Goal: Use online tool/utility: Utilize a website feature to perform a specific function

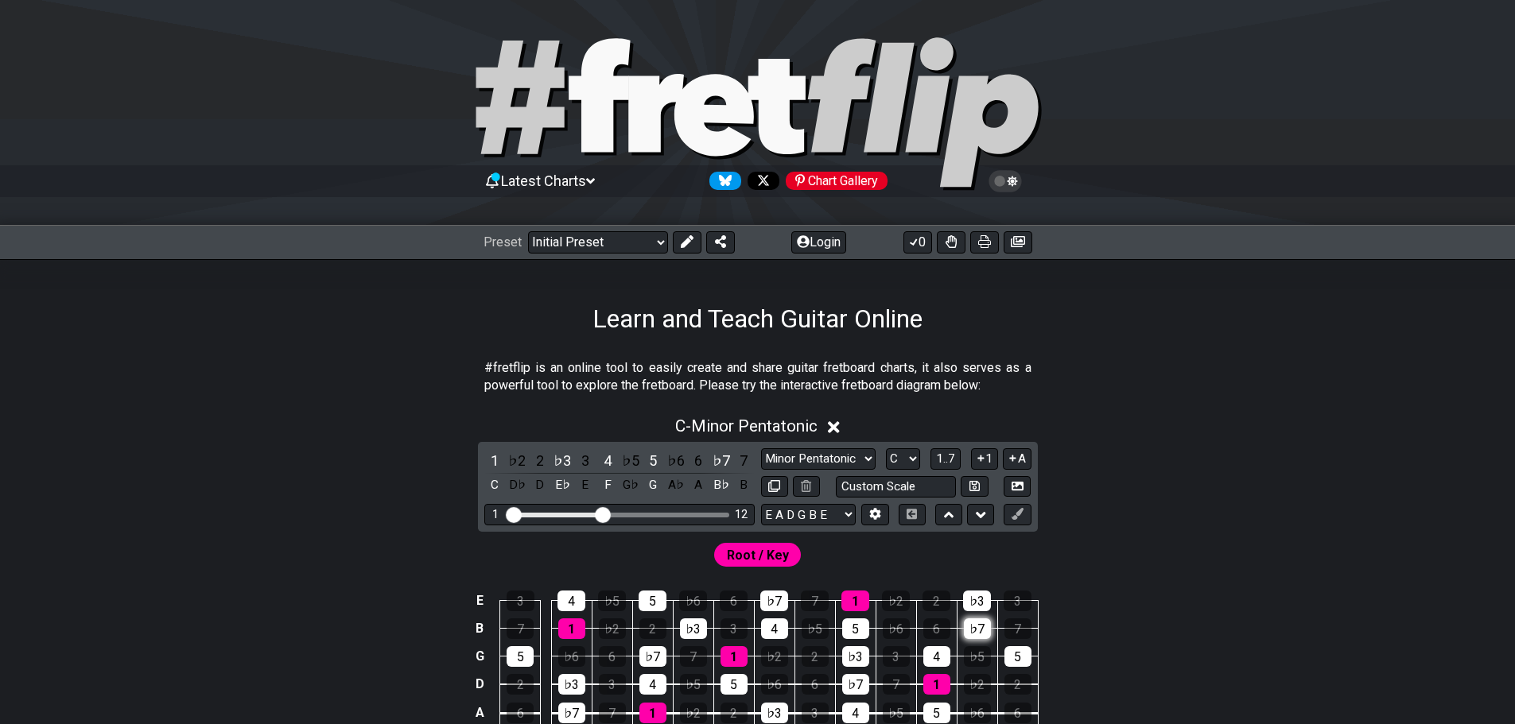
scroll to position [239, 0]
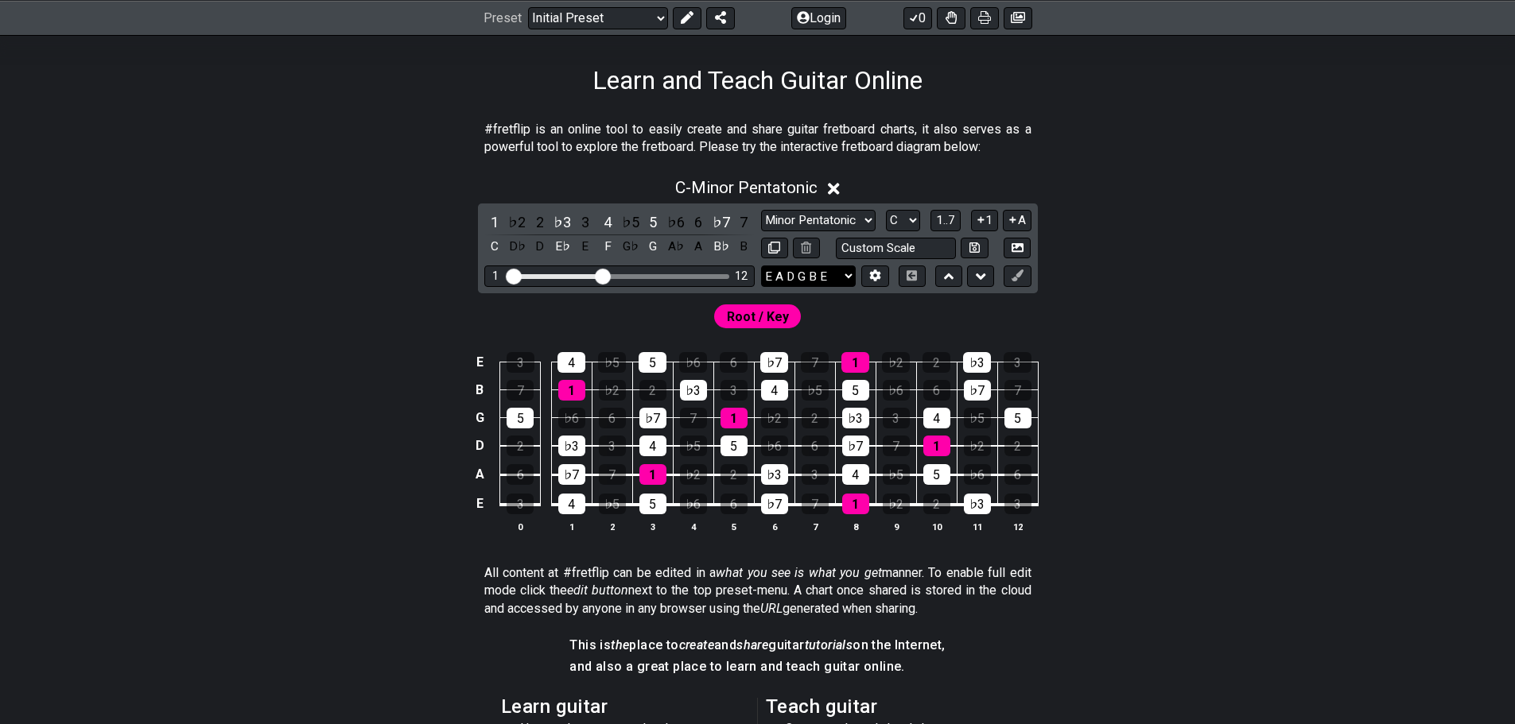
click at [835, 281] on select "E A D G B E E A D G B E E A D G B E B E A D F♯ B A D G C E A D A D G B E E♭ A♭ …" at bounding box center [808, 276] width 95 height 21
select select "E A D G"
click at [761, 266] on select "E A D G B E E A D G B E E A D G B E B E A D F♯ B A D G C E A D A D G B E E♭ A♭ …" at bounding box center [808, 276] width 95 height 21
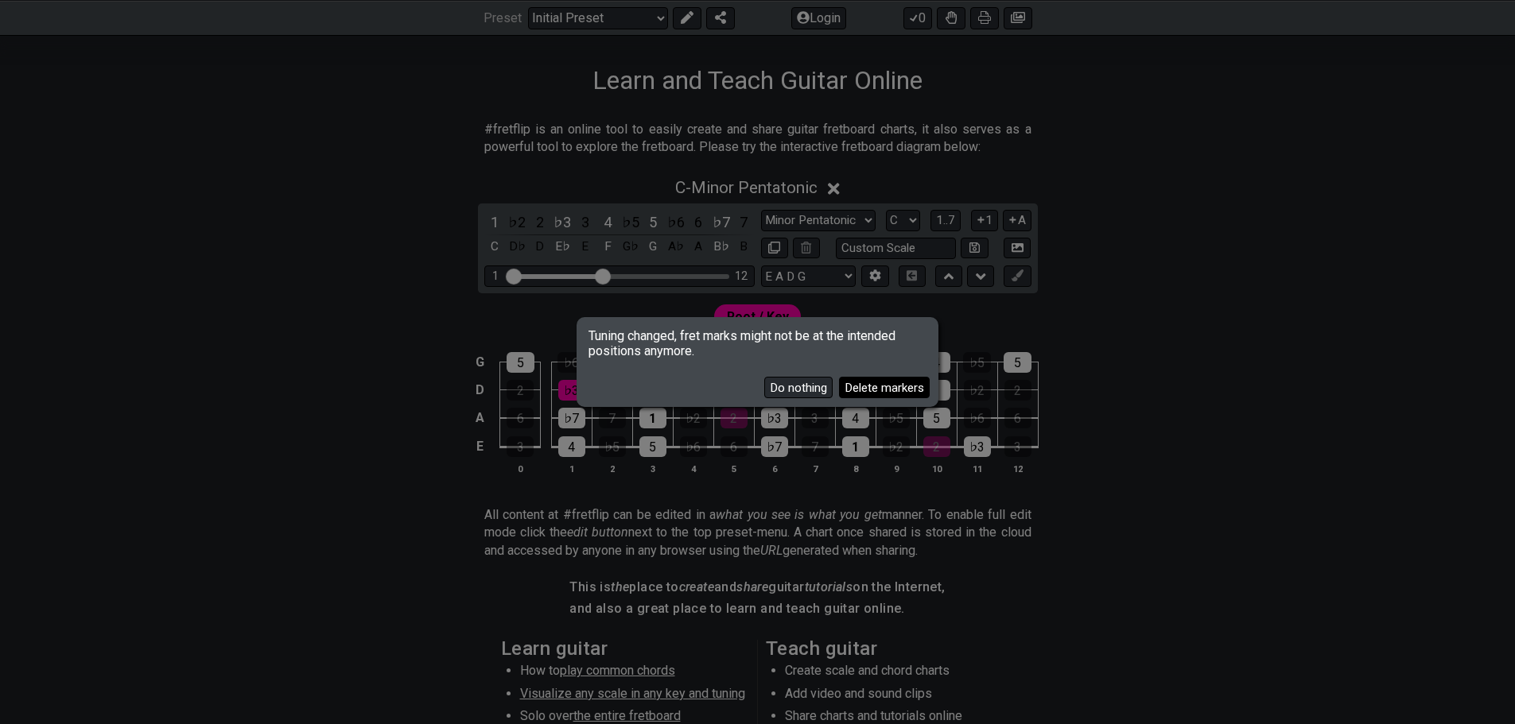
click at [852, 387] on button "Delete markers" at bounding box center [884, 387] width 91 height 21
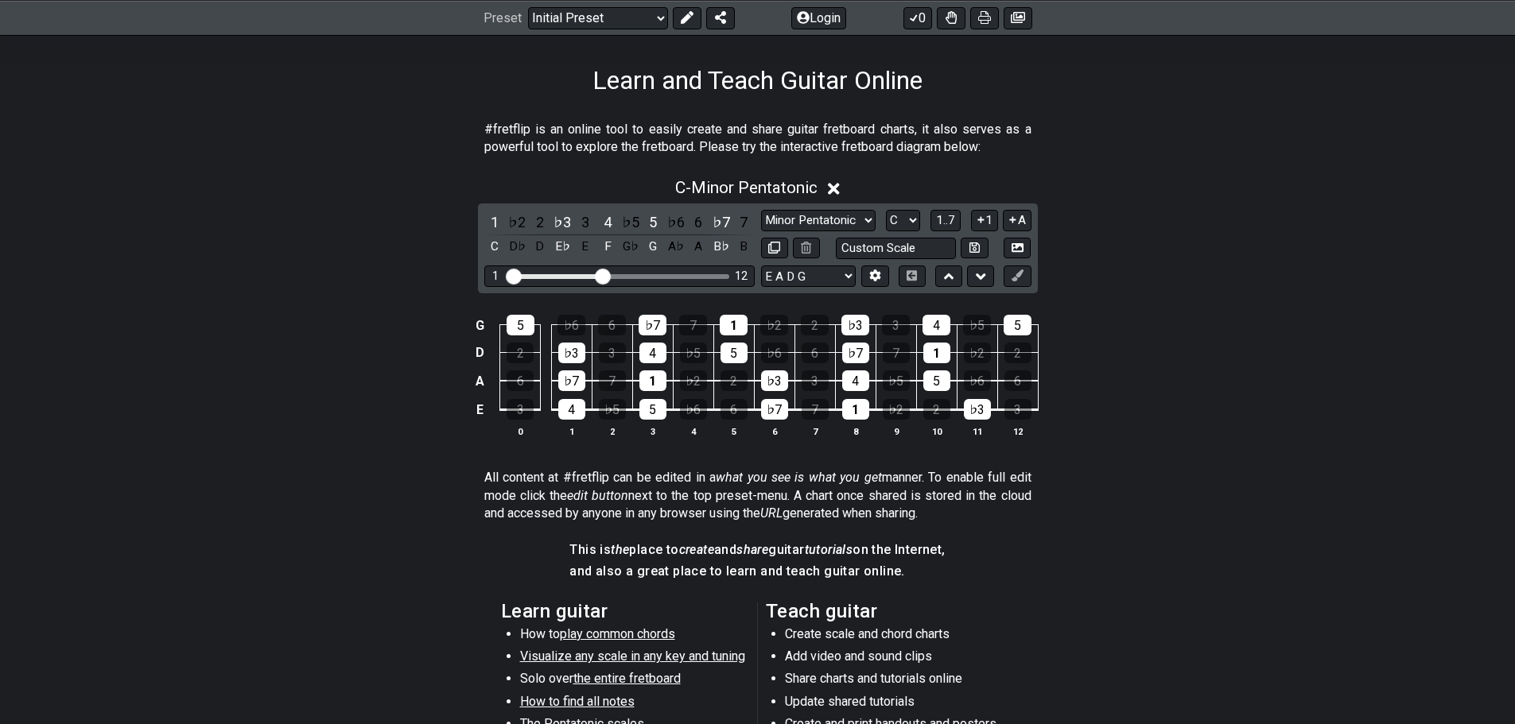
click at [1159, 391] on div "G 5 ♭6 6 ♭7 7 1 ♭2 2 ♭3 3 4 ♭5 5 D 2 ♭3 3 4 ♭5 5 ♭6 6 ♭7 7 1 ♭2 2 A 6 ♭7 7 1 ♭2…" at bounding box center [758, 376] width 1240 height 165
click at [822, 221] on select "Minor Pentatonic Click to edit Minor Pentatonic Major Pentatonic Minor Blues Ma…" at bounding box center [818, 220] width 115 height 21
select select "Major / [PERSON_NAME]"
click at [761, 210] on select "Minor Pentatonic Click to edit Minor Pentatonic Major Pentatonic Minor Blues Ma…" at bounding box center [818, 220] width 115 height 21
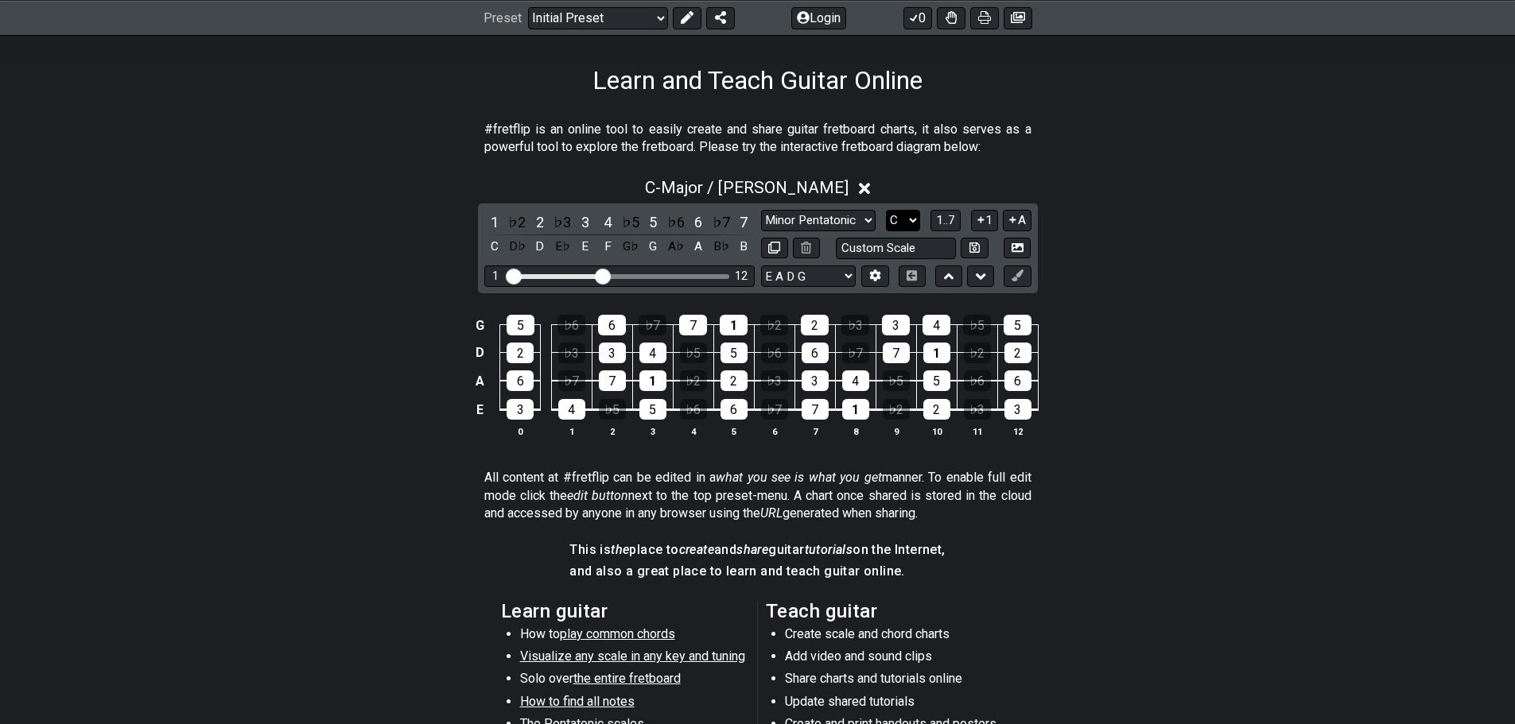
click at [895, 219] on select "A♭ A A♯ B♭ B C C♯ D♭ D D♯ E♭ E F F♯ G♭ G G♯" at bounding box center [903, 220] width 34 height 21
select select "A"
click at [886, 210] on select "A♭ A A♯ B♭ B C C♯ D♭ D D♯ E♭ E F F♯ G♭ G G♯" at bounding box center [903, 220] width 34 height 21
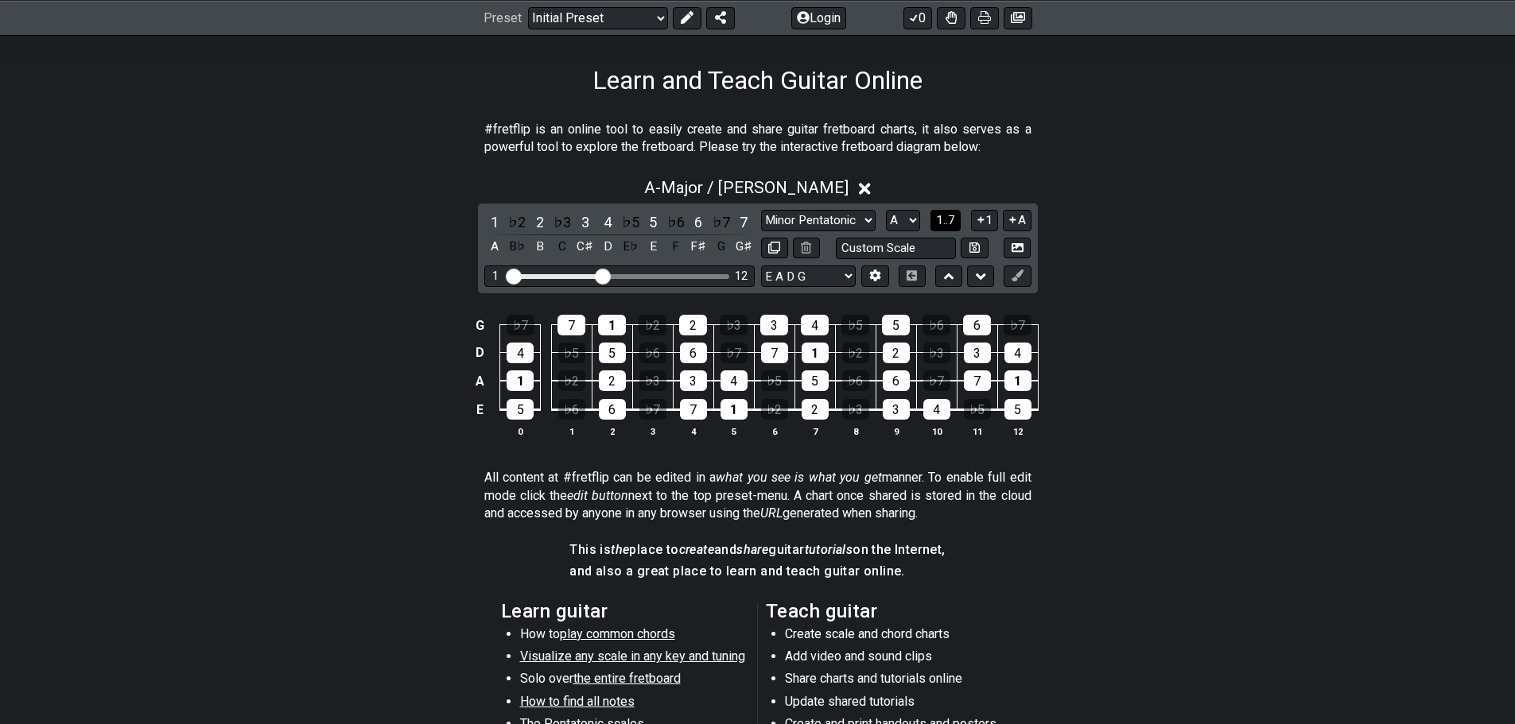
click at [940, 219] on span "1..7" at bounding box center [945, 220] width 19 height 14
click at [940, 219] on button "..." at bounding box center [945, 220] width 27 height 21
click at [946, 223] on span "A.." at bounding box center [945, 220] width 13 height 14
click at [946, 223] on span "1..7" at bounding box center [945, 220] width 19 height 14
click at [946, 223] on span "..." at bounding box center [945, 220] width 7 height 14
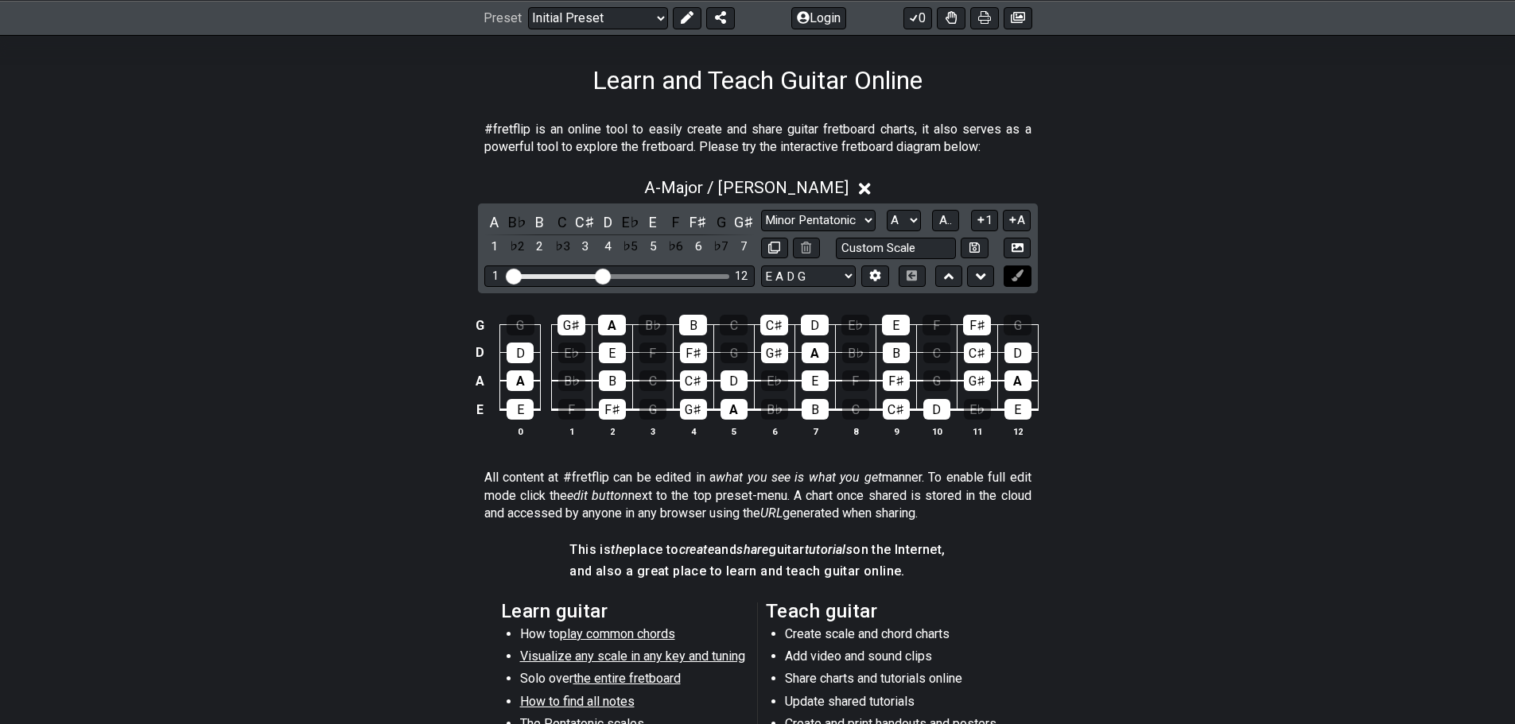
click at [1011, 274] on icon at bounding box center [1017, 276] width 12 height 12
click at [981, 281] on icon at bounding box center [981, 277] width 10 height 16
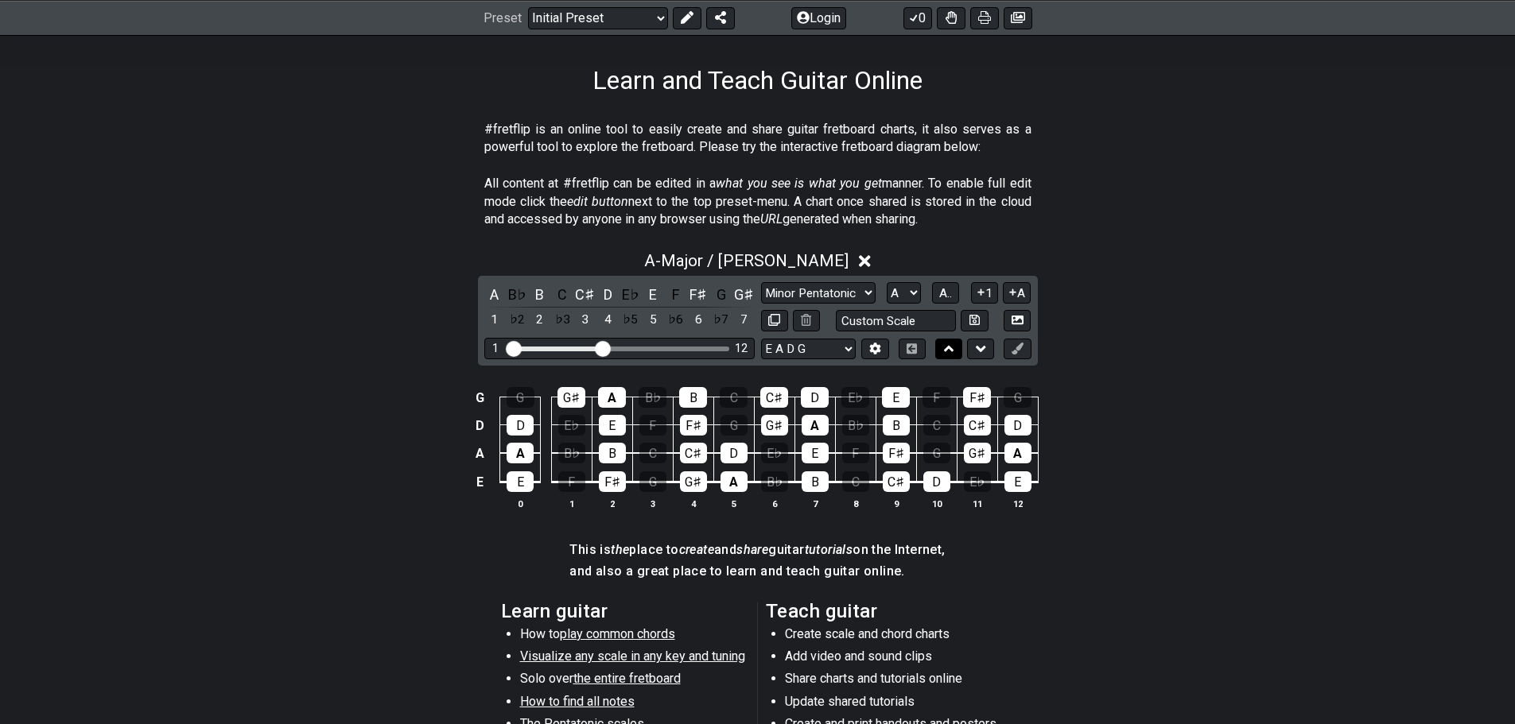
click at [950, 349] on icon at bounding box center [949, 349] width 10 height 6
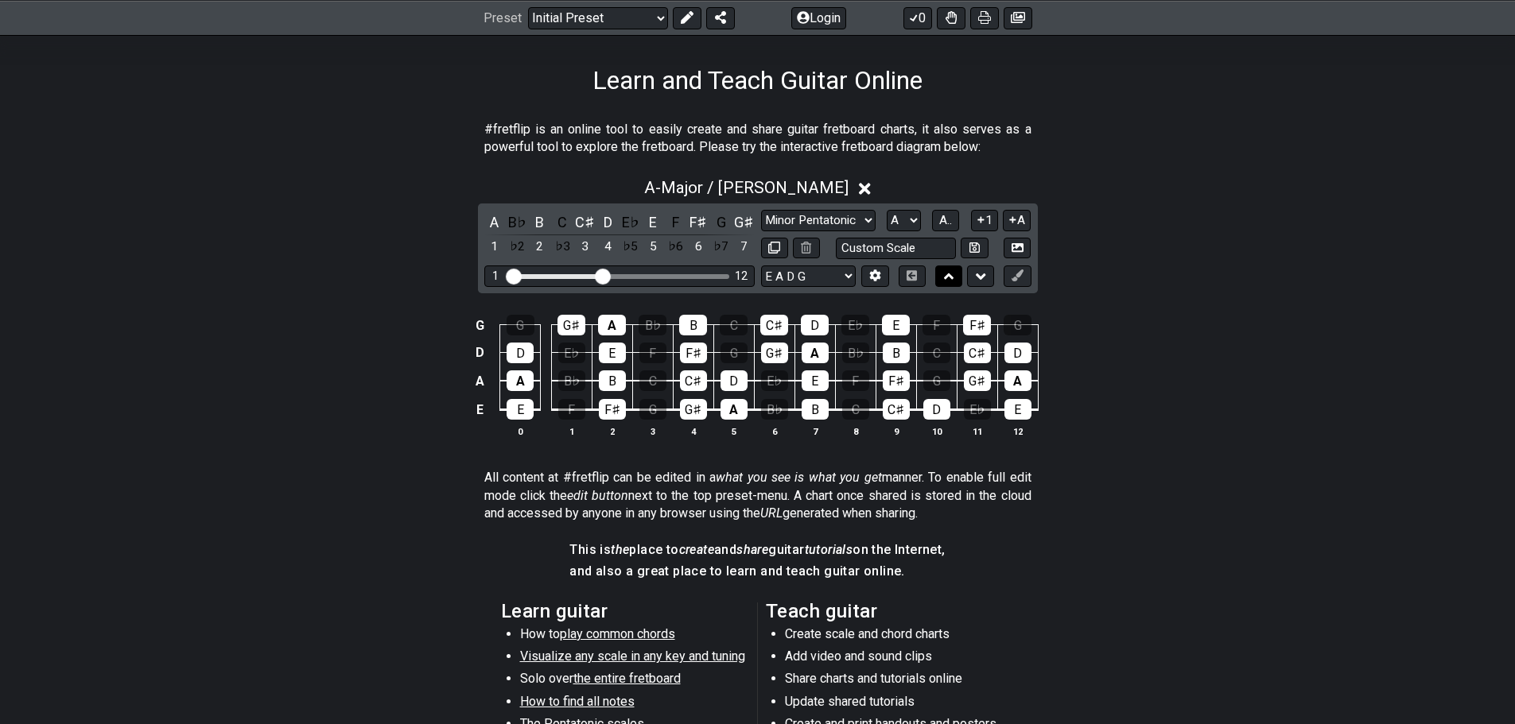
click at [945, 273] on icon at bounding box center [949, 277] width 10 height 16
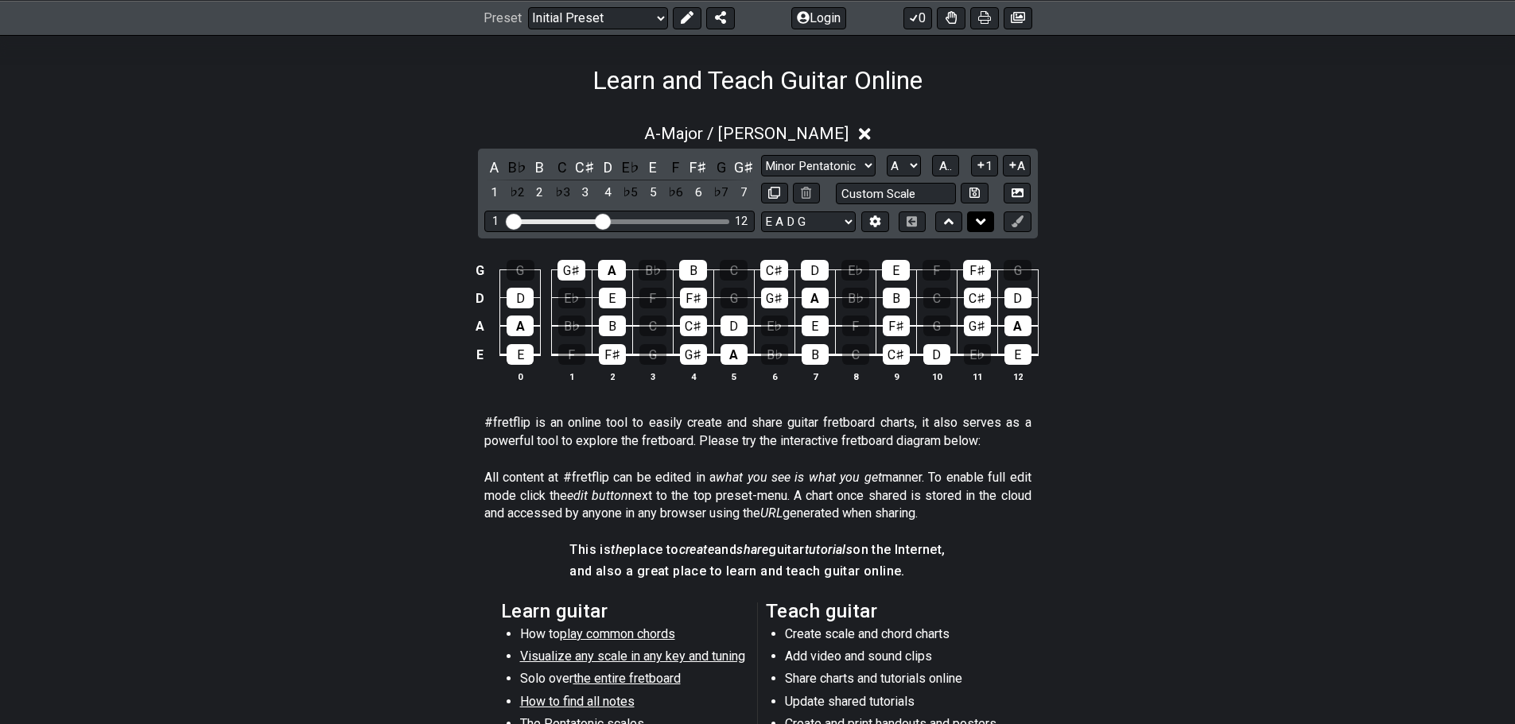
click at [984, 219] on icon at bounding box center [981, 222] width 10 height 6
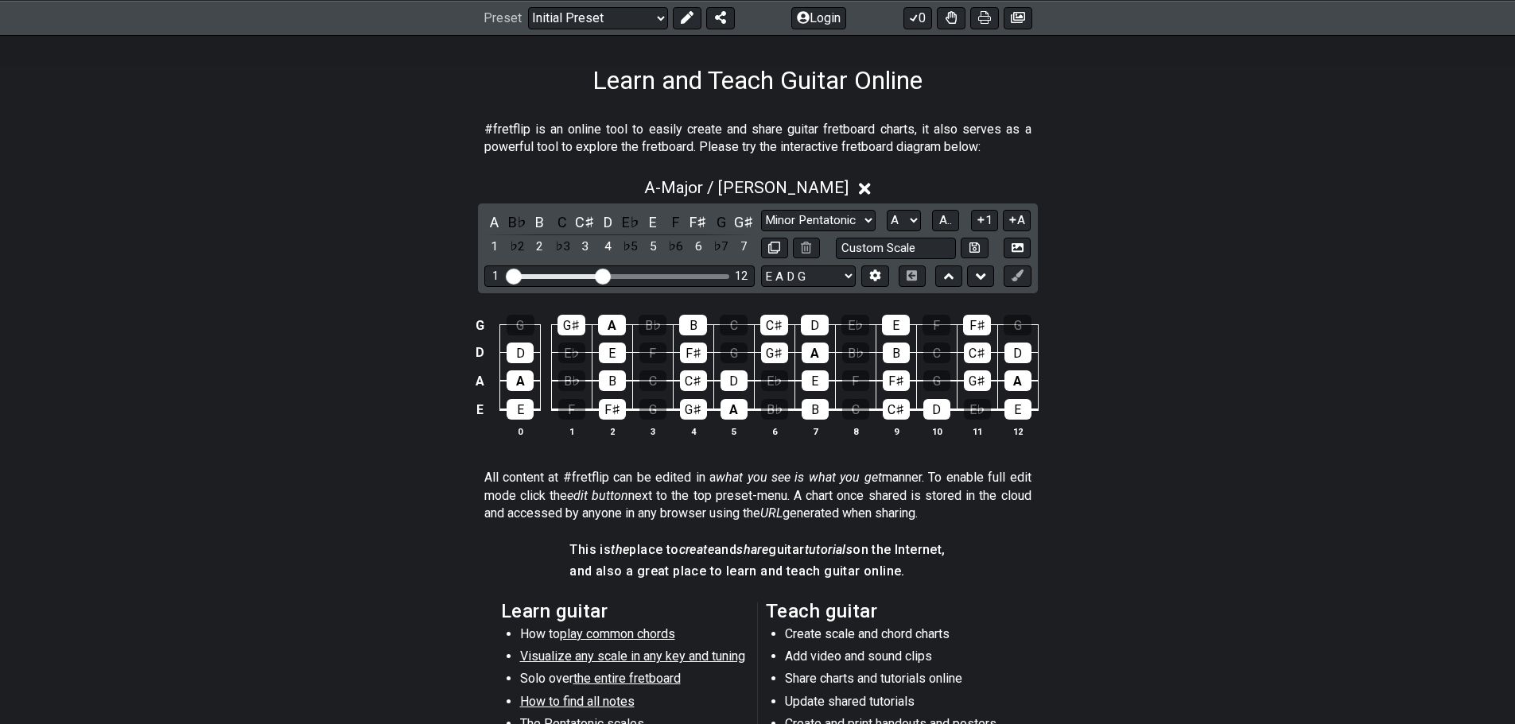
click at [969, 265] on div "A B♭ B C C♯ D E♭ E F F♯ G G♯ 1 ♭2 2 ♭3 3 4 ♭5 5 ♭6 6 ♭7 7 Minor Pentatonic Clic…" at bounding box center [758, 249] width 560 height 90
click at [973, 268] on button at bounding box center [980, 276] width 27 height 21
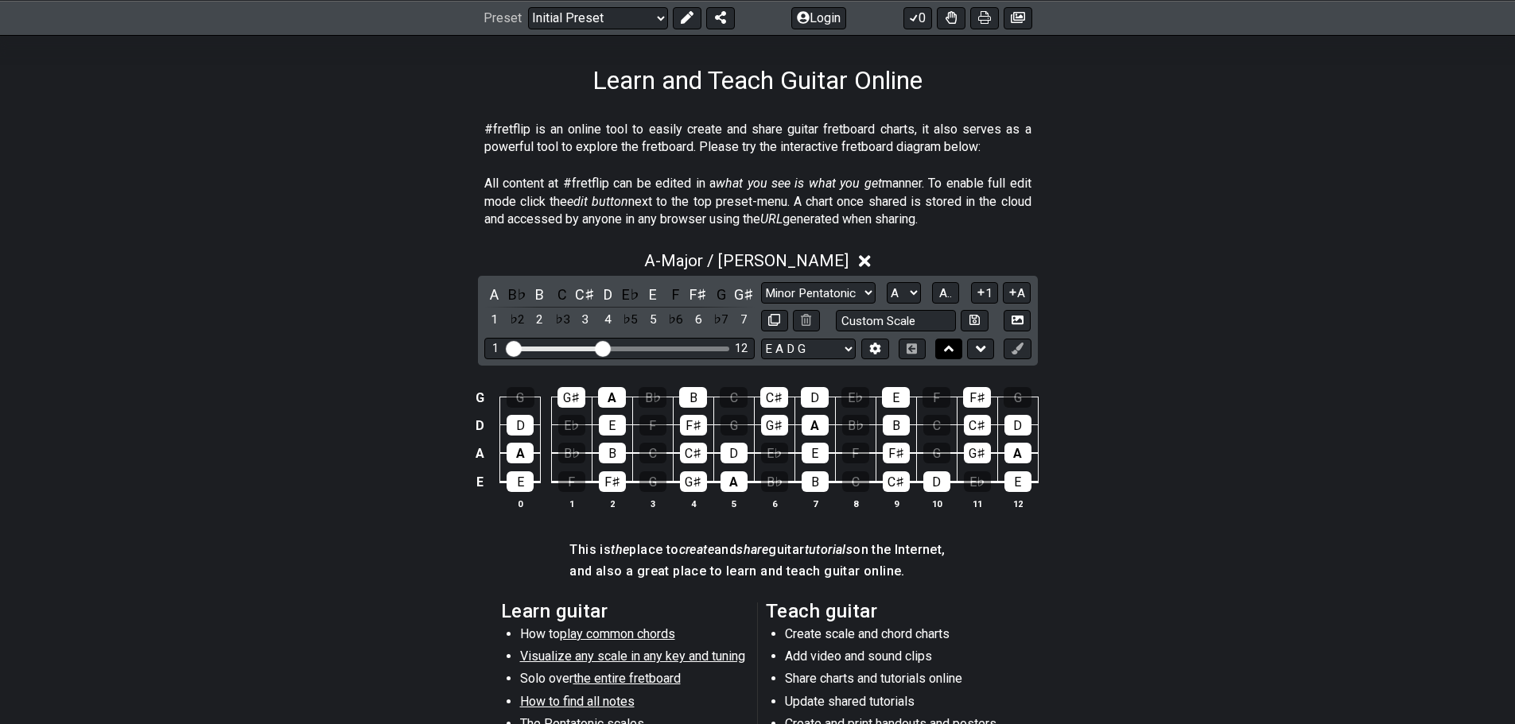
click at [949, 354] on icon at bounding box center [949, 349] width 10 height 16
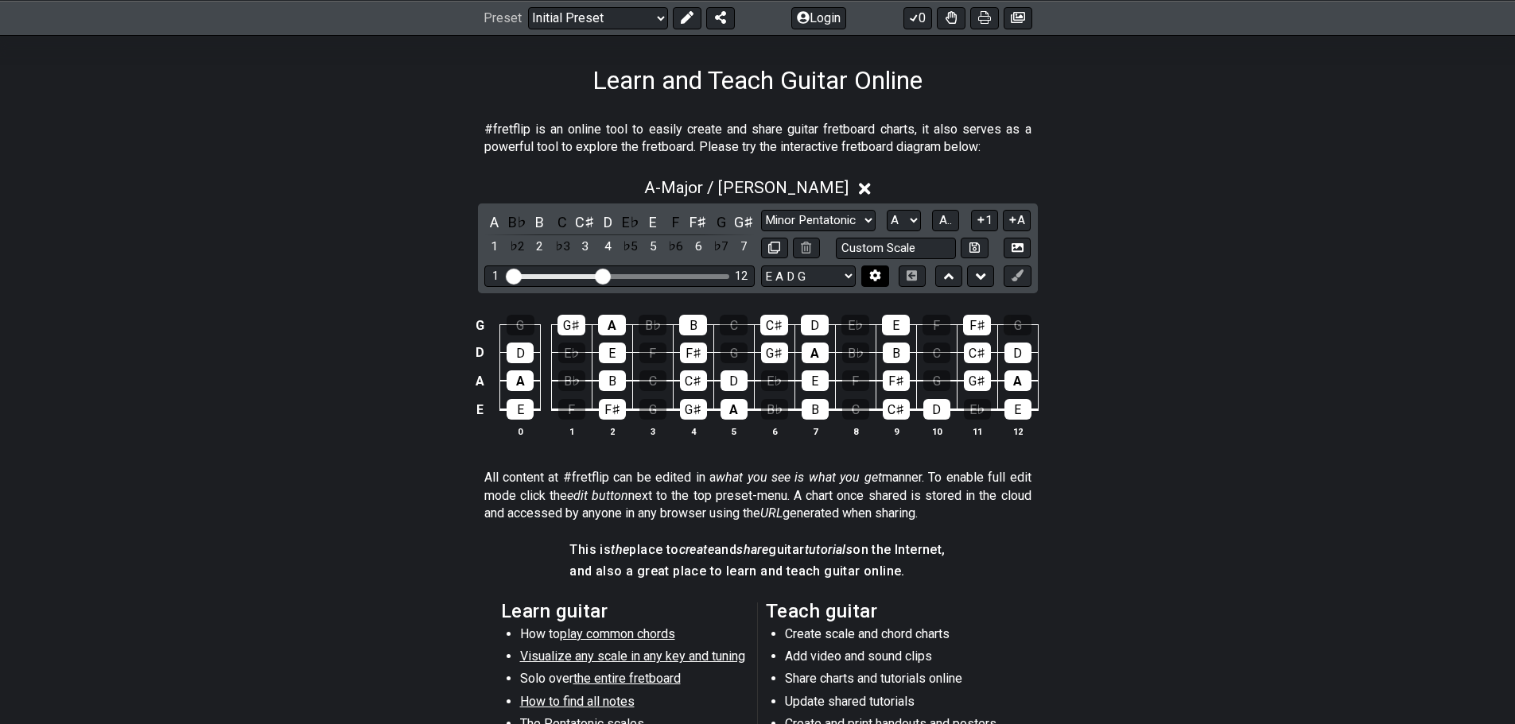
click at [874, 266] on button at bounding box center [874, 276] width 27 height 21
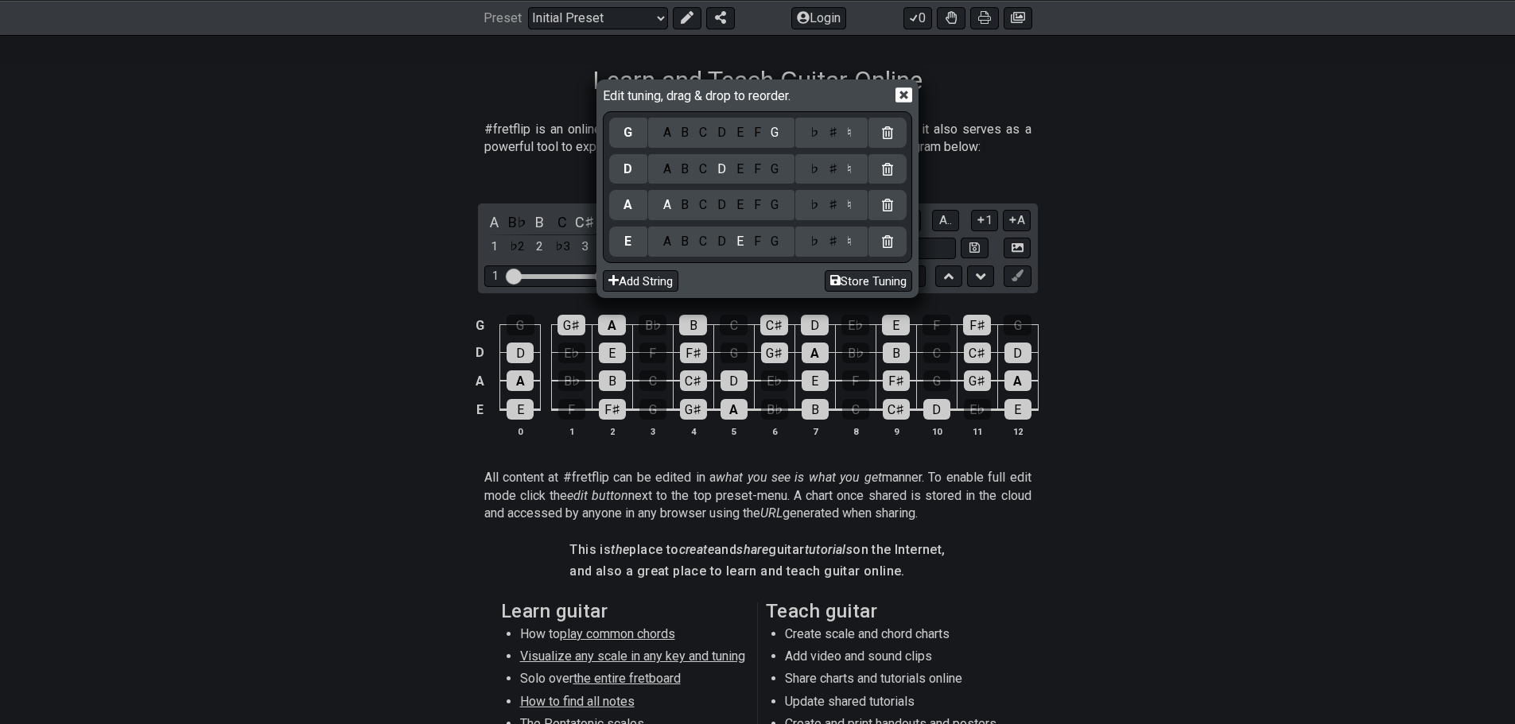
click at [898, 96] on icon at bounding box center [903, 94] width 17 height 15
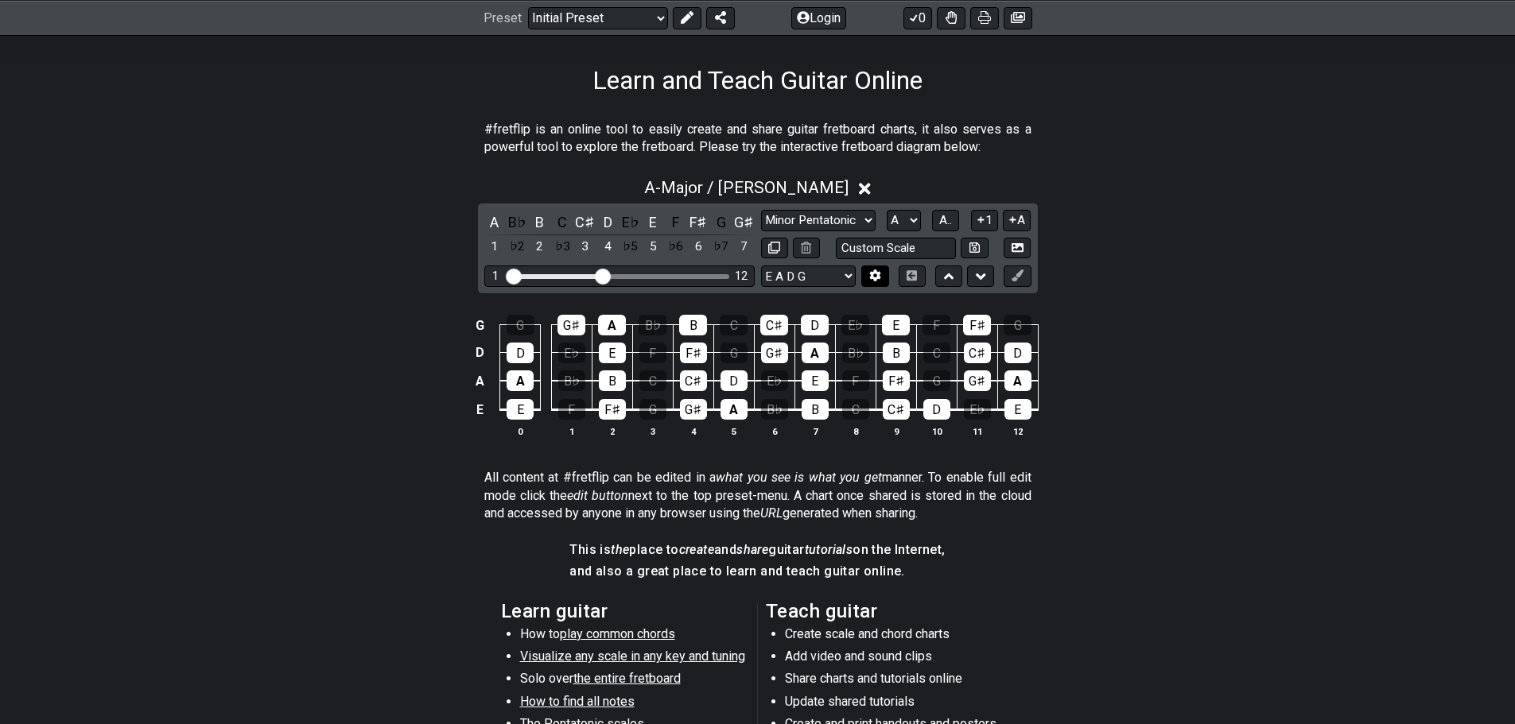
click at [879, 272] on icon at bounding box center [875, 276] width 12 height 12
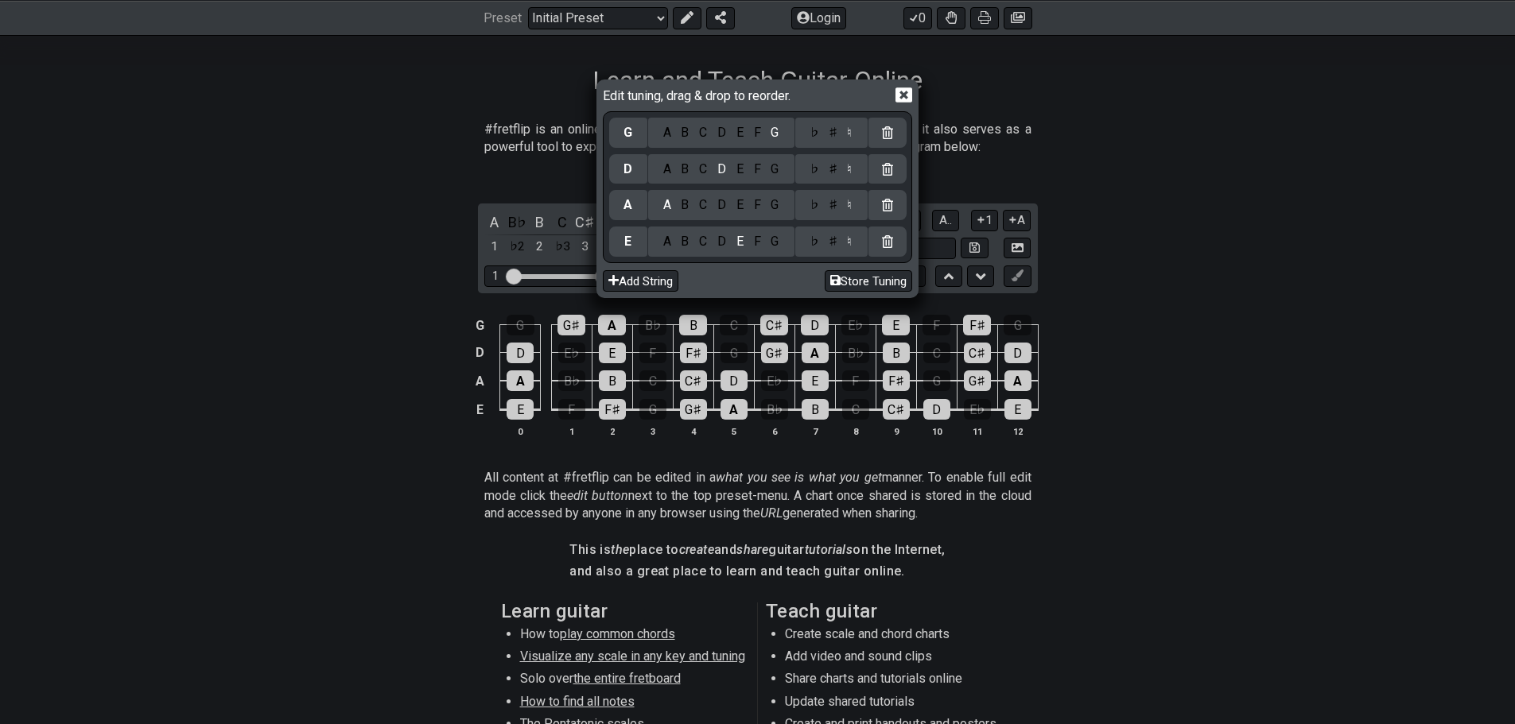
click at [909, 94] on icon at bounding box center [903, 94] width 17 height 15
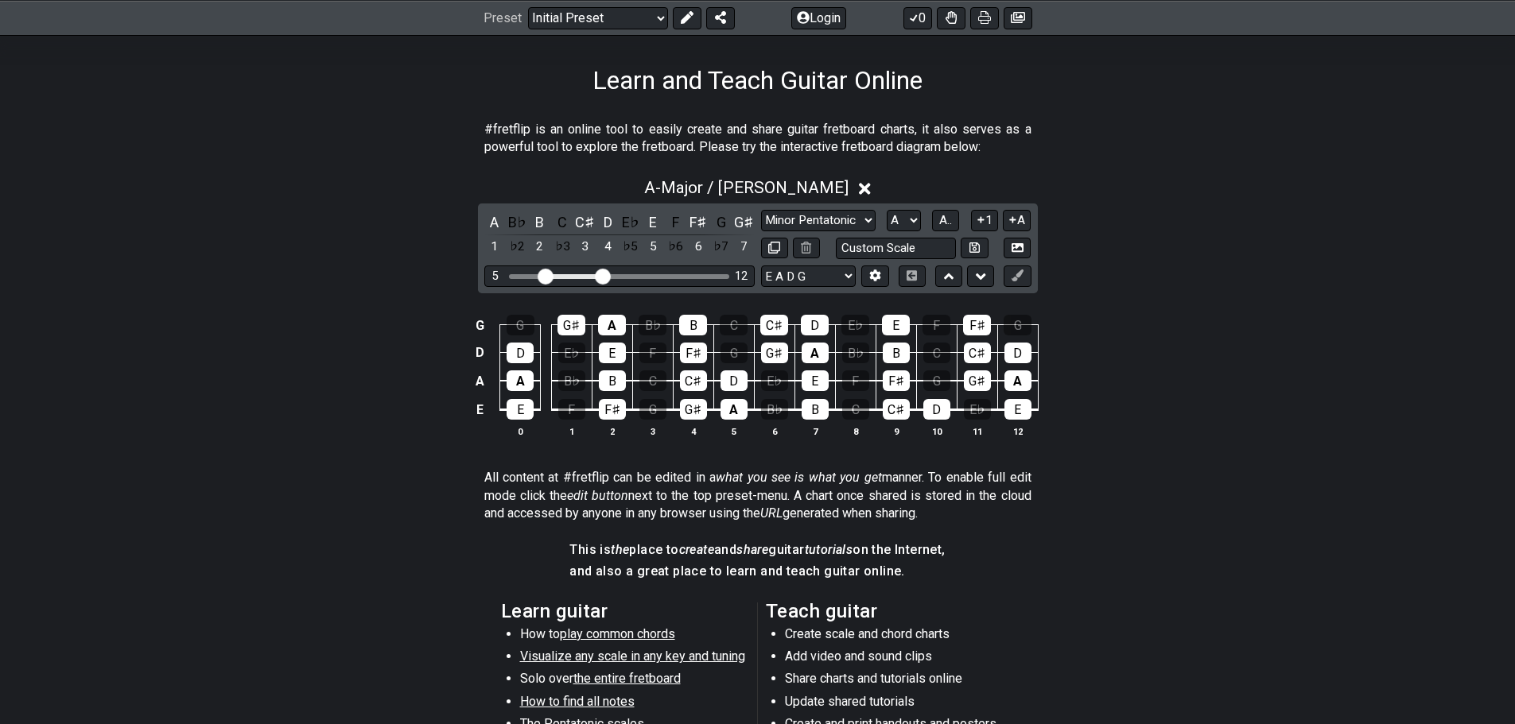
drag, startPoint x: 522, startPoint y: 275, endPoint x: 546, endPoint y: 273, distance: 24.0
click at [546, 275] on input "Visible fret range" at bounding box center [620, 275] width 226 height 0
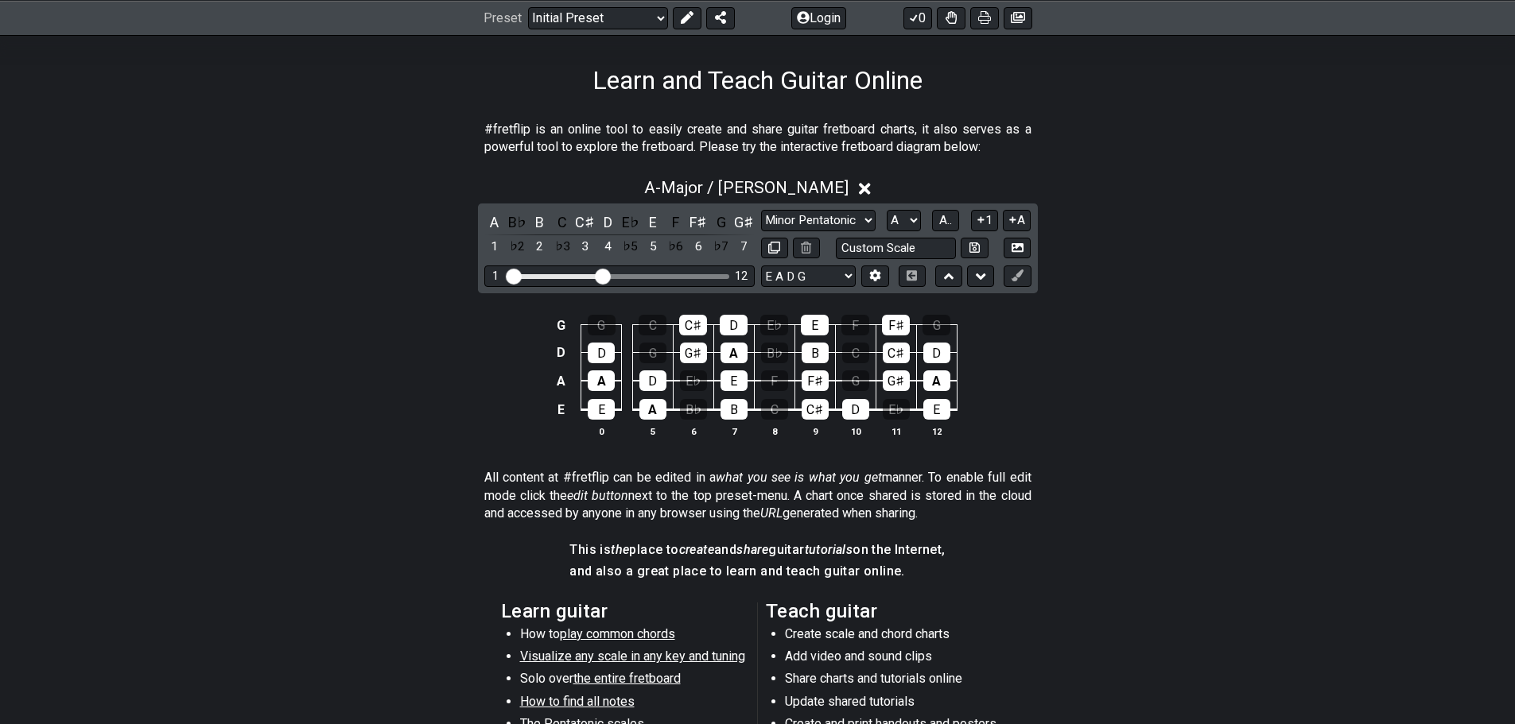
drag, startPoint x: 546, startPoint y: 273, endPoint x: 441, endPoint y: 280, distance: 106.0
click at [507, 275] on input "Visible fret range" at bounding box center [620, 275] width 226 height 0
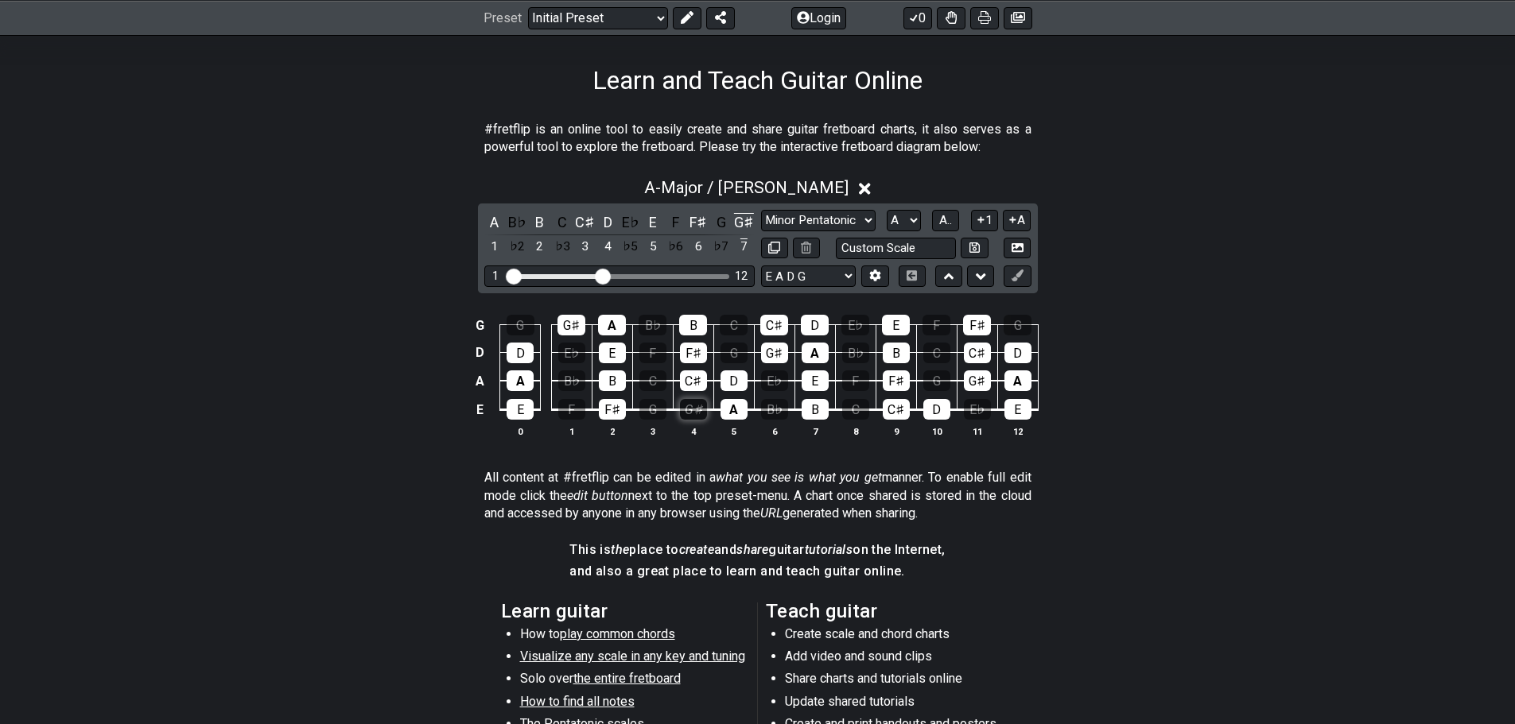
click at [698, 410] on div "G♯" at bounding box center [693, 409] width 27 height 21
click at [690, 383] on div "C♯" at bounding box center [693, 381] width 27 height 21
click at [681, 354] on div "F♯" at bounding box center [693, 353] width 27 height 21
click at [684, 318] on div "B" at bounding box center [693, 325] width 28 height 21
click at [820, 220] on select "Minor Pentatonic Click to edit Minor Pentatonic Major Pentatonic Minor Blues Ma…" at bounding box center [818, 220] width 115 height 21
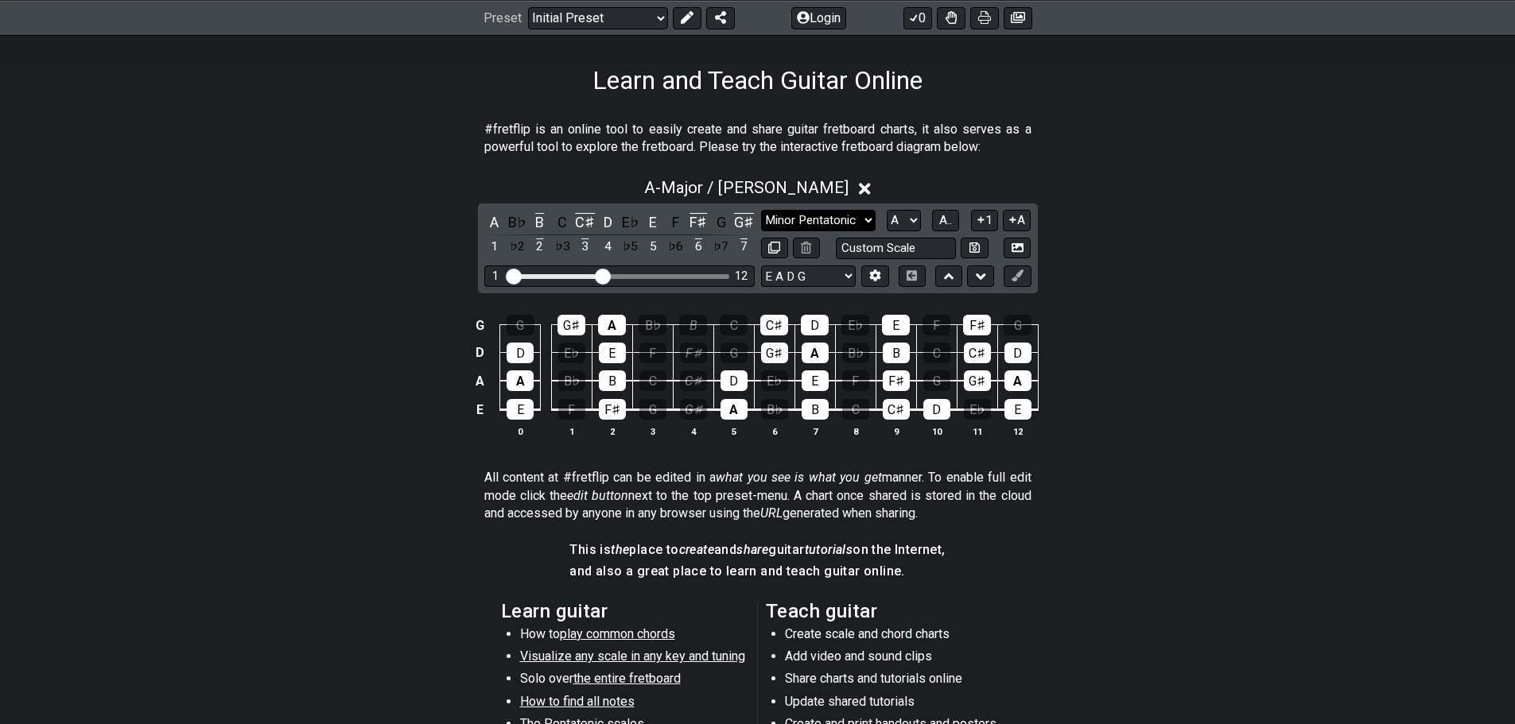
click at [761, 210] on select "Minor Pentatonic Click to edit Minor Pentatonic Major Pentatonic Minor Blues Ma…" at bounding box center [818, 220] width 115 height 21
click at [906, 214] on select "A♭ A A♯ B♭ B C C♯ D♭ D D♯ E♭ E F F♯ G♭ G G♯" at bounding box center [904, 220] width 34 height 21
click at [887, 210] on select "A♭ A A♯ B♭ B C C♯ D♭ D D♯ E♭ E F F♯ G♭ G G♯" at bounding box center [904, 220] width 34 height 21
click at [797, 254] on button at bounding box center [806, 248] width 27 height 21
click at [795, 274] on select "E A D G B E E A D G B E E A D G B E B E A D F♯ B A D G C E A D A D G B E E♭ A♭ …" at bounding box center [808, 276] width 95 height 21
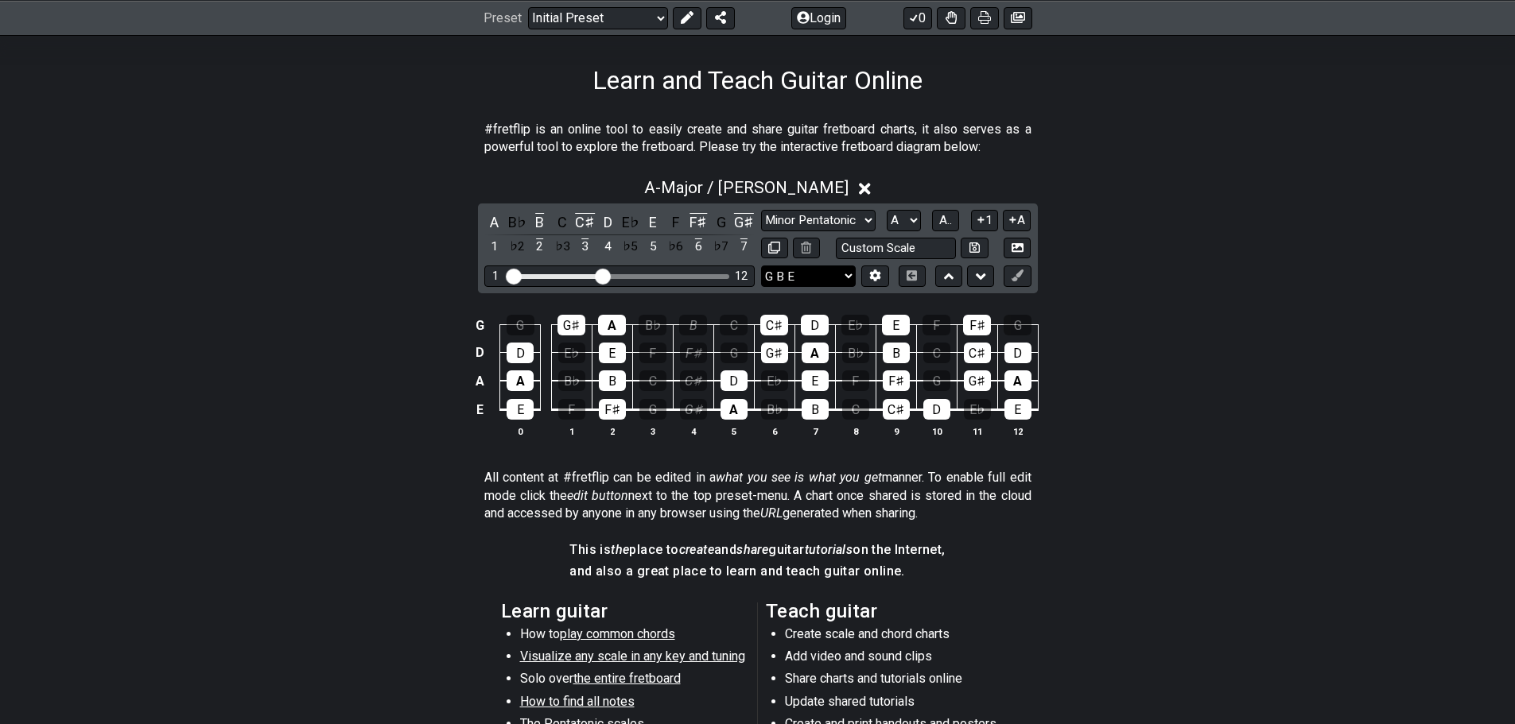
click at [761, 266] on select "E A D G B E E A D G B E E A D G B E B E A D F♯ B A D G C E A D A D G B E E♭ A♭ …" at bounding box center [808, 276] width 95 height 21
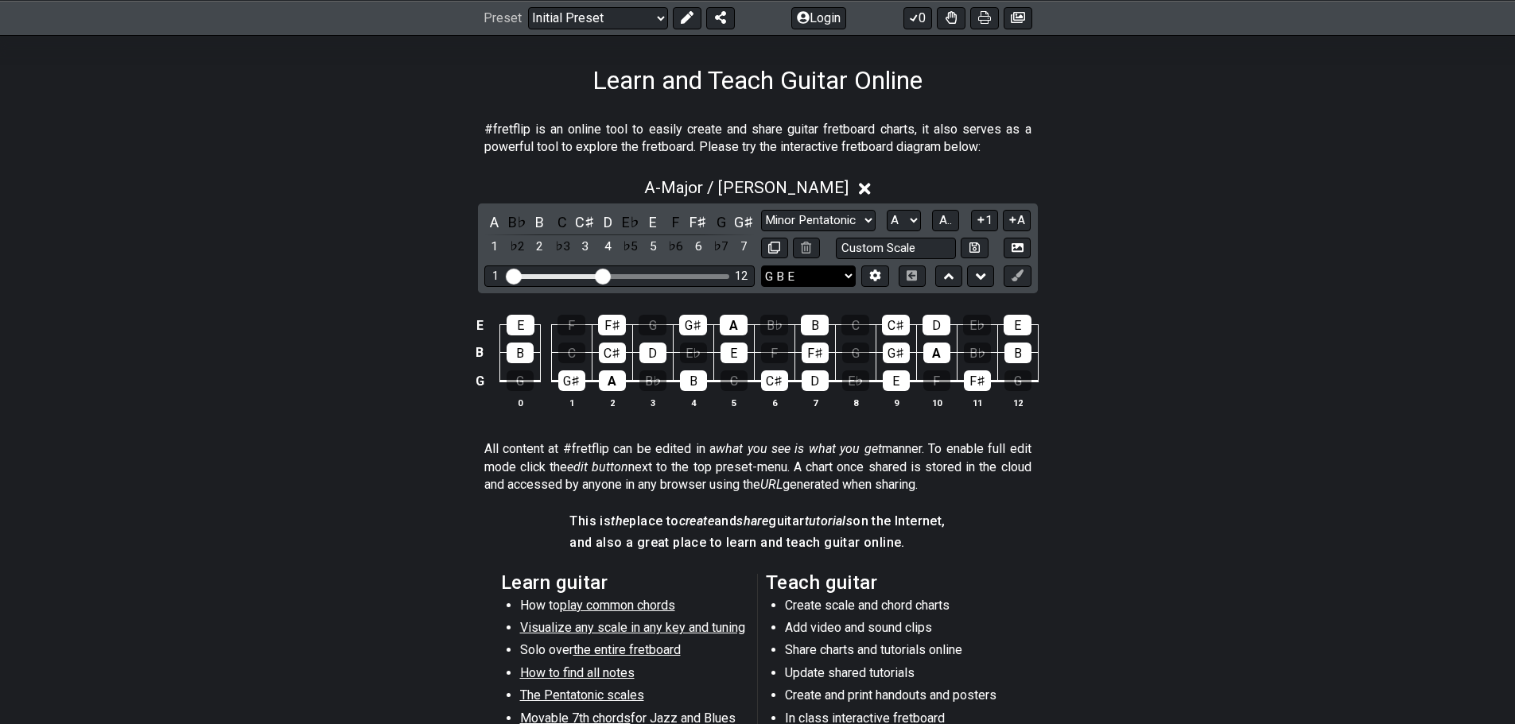
click at [794, 270] on select "E A D G B E E A D G B E E A D G B E B E A D F♯ B A D G C E A D A D G B E E♭ A♭ …" at bounding box center [808, 276] width 95 height 21
select select "E A D G"
click at [761, 266] on select "E A D G B E E A D G B E E A D G B E B E A D F♯ B A D G C E A D A D G B E E♭ A♭ …" at bounding box center [808, 276] width 95 height 21
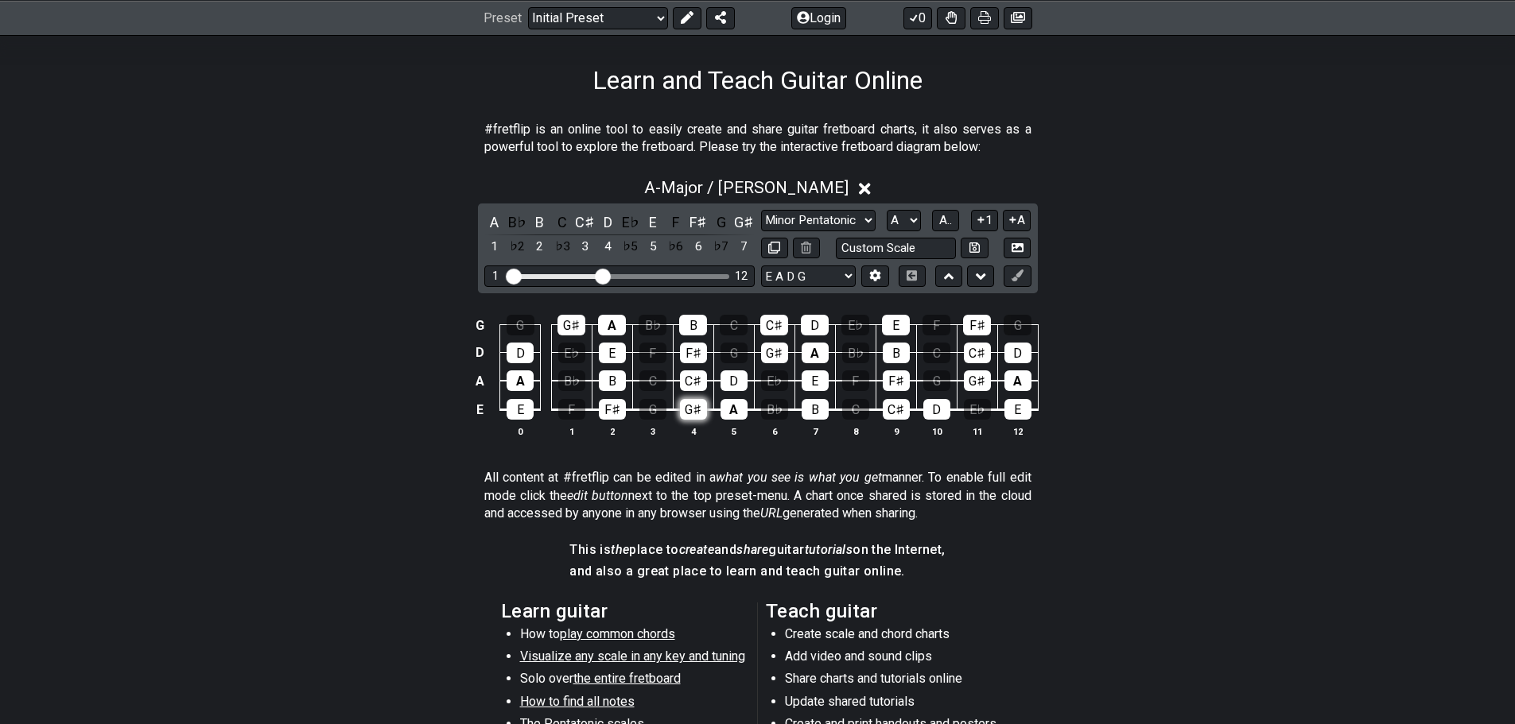
click at [690, 404] on div "G♯" at bounding box center [693, 409] width 27 height 21
click at [608, 406] on div "F♯" at bounding box center [612, 409] width 27 height 21
click at [519, 413] on div "E" at bounding box center [520, 409] width 27 height 21
click at [610, 373] on div "B" at bounding box center [612, 381] width 27 height 21
click at [515, 383] on div "A" at bounding box center [520, 381] width 27 height 21
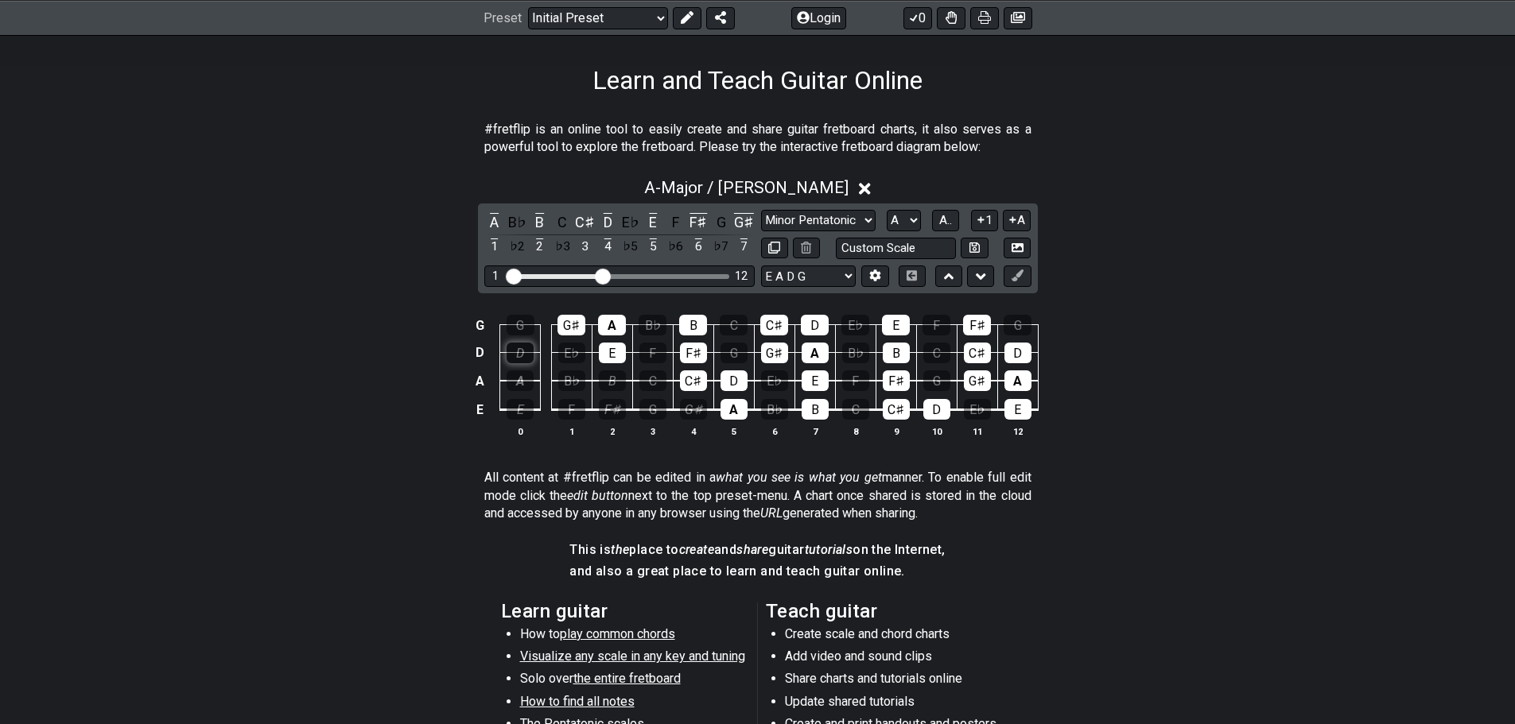
click at [528, 351] on div "D" at bounding box center [520, 353] width 27 height 21
click at [621, 354] on div "E" at bounding box center [612, 353] width 27 height 21
click at [574, 324] on div "G♯" at bounding box center [571, 325] width 28 height 21
click at [619, 323] on div "A" at bounding box center [612, 325] width 28 height 21
click at [899, 415] on div "C♯" at bounding box center [896, 409] width 27 height 21
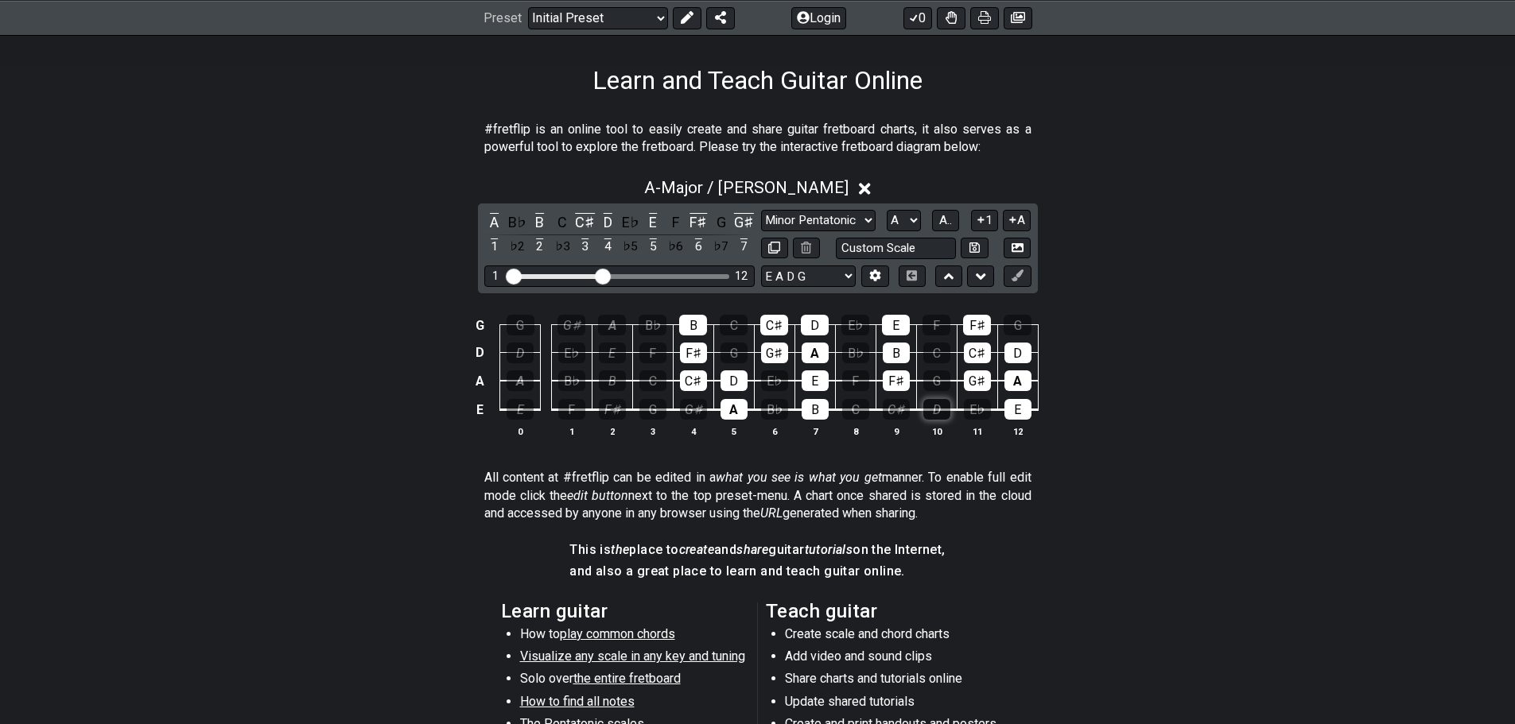
click at [932, 407] on div "D" at bounding box center [936, 409] width 27 height 21
click at [1017, 404] on div "E" at bounding box center [1017, 409] width 27 height 21
click at [901, 375] on div "F♯" at bounding box center [896, 381] width 27 height 21
click at [900, 340] on td "B" at bounding box center [895, 339] width 41 height 28
click at [896, 328] on div "E" at bounding box center [896, 325] width 28 height 21
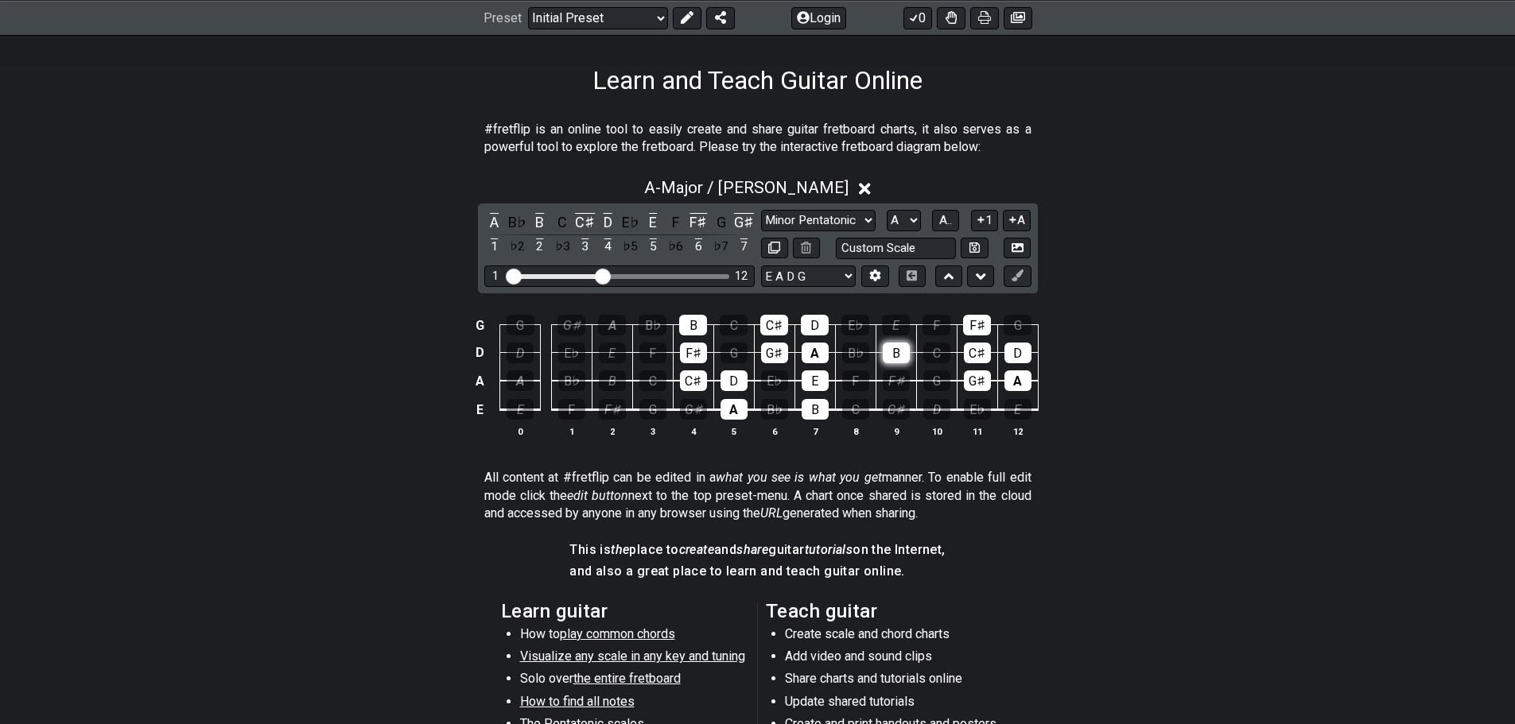
click at [895, 344] on div "B" at bounding box center [896, 353] width 27 height 21
click at [989, 334] on tbody "G G G♯ A B♭ B C C♯ D E♭ E F F♯ G D D E♭ E F F♯ G G♯ A B♭ B C C♯ D A A B♭ B C C♯…" at bounding box center [754, 361] width 568 height 129
click at [985, 335] on div "F♯" at bounding box center [977, 325] width 28 height 21
click at [985, 350] on div "C♯" at bounding box center [977, 353] width 27 height 21
click at [984, 372] on div "G♯" at bounding box center [977, 381] width 27 height 21
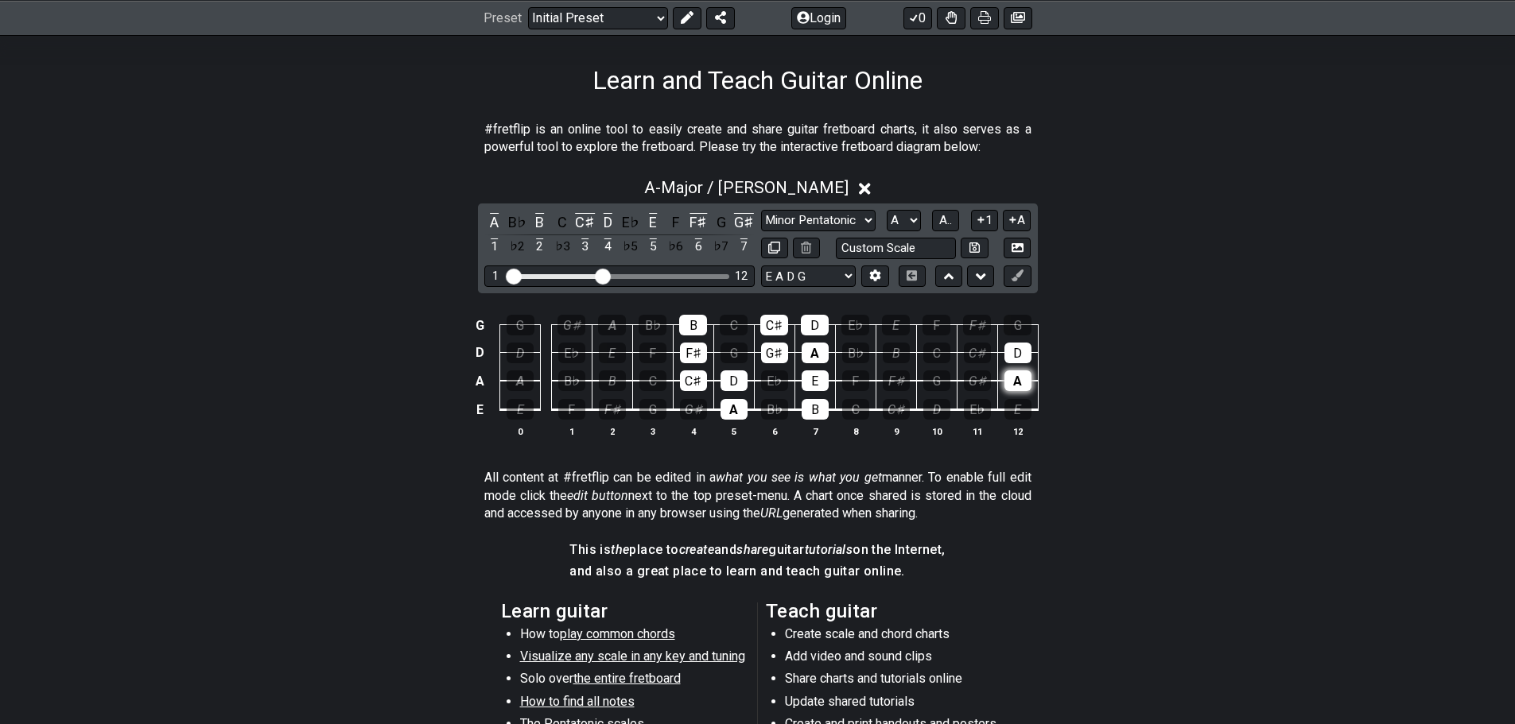
click at [1004, 375] on div "A" at bounding box center [1017, 381] width 27 height 21
click at [1008, 358] on div "D" at bounding box center [1017, 353] width 27 height 21
drag, startPoint x: 811, startPoint y: 320, endPoint x: 788, endPoint y: 320, distance: 23.1
click at [803, 320] on div "D" at bounding box center [815, 325] width 28 height 21
drag, startPoint x: 788, startPoint y: 320, endPoint x: 743, endPoint y: 324, distance: 45.4
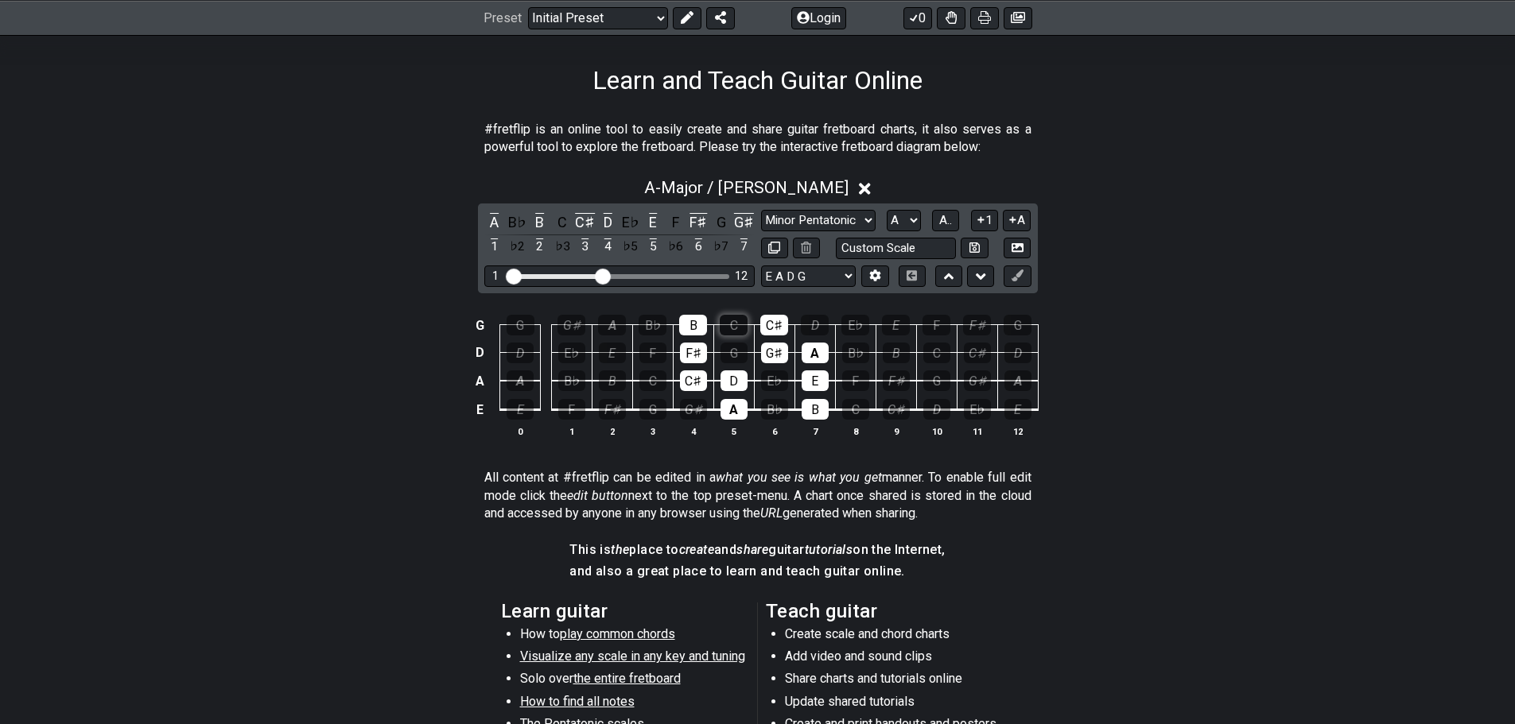
click at [787, 320] on div "C♯" at bounding box center [774, 325] width 28 height 21
click at [681, 322] on div "B" at bounding box center [693, 325] width 28 height 21
click at [1261, 514] on section "All content at #fretflip can be edited in a what you see is what you get manner…" at bounding box center [758, 499] width 1240 height 72
click at [1025, 253] on button at bounding box center [1016, 248] width 27 height 21
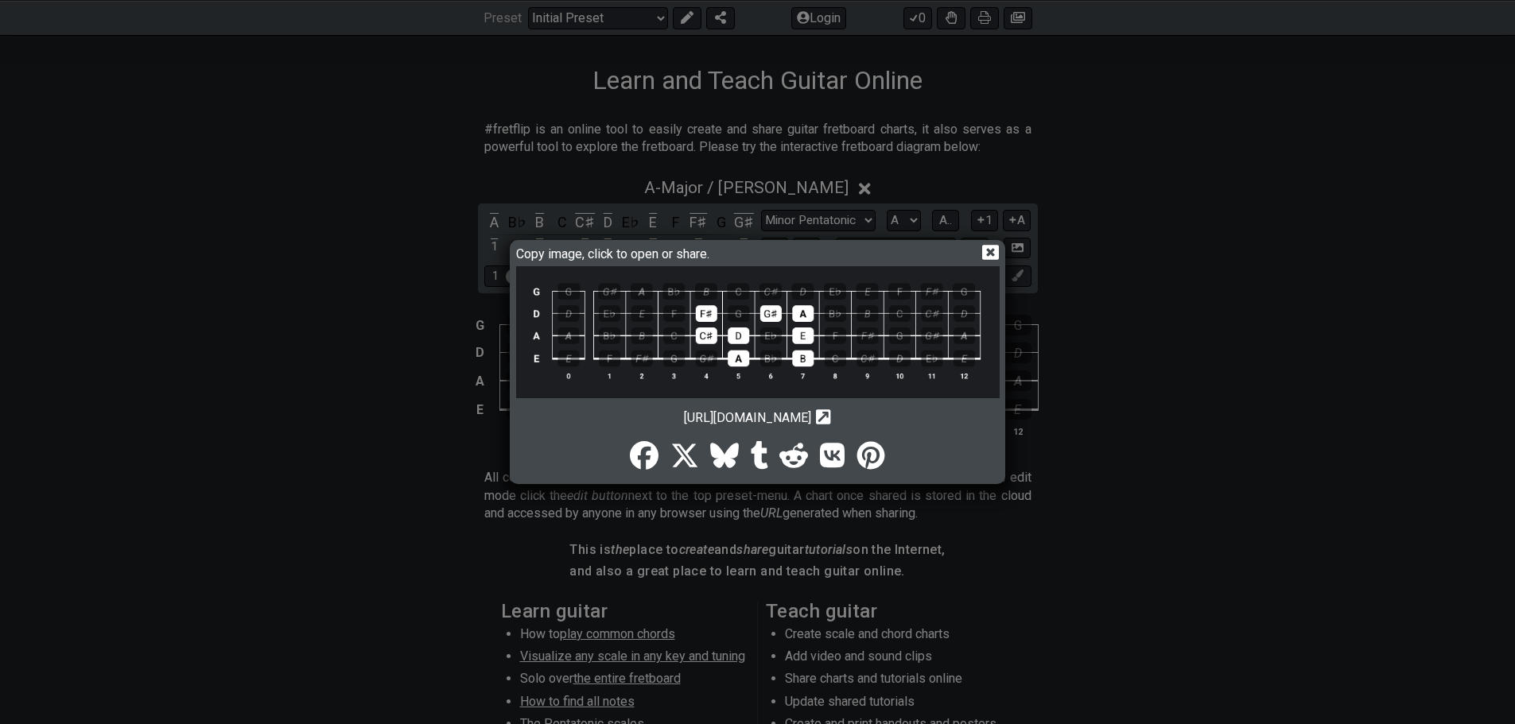
click at [997, 246] on icon at bounding box center [990, 252] width 17 height 15
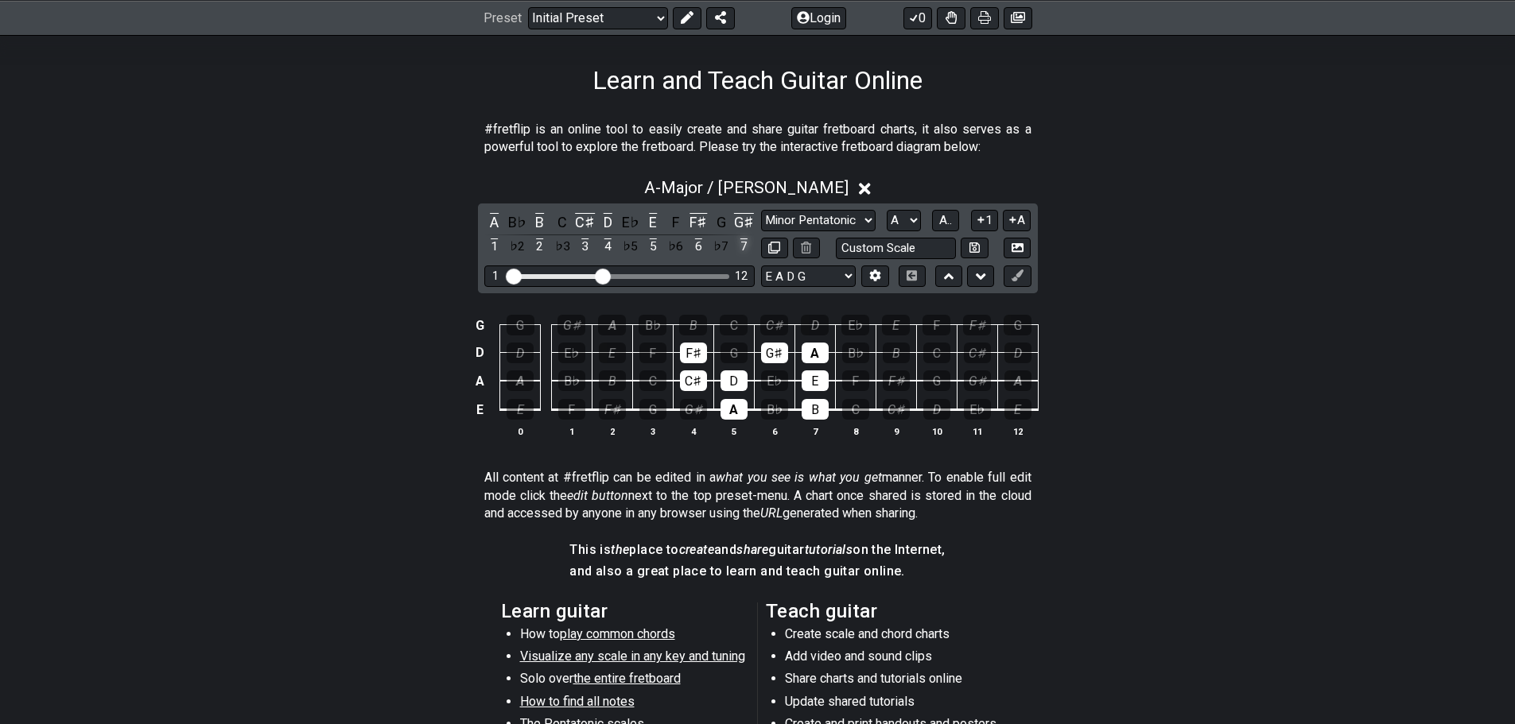
click at [749, 246] on div "7" at bounding box center [743, 246] width 21 height 21
click at [703, 246] on div "6" at bounding box center [698, 246] width 21 height 21
click at [650, 239] on div "5" at bounding box center [652, 246] width 21 height 21
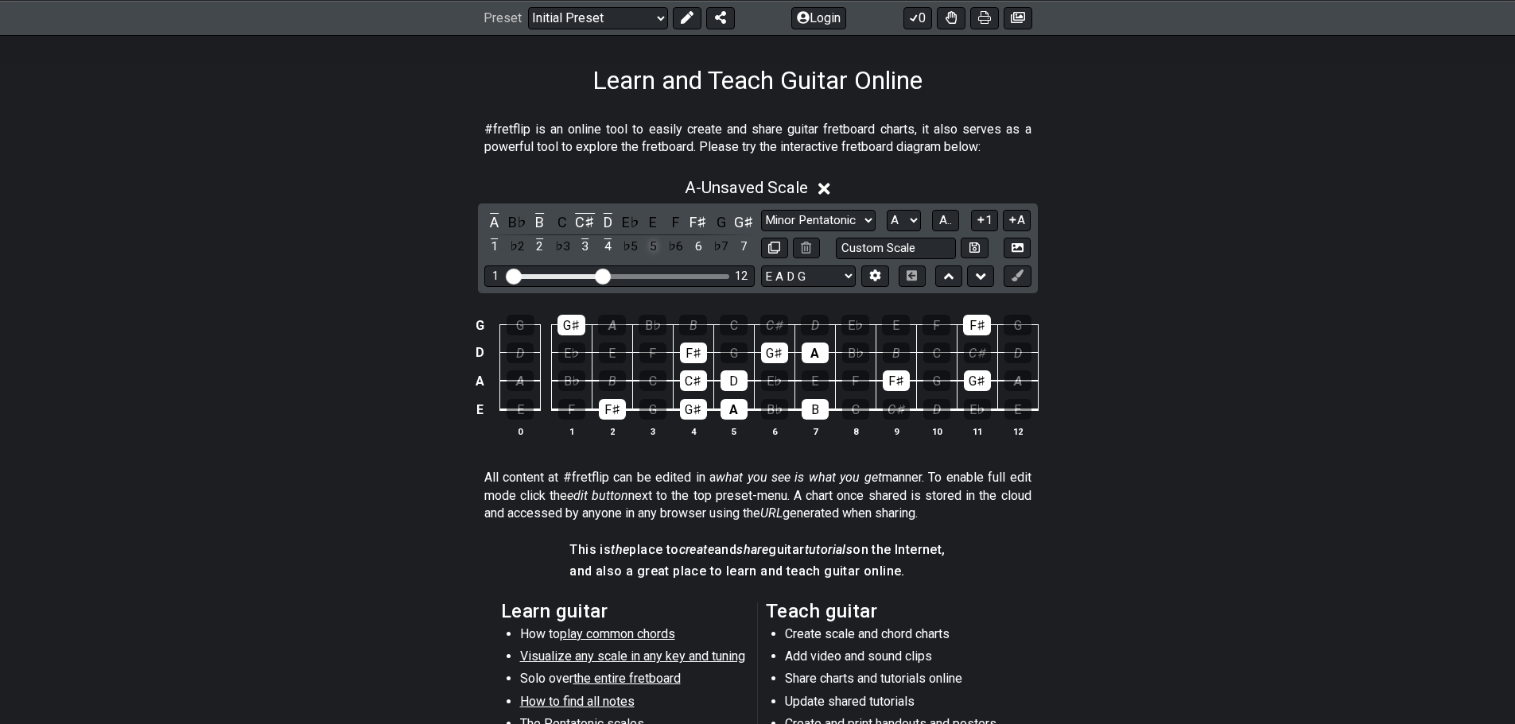
click at [650, 239] on div "5" at bounding box center [652, 246] width 21 height 21
click at [603, 247] on div "4" at bounding box center [607, 246] width 21 height 21
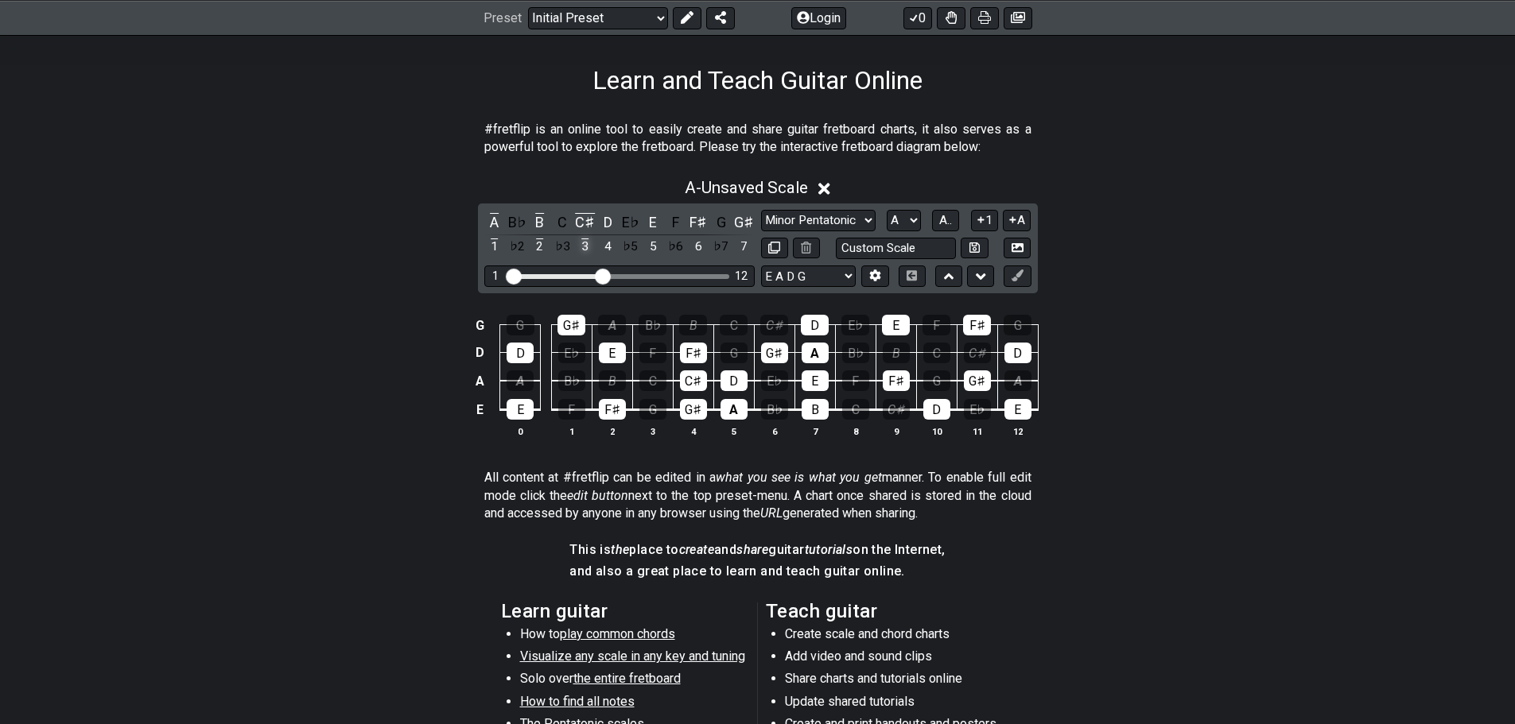
click at [591, 248] on div "3" at bounding box center [585, 246] width 21 height 21
click at [535, 253] on div "2" at bounding box center [540, 246] width 21 height 21
click at [492, 250] on div "1" at bounding box center [494, 246] width 21 height 21
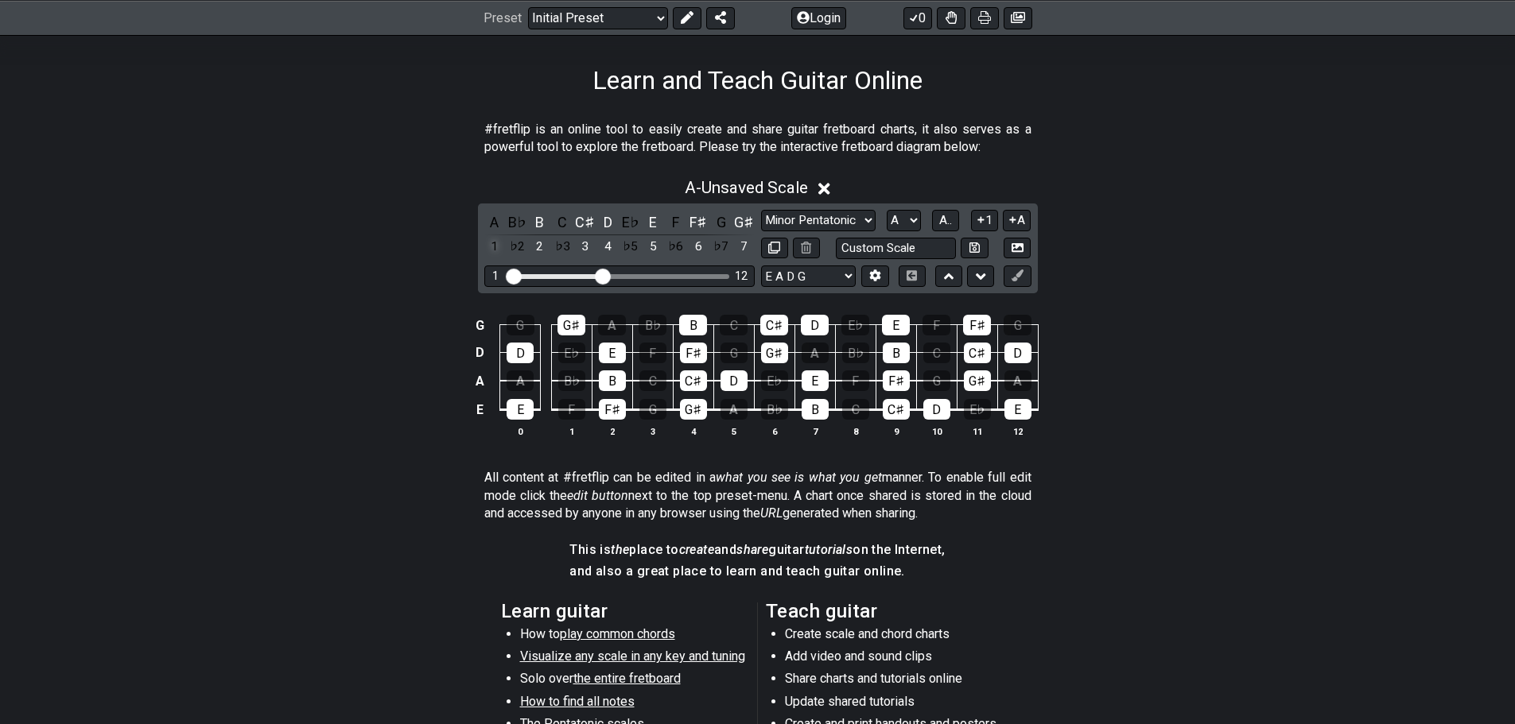
click at [492, 250] on div "1" at bounding box center [494, 246] width 21 height 21
click at [739, 406] on div "A" at bounding box center [733, 409] width 27 height 21
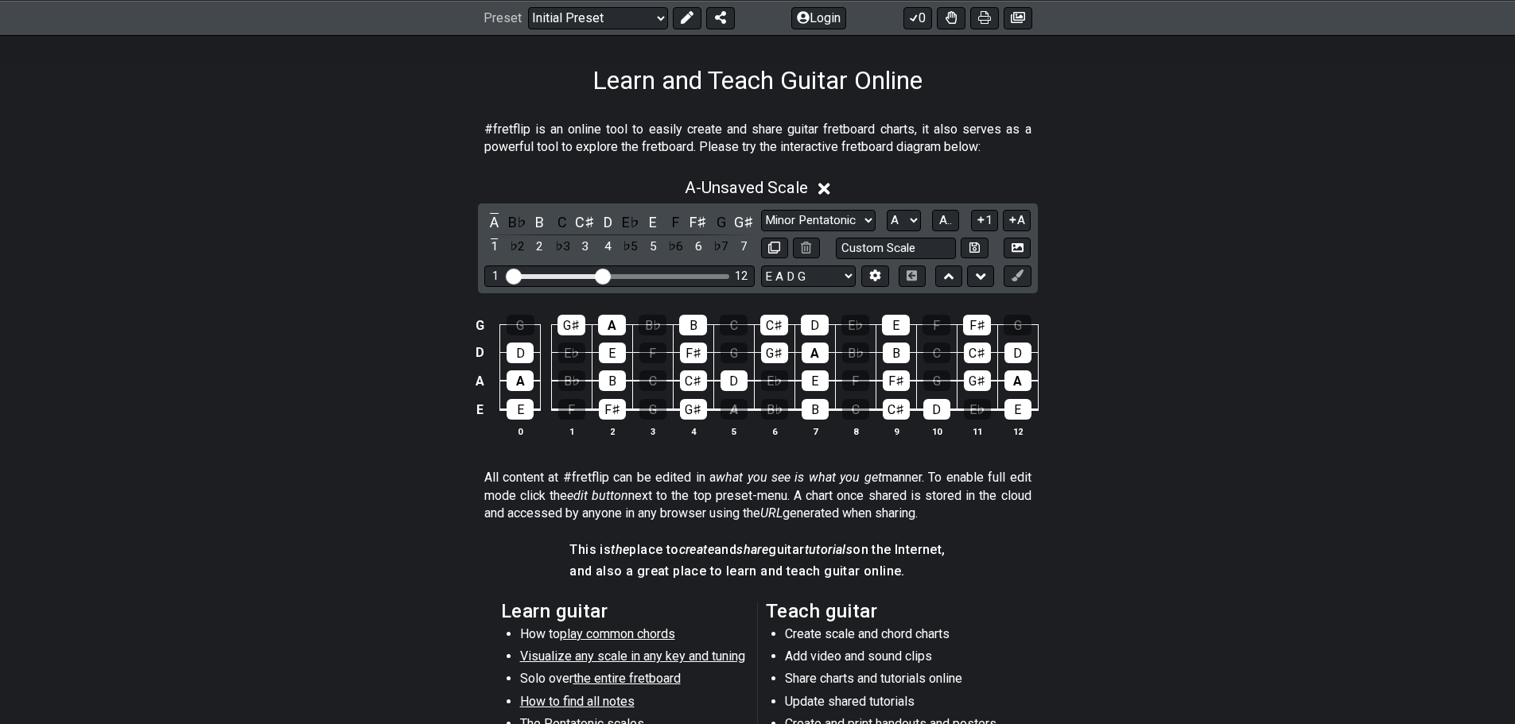
drag, startPoint x: 739, startPoint y: 406, endPoint x: 766, endPoint y: 459, distance: 59.0
click at [766, 459] on div "G G G♯ A B♭ B C C♯ D E♭ E F F♯ G D D E♭ E F F♯ G G♯ A B♭ B C C♯ D A A B♭ B C C♯…" at bounding box center [758, 376] width 1240 height 165
click at [739, 411] on div "A" at bounding box center [733, 409] width 27 height 21
click at [1023, 270] on icon at bounding box center [1017, 276] width 12 height 12
click at [895, 222] on select "A♭ A A♯ B♭ B C C♯ D♭ D D♯ E♭ E F F♯ G♭ G G♯" at bounding box center [904, 220] width 34 height 21
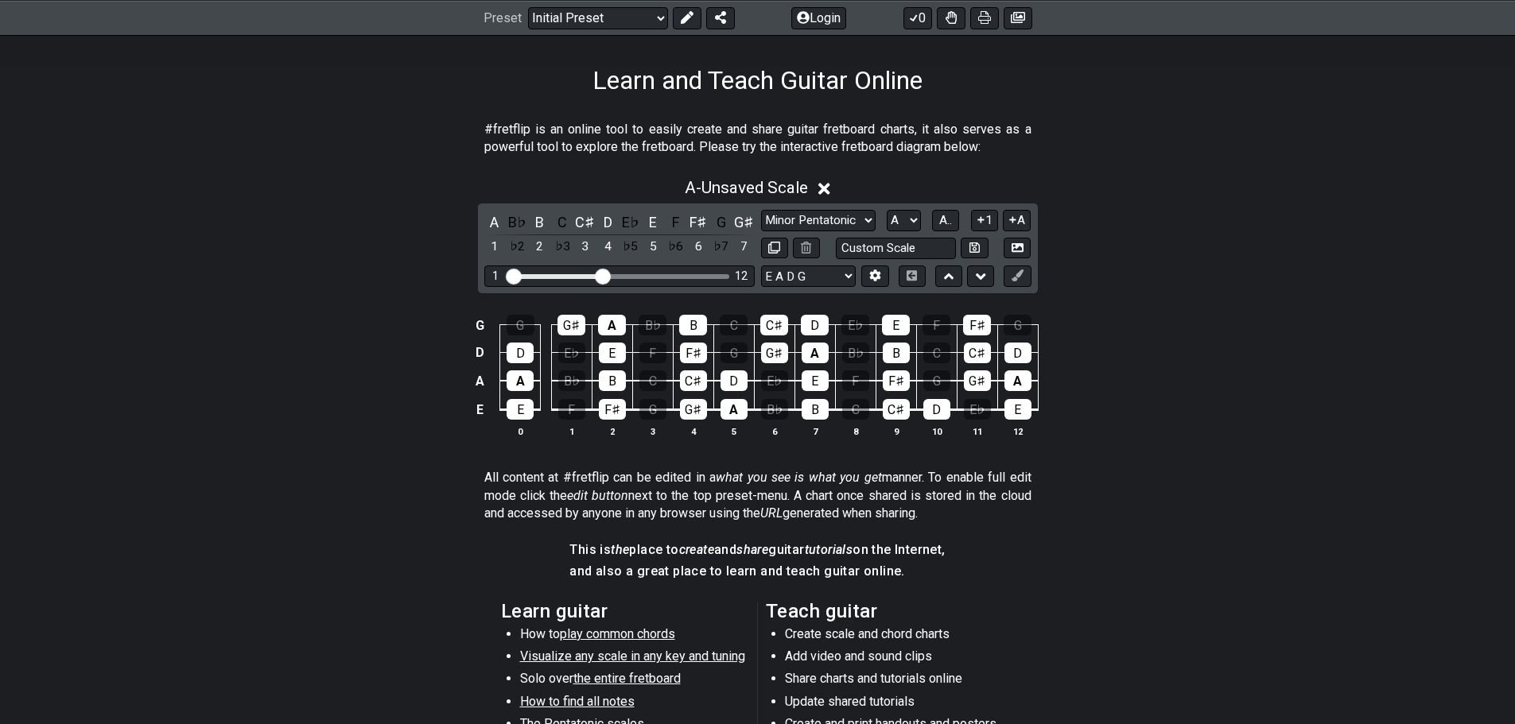
click at [948, 188] on div "A - Unsaved Scale" at bounding box center [758, 183] width 1240 height 29
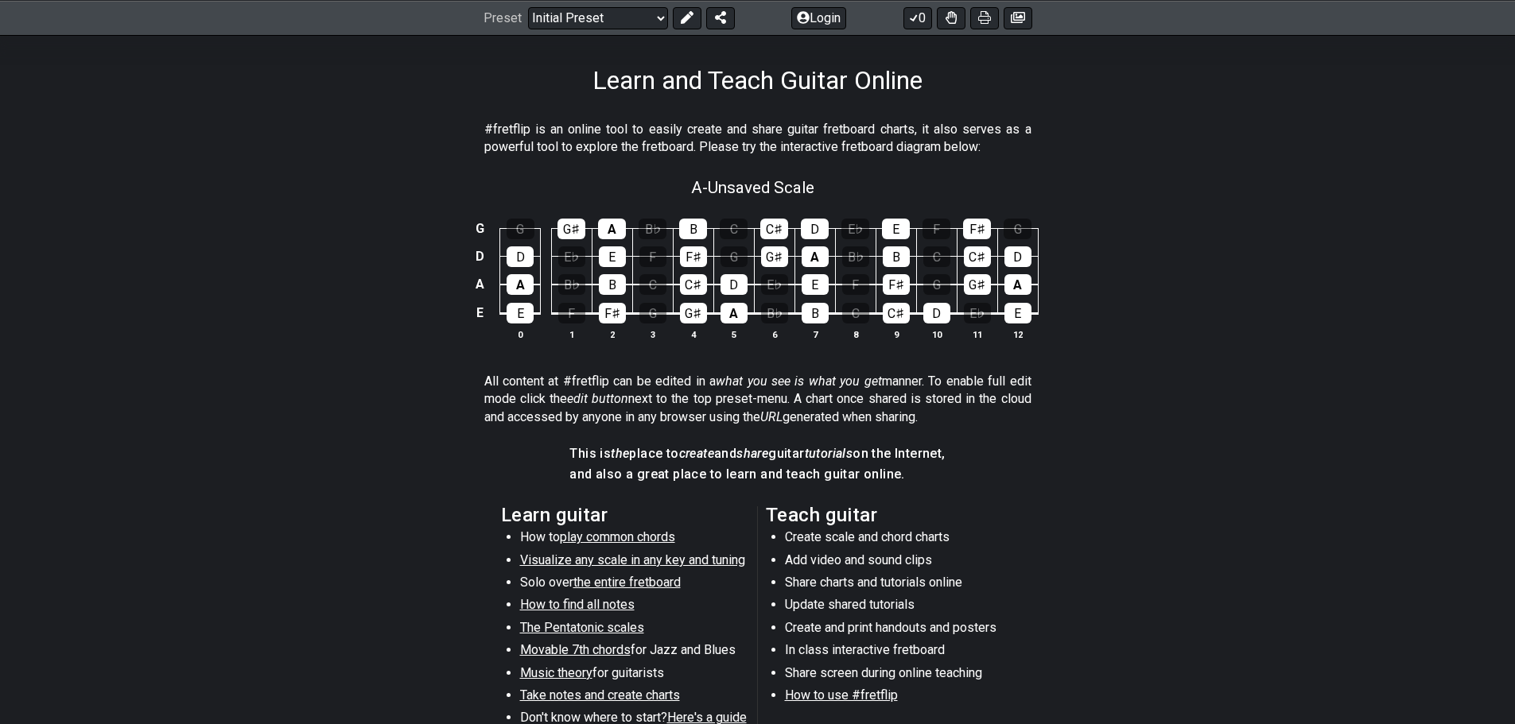
click at [802, 166] on div "#fretflip is an online tool to easily create and share guitar fretboard charts,…" at bounding box center [757, 142] width 547 height 55
click at [826, 184] on div "A - Unsaved Scale" at bounding box center [758, 183] width 1240 height 28
select select "Major / [PERSON_NAME]"
select select "A"
select select "E A D G"
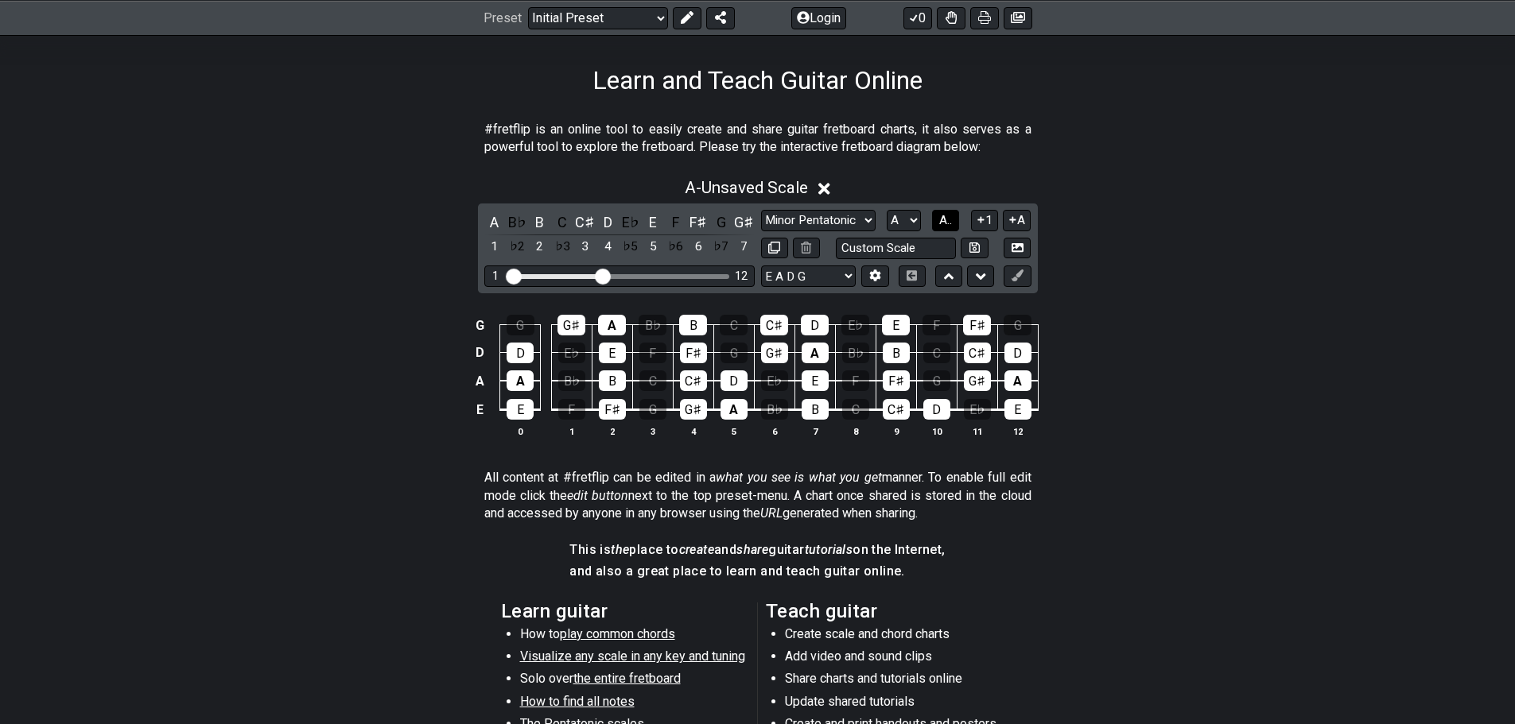
click at [947, 224] on span "A.." at bounding box center [945, 220] width 13 height 14
click at [947, 224] on span "1..7" at bounding box center [945, 220] width 19 height 14
click at [947, 224] on span "..." at bounding box center [945, 220] width 7 height 14
click at [982, 217] on icon at bounding box center [980, 220] width 15 height 12
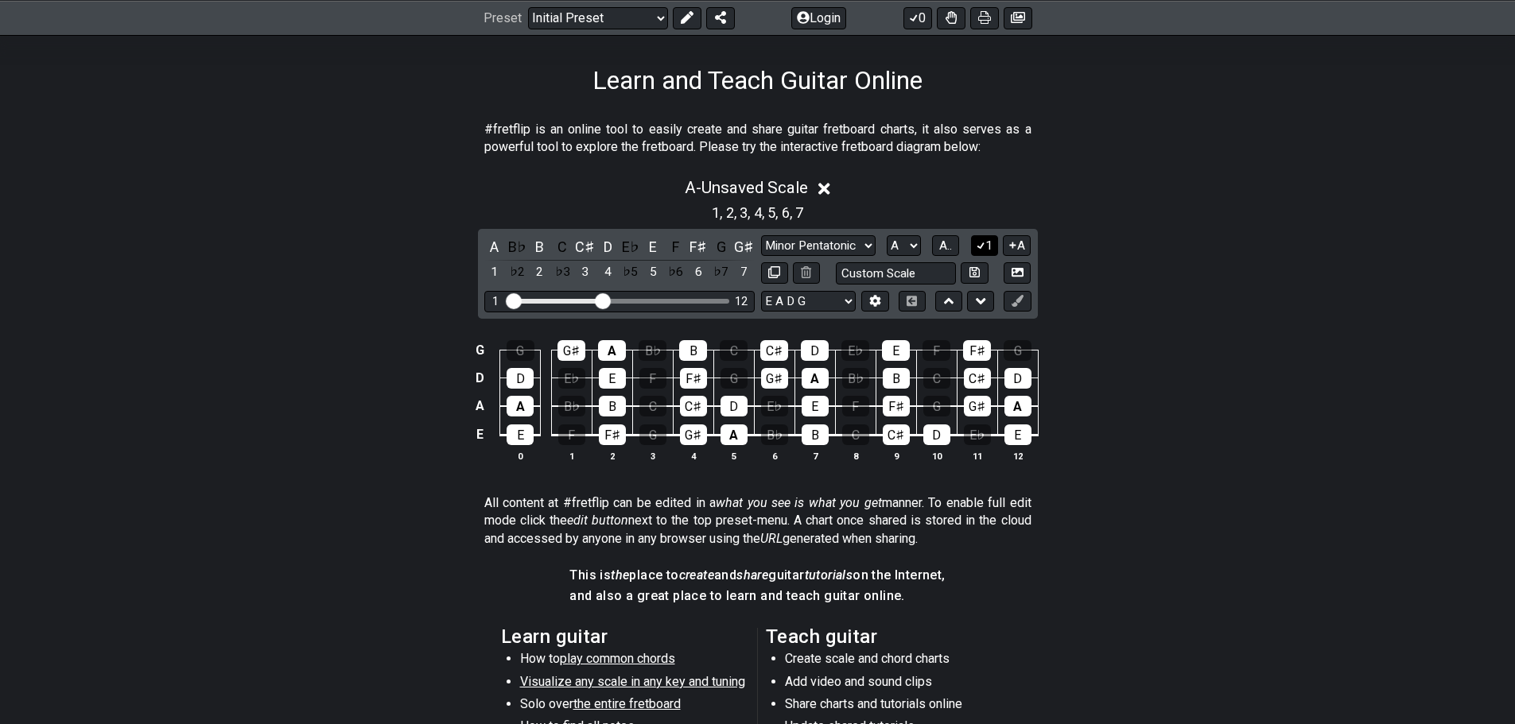
click at [976, 243] on icon at bounding box center [980, 245] width 15 height 12
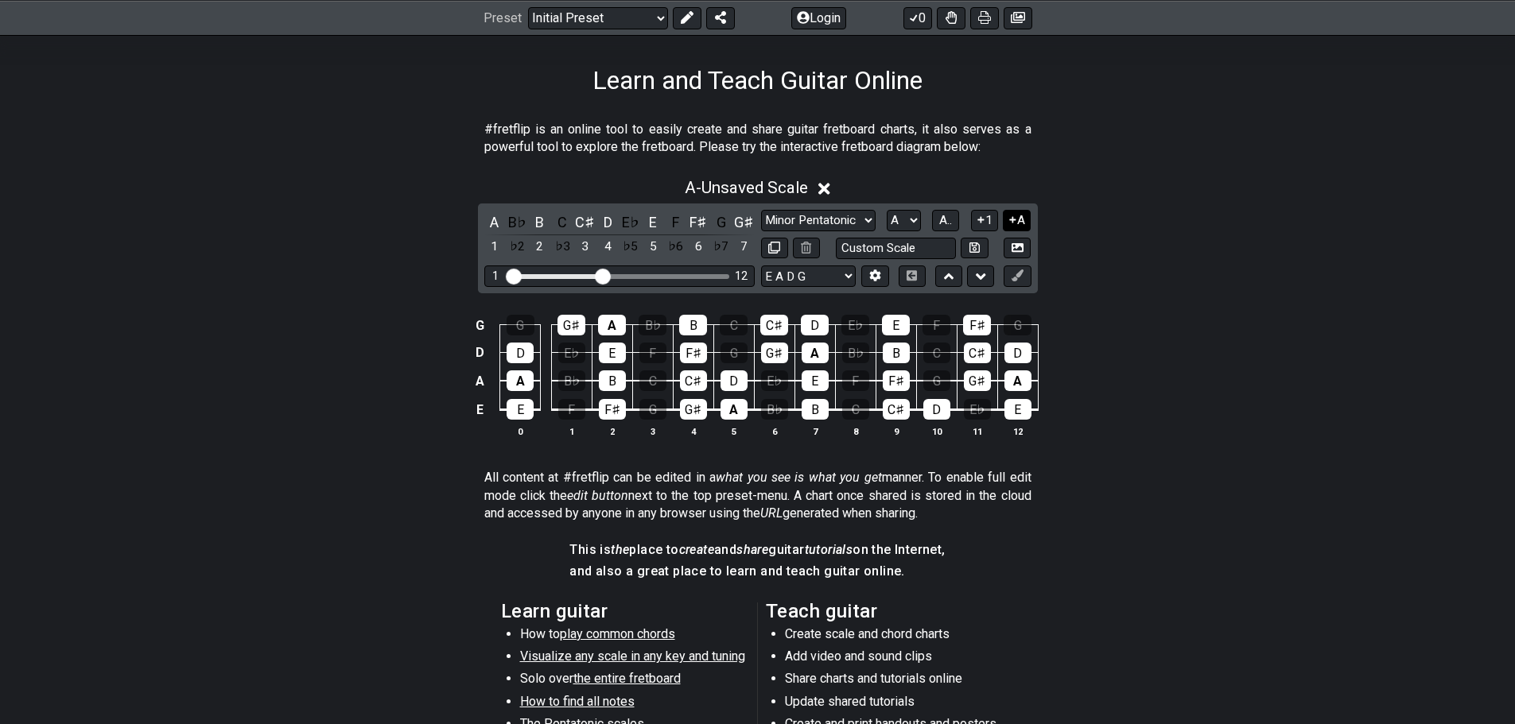
click at [1014, 215] on icon at bounding box center [1012, 220] width 15 height 12
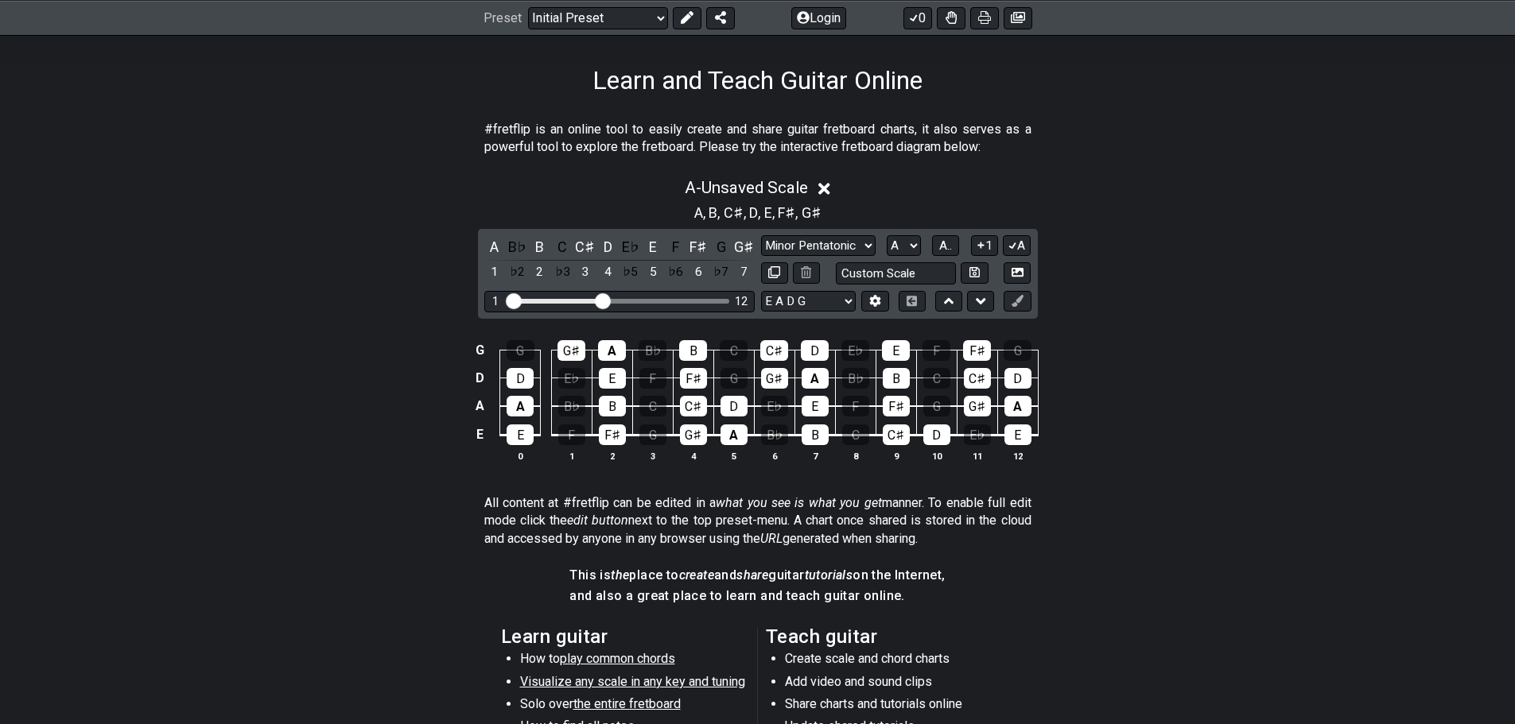
click at [968, 246] on div "Minor Pentatonic Click to edit Minor Pentatonic Major Pentatonic Minor Blues Ma…" at bounding box center [896, 245] width 270 height 21
click at [971, 246] on button "1" at bounding box center [984, 245] width 27 height 21
click at [1008, 239] on icon at bounding box center [1012, 245] width 15 height 12
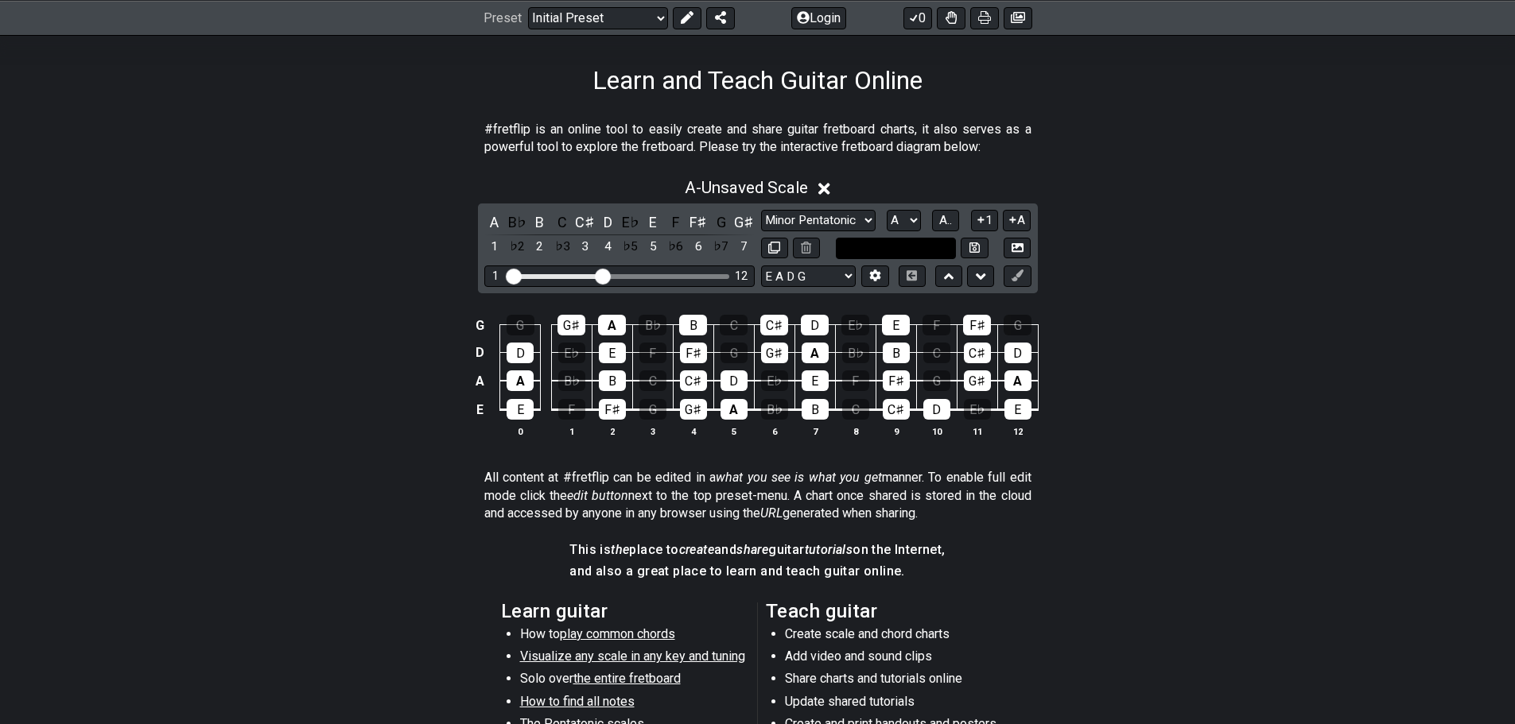
click at [918, 250] on input "text" at bounding box center [896, 248] width 121 height 21
type input "Custom Scale"
click at [1074, 262] on div "A - Unsaved Scale A B♭ B C C♯ D E♭ E F F♯ G G♯ 1 ♭2 2 ♭3 3 4 ♭5 5 ♭6 6 ♭7 7 Min…" at bounding box center [758, 314] width 1240 height 291
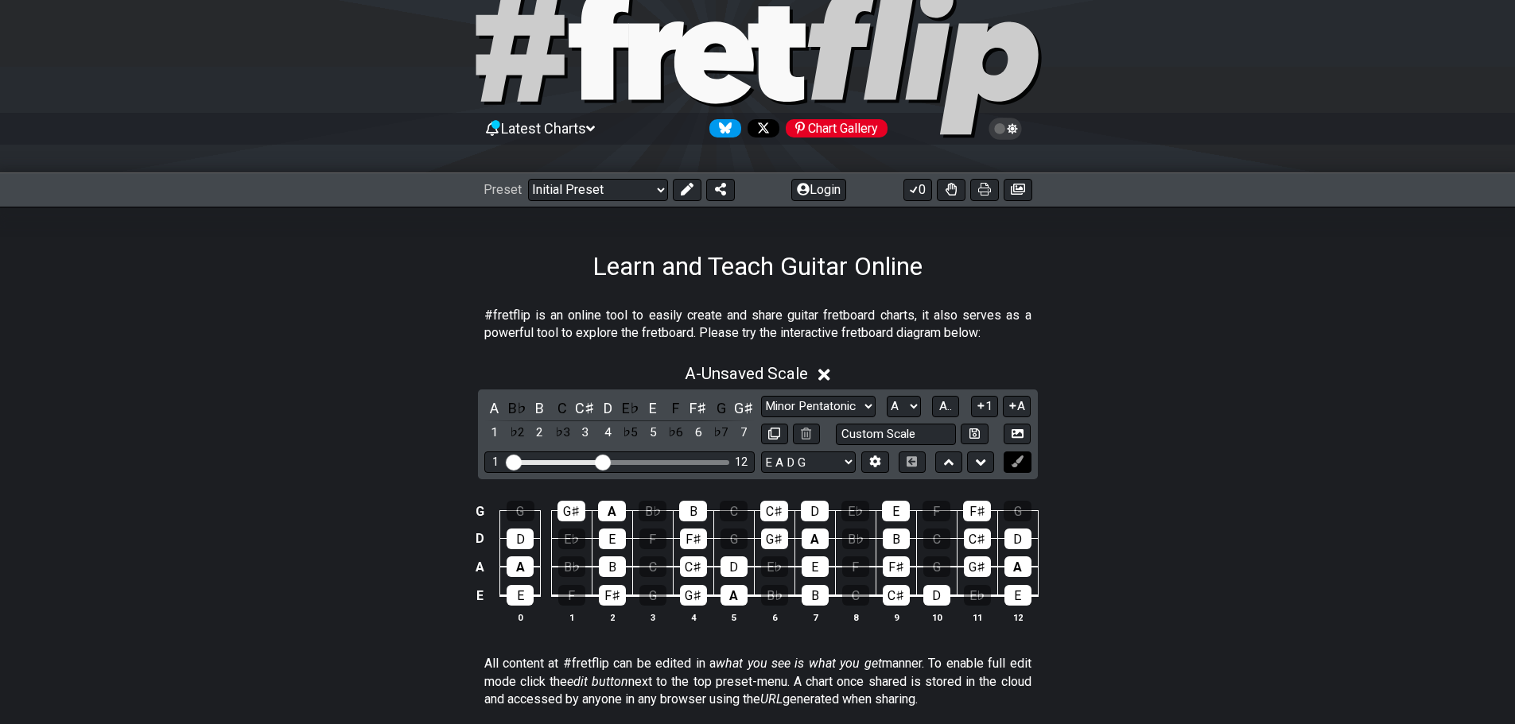
scroll to position [0, 0]
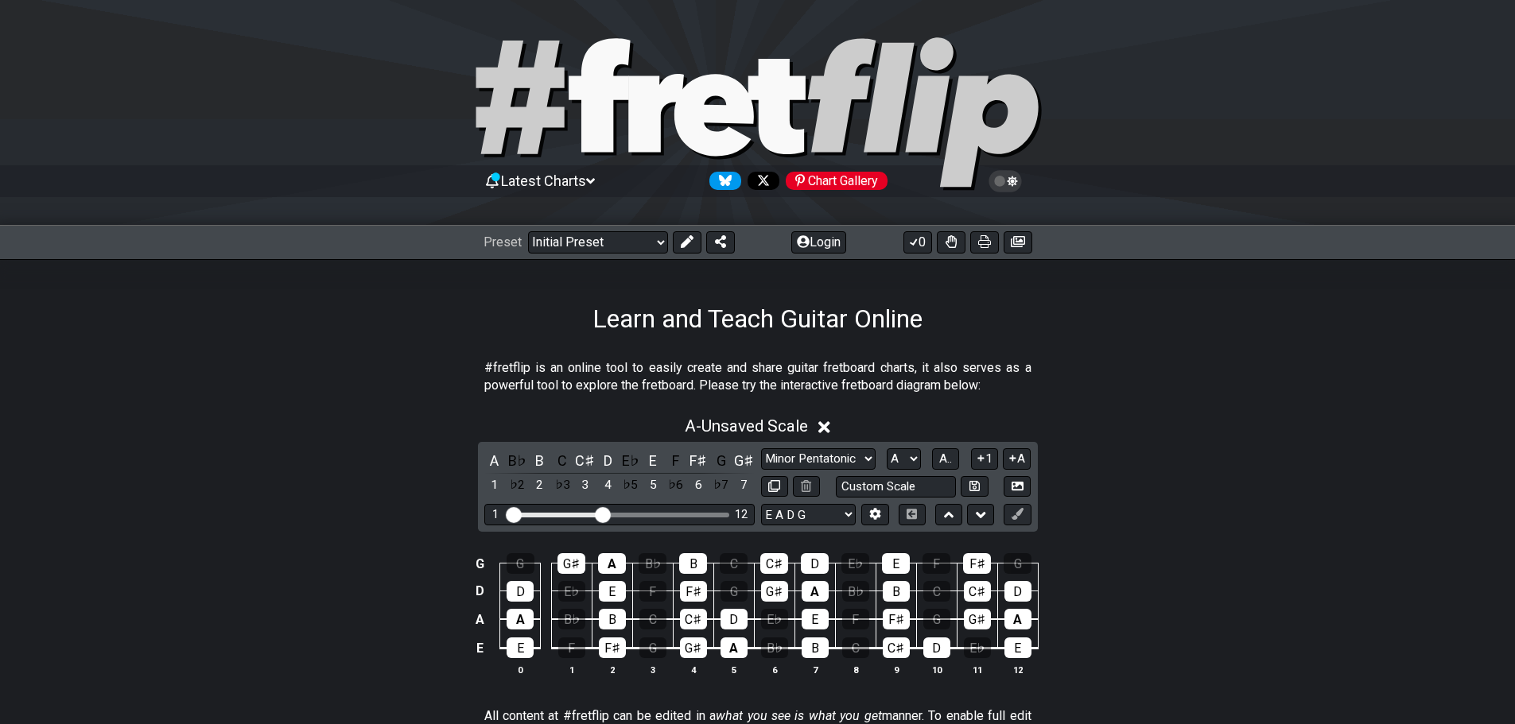
click at [1003, 183] on icon at bounding box center [1005, 181] width 14 height 14
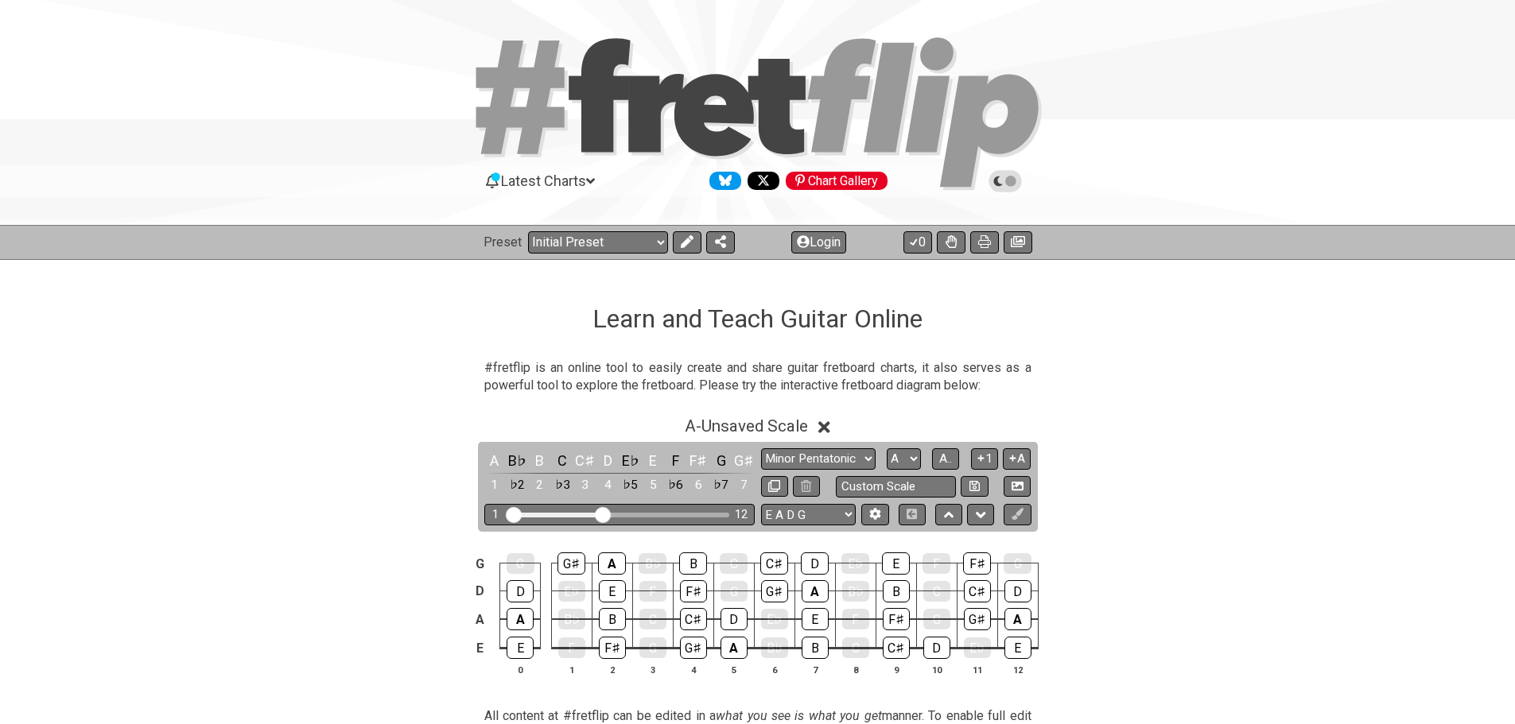
click at [1018, 186] on icon at bounding box center [1004, 181] width 33 height 22
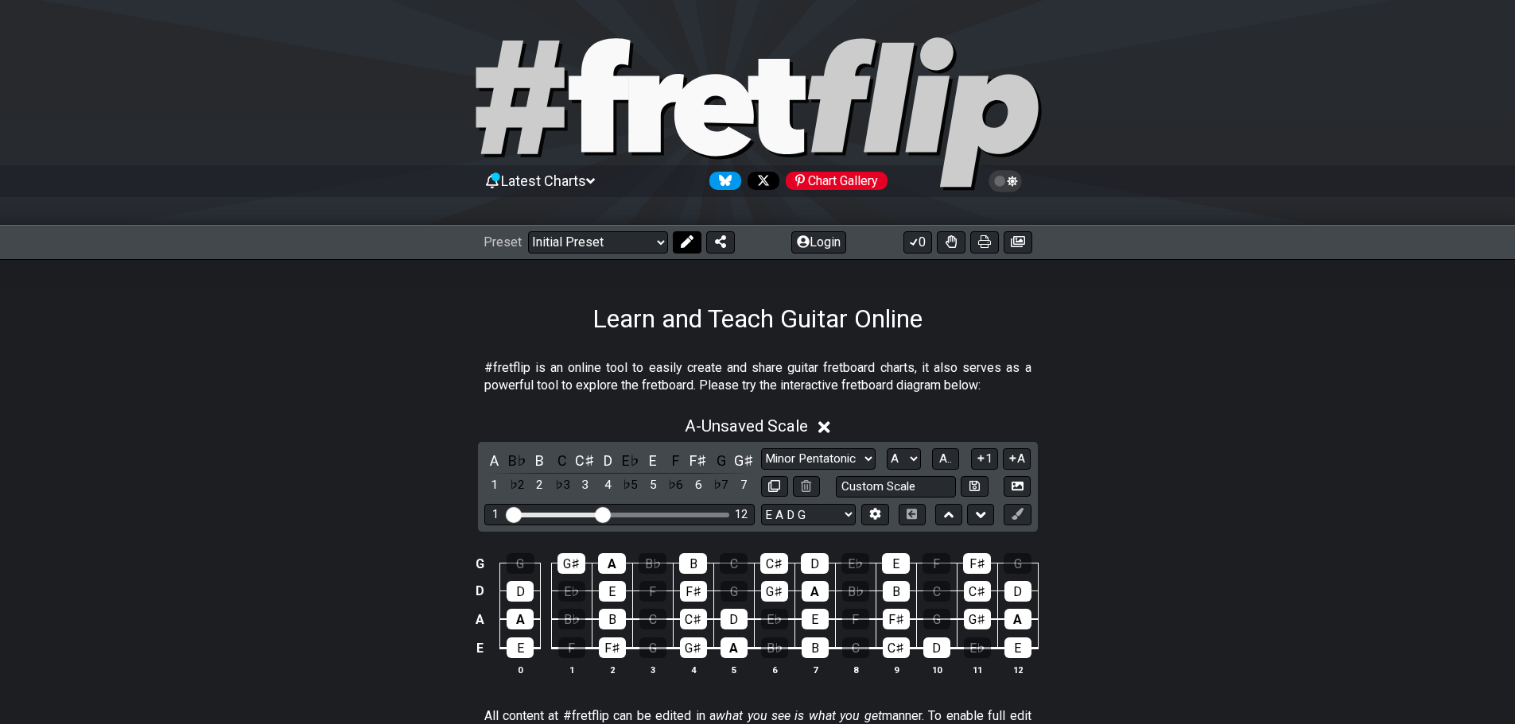
click at [681, 235] on button at bounding box center [687, 242] width 29 height 22
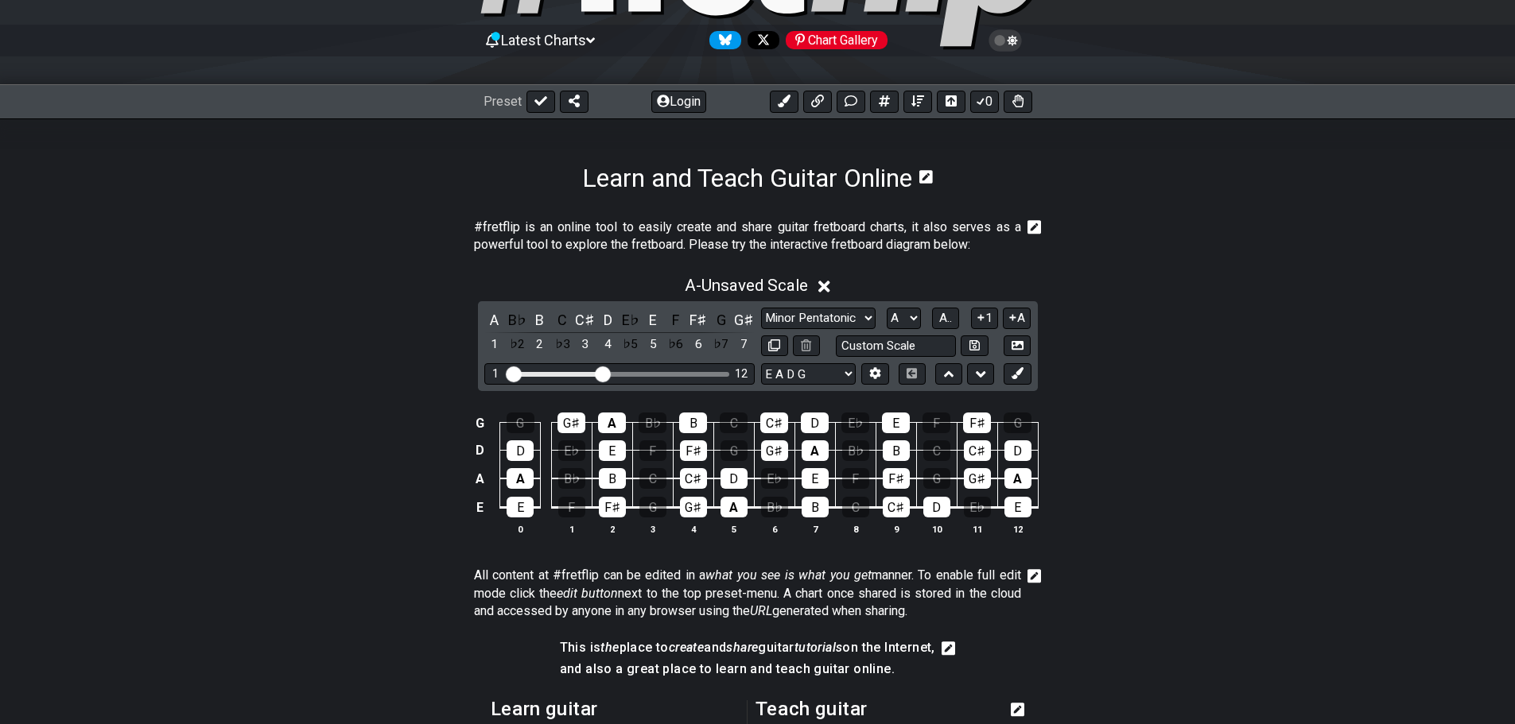
scroll to position [159, 0]
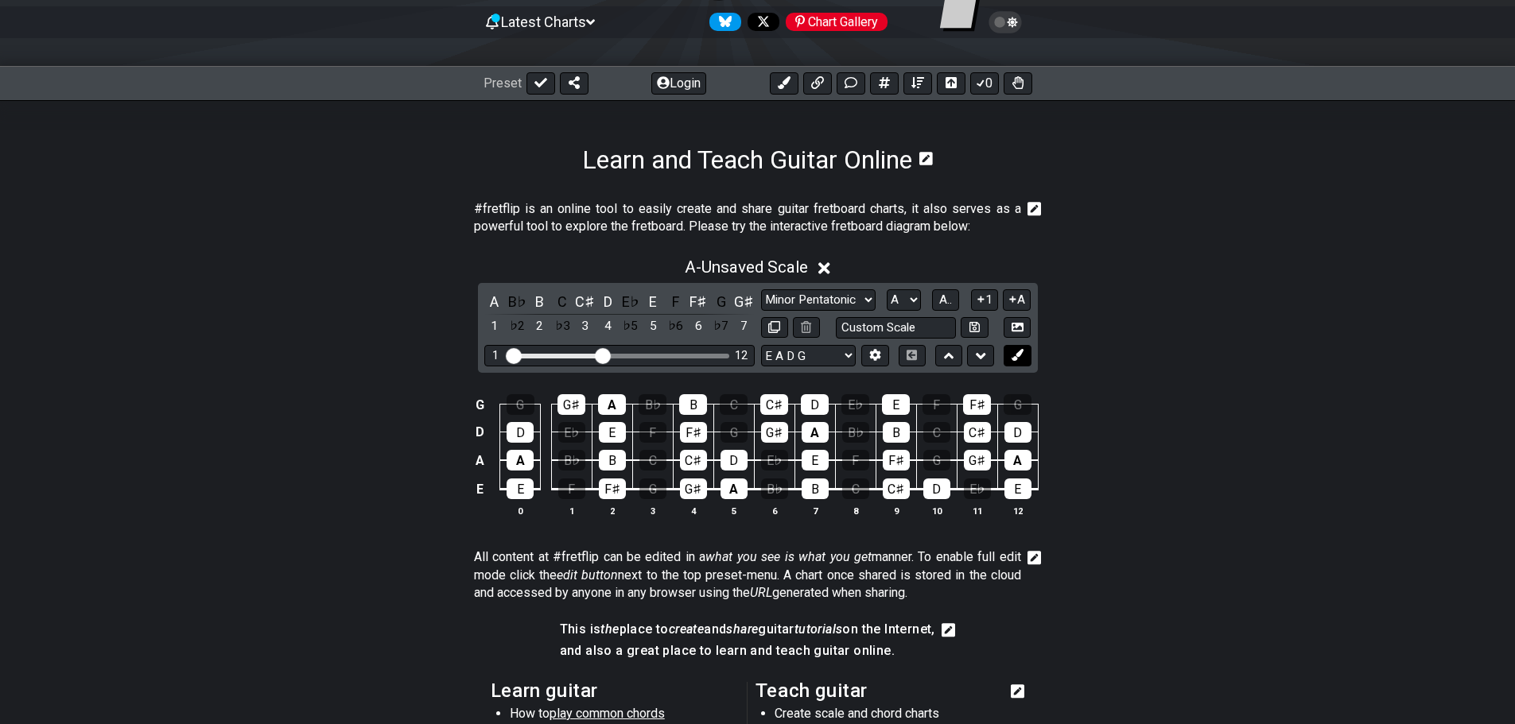
click at [1012, 349] on icon at bounding box center [1017, 355] width 12 height 12
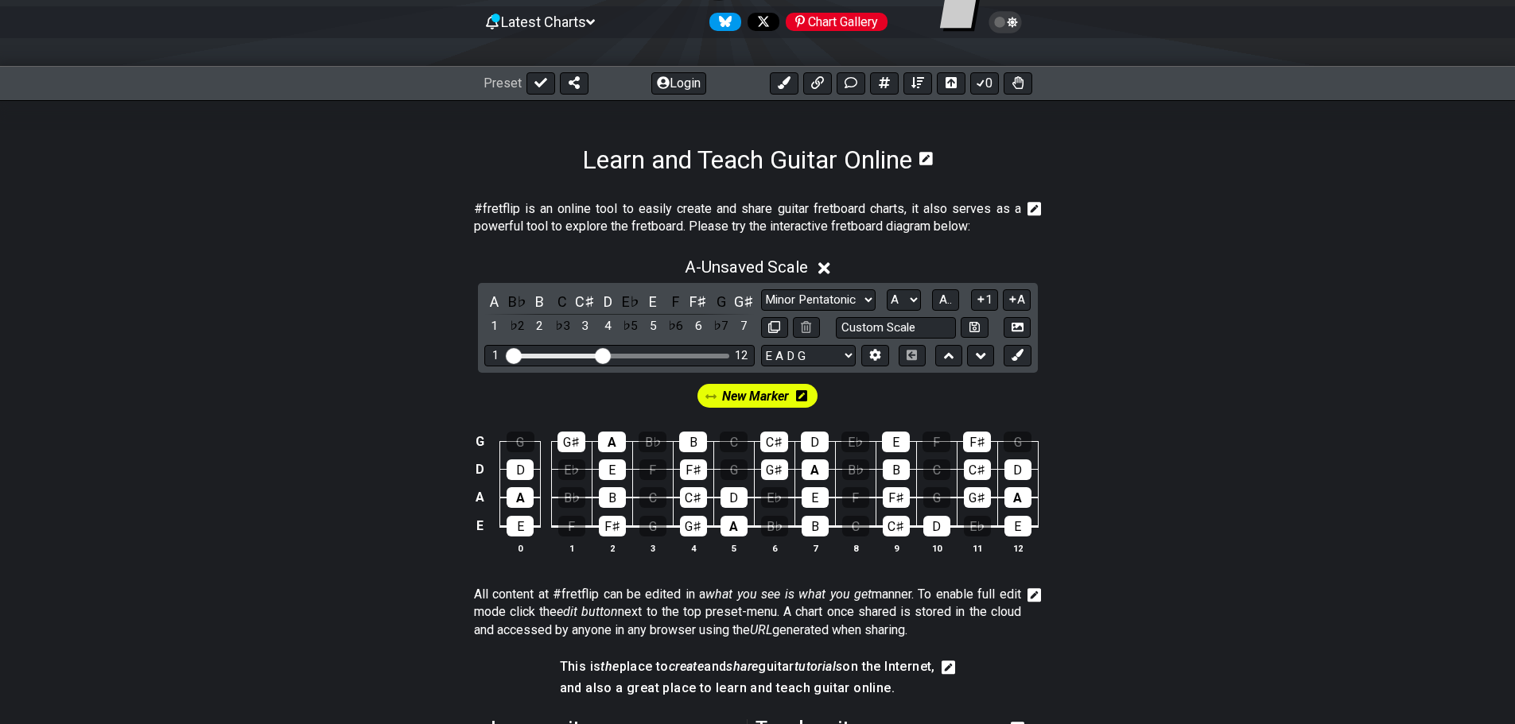
click at [773, 394] on span "New Marker" at bounding box center [755, 396] width 67 height 23
click at [773, 394] on span "New Marker" at bounding box center [755, 396] width 74 height 23
drag, startPoint x: 773, startPoint y: 394, endPoint x: 930, endPoint y: 412, distance: 158.5
click at [930, 412] on section "New Marker G G G♯ A B♭ B C C♯ D E♭ E F F♯ G D D E♭ E F F♯ G G♯ A B♭ B C C♯ D A …" at bounding box center [758, 475] width 1240 height 204
drag, startPoint x: 790, startPoint y: 398, endPoint x: 802, endPoint y: 520, distance: 123.0
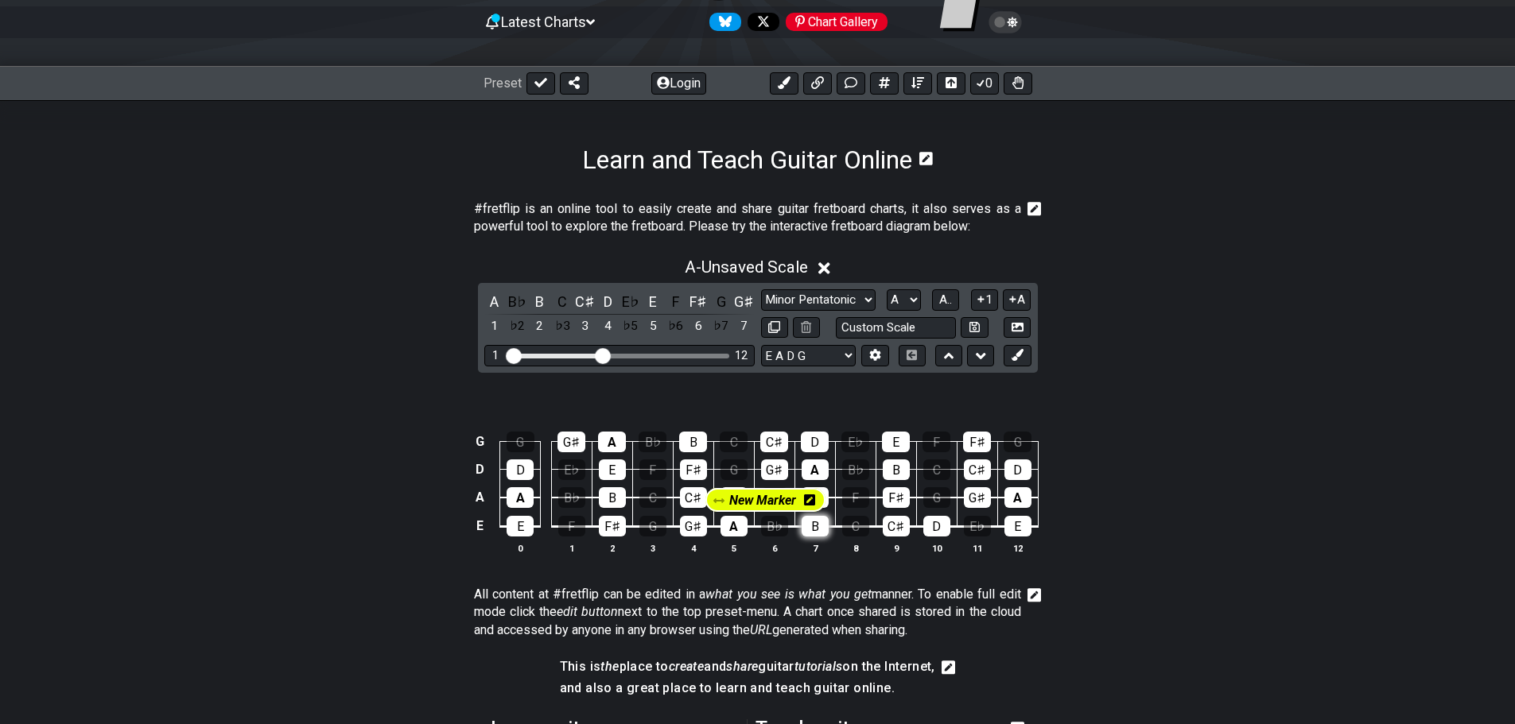
click at [802, 520] on section "New Marker G G G♯ A B♭ B C C♯ D E♭ E F F♯ G D D E♭ E F F♯ G G♯ A B♭ B C C♯ D A …" at bounding box center [758, 475] width 1240 height 204
click at [757, 405] on span "New Marker" at bounding box center [755, 396] width 67 height 23
click at [800, 394] on icon at bounding box center [805, 395] width 11 height 11
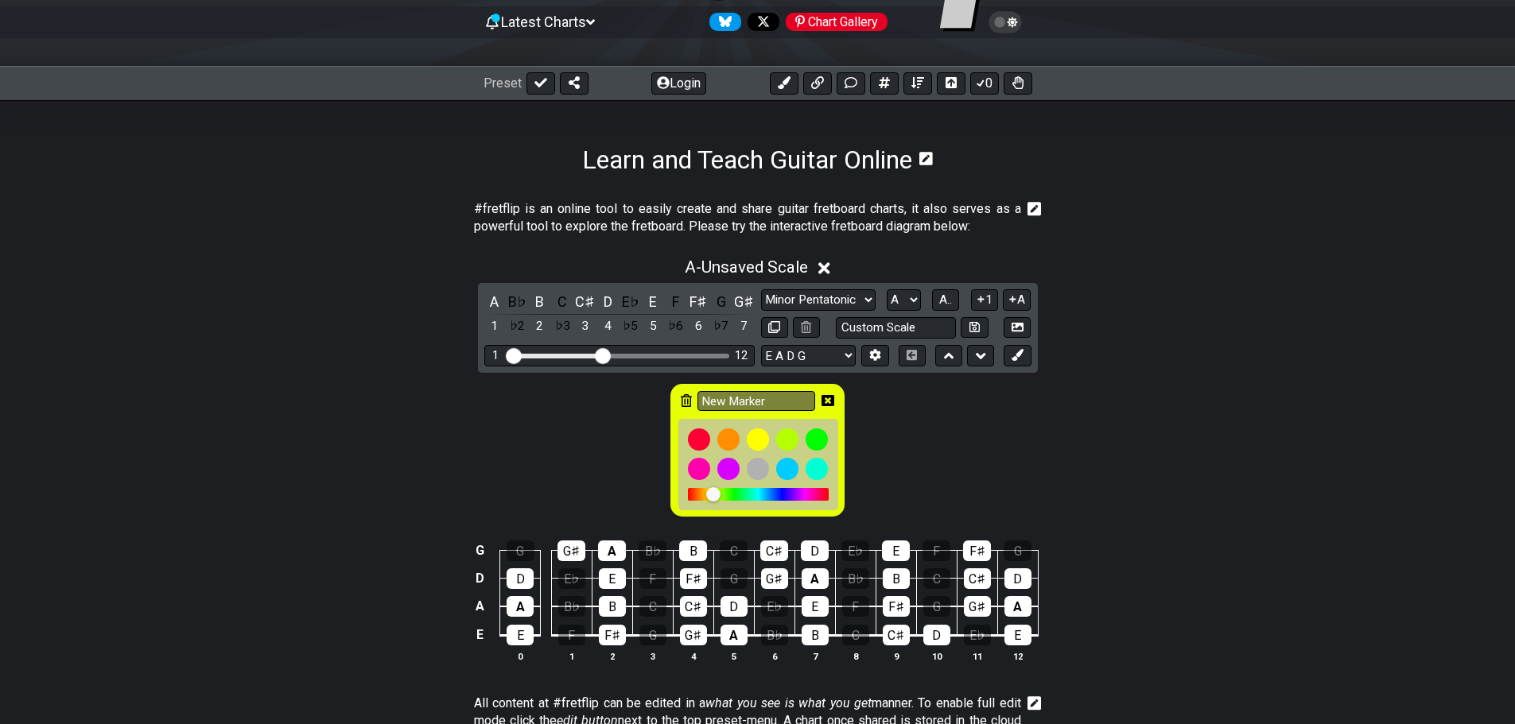
drag, startPoint x: 827, startPoint y: 402, endPoint x: 845, endPoint y: 389, distance: 22.7
click at [827, 402] on icon at bounding box center [827, 400] width 13 height 13
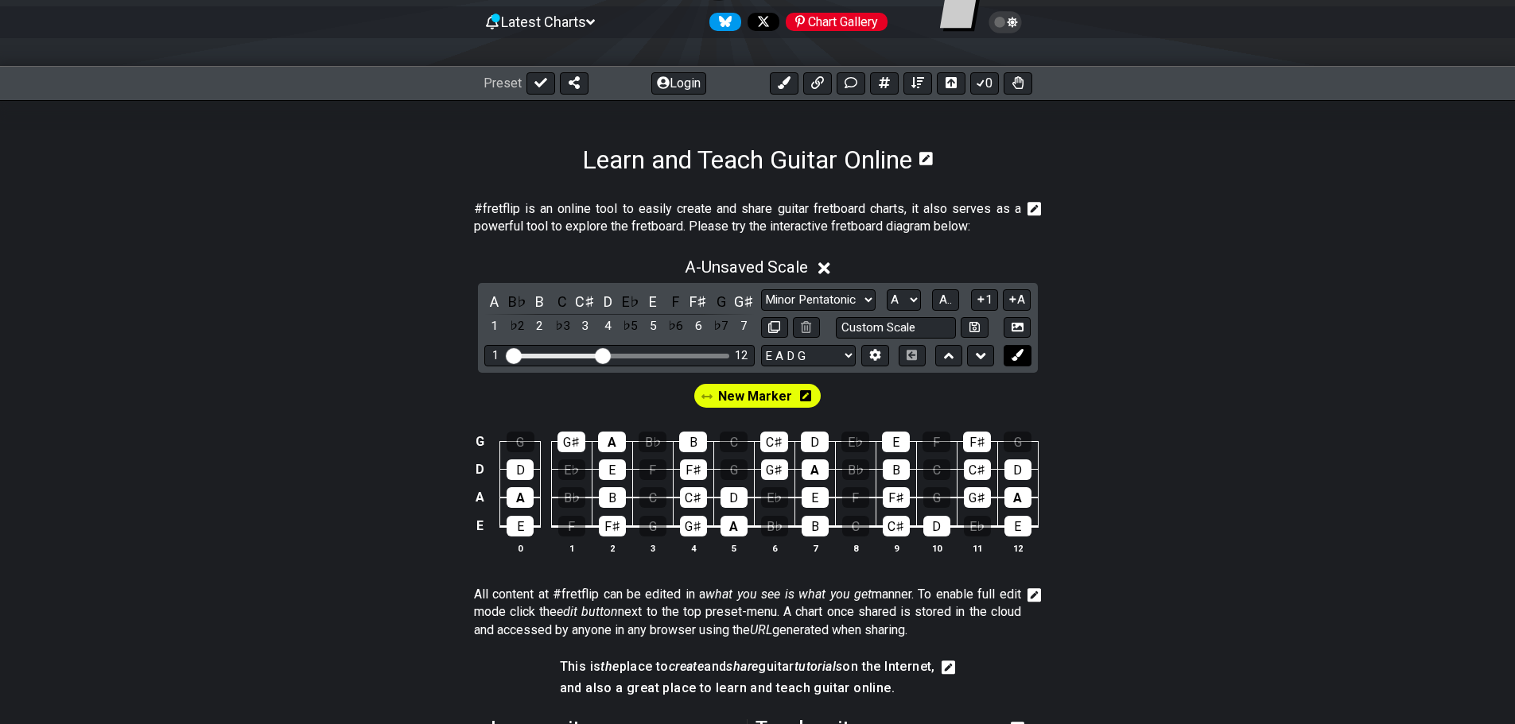
click at [1008, 350] on button at bounding box center [1016, 355] width 27 height 21
click at [1027, 357] on button at bounding box center [1016, 355] width 27 height 21
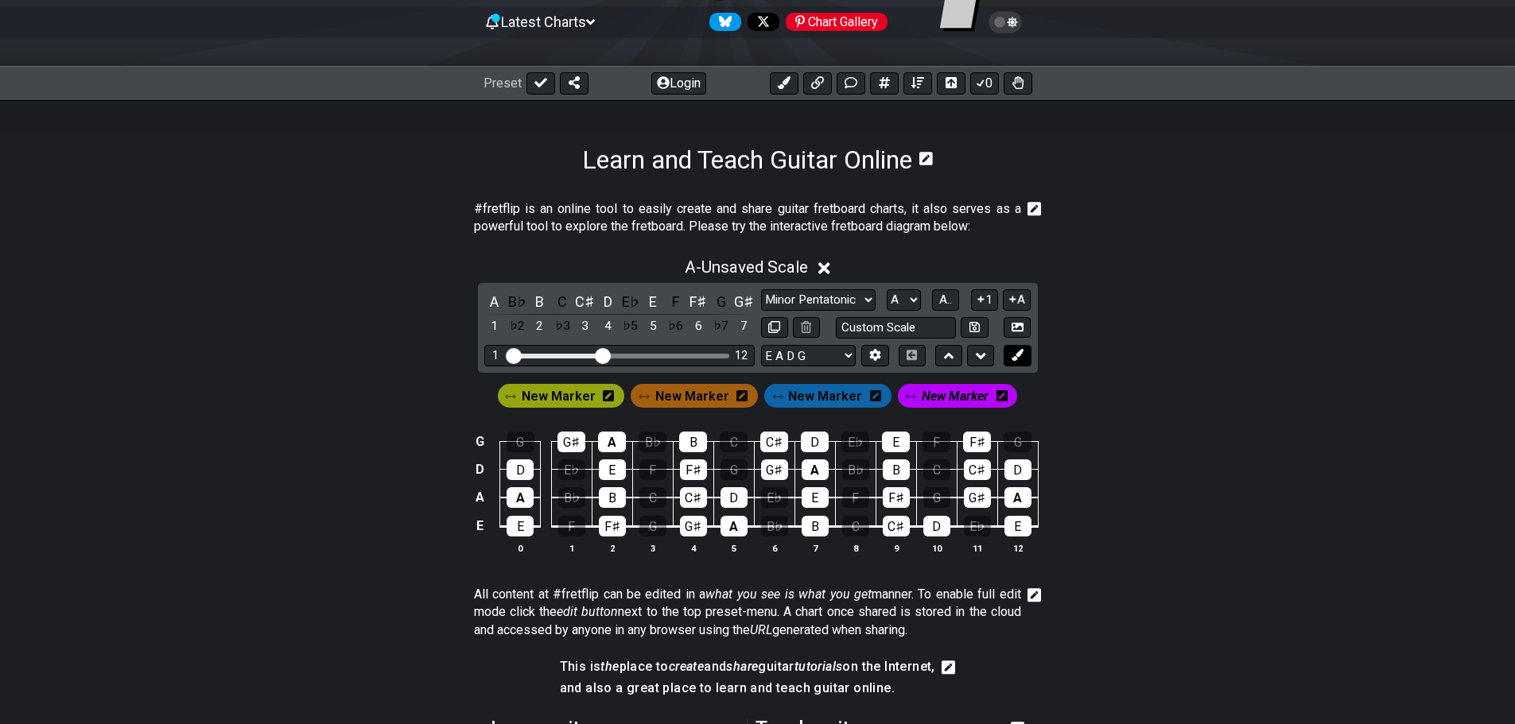
click at [1027, 357] on button at bounding box center [1016, 355] width 27 height 21
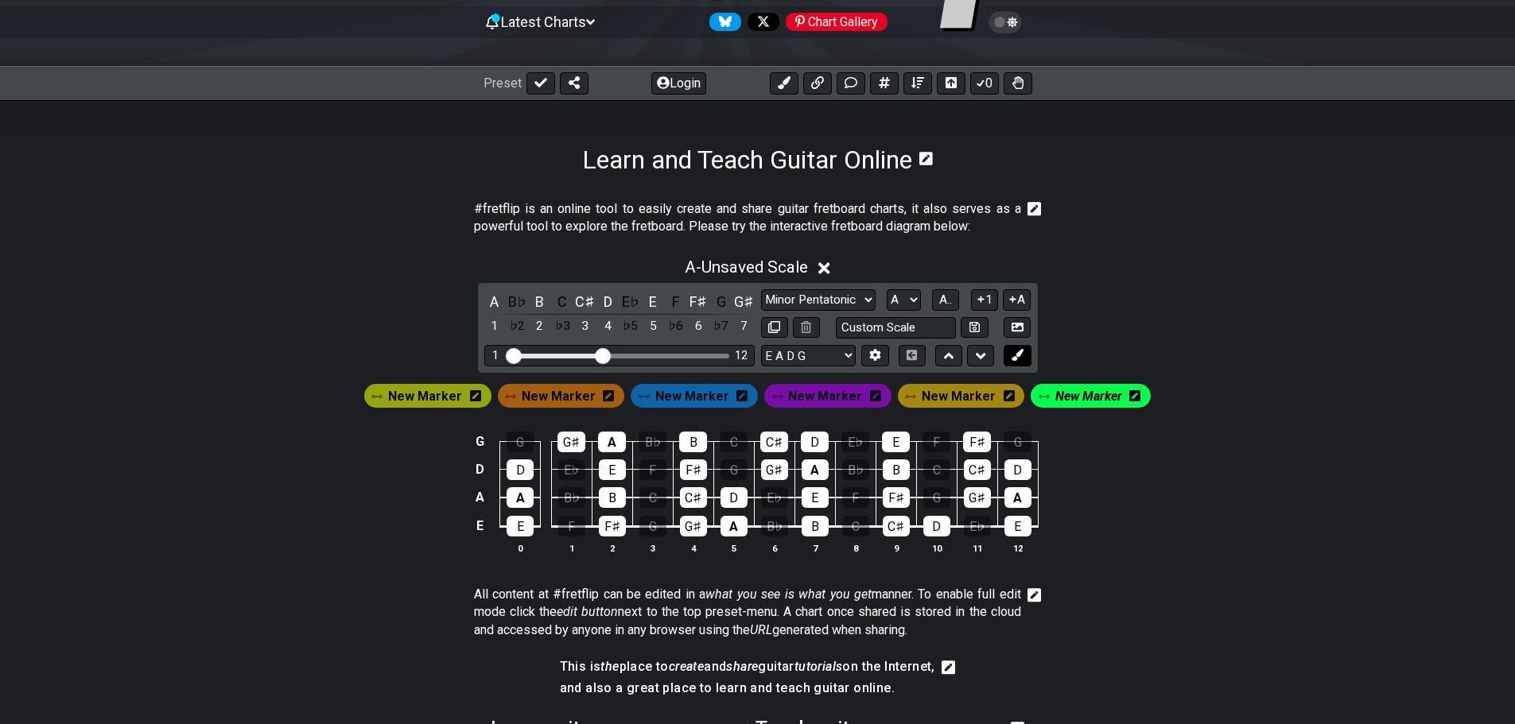
click at [1027, 357] on button at bounding box center [1016, 355] width 27 height 21
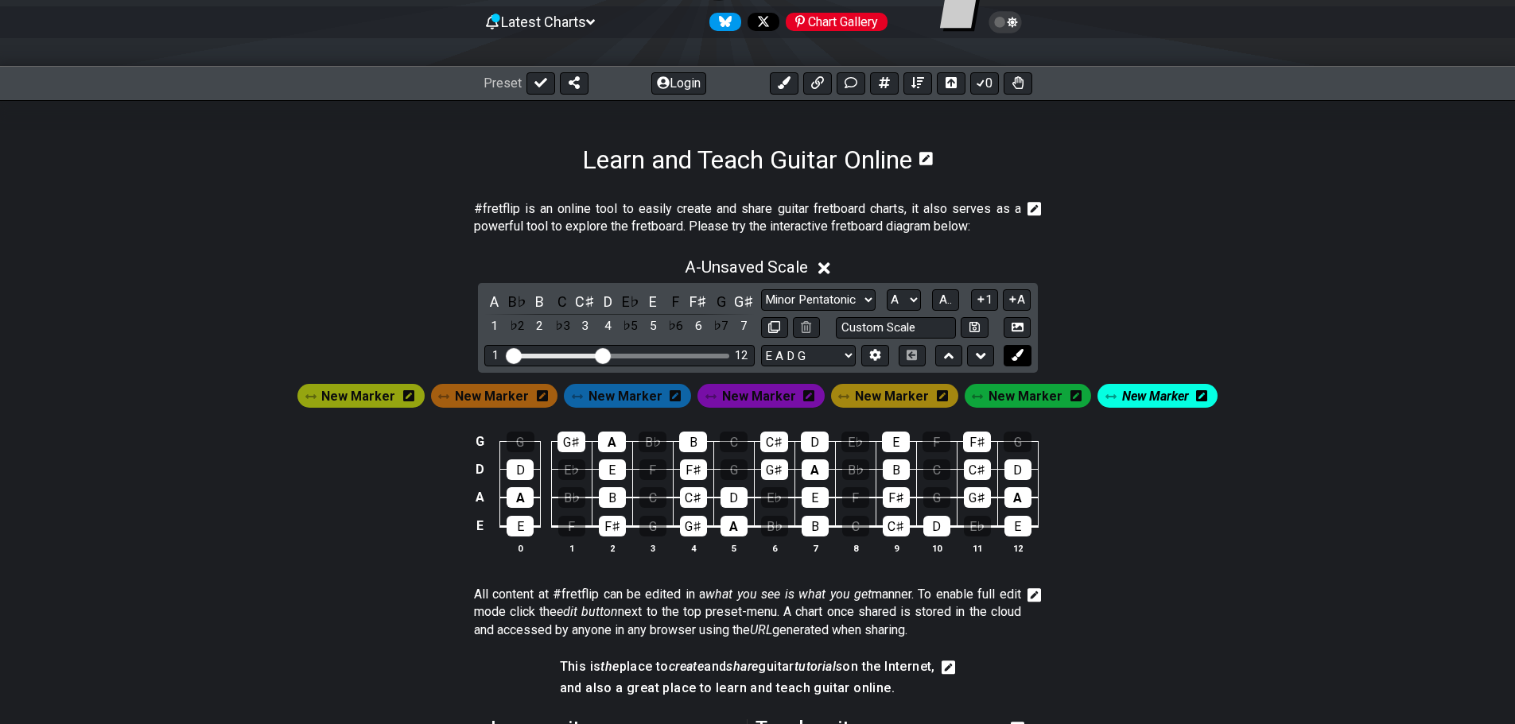
click at [1027, 357] on button at bounding box center [1016, 355] width 27 height 21
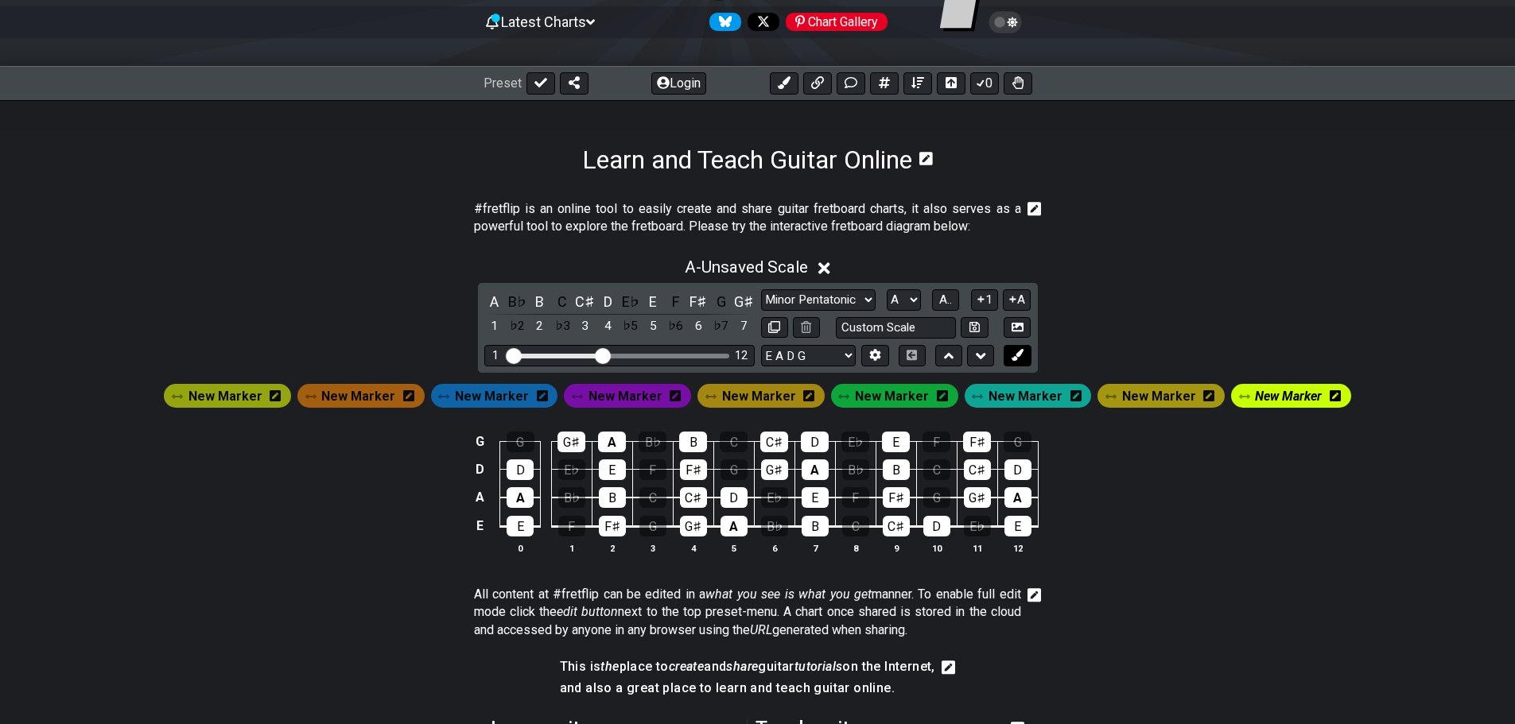
click at [1027, 357] on button at bounding box center [1016, 355] width 27 height 21
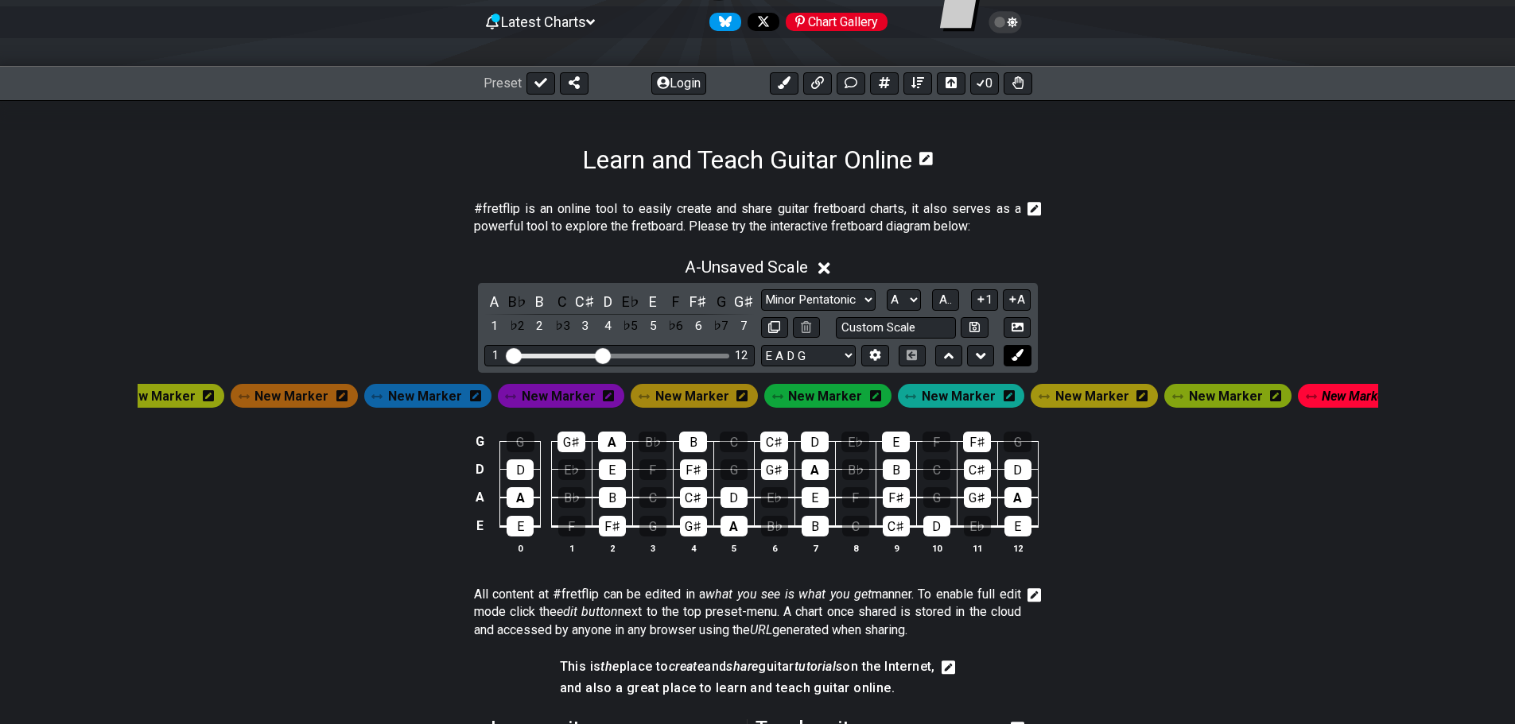
click at [1027, 357] on button at bounding box center [1016, 355] width 27 height 21
click at [827, 266] on icon at bounding box center [824, 268] width 12 height 12
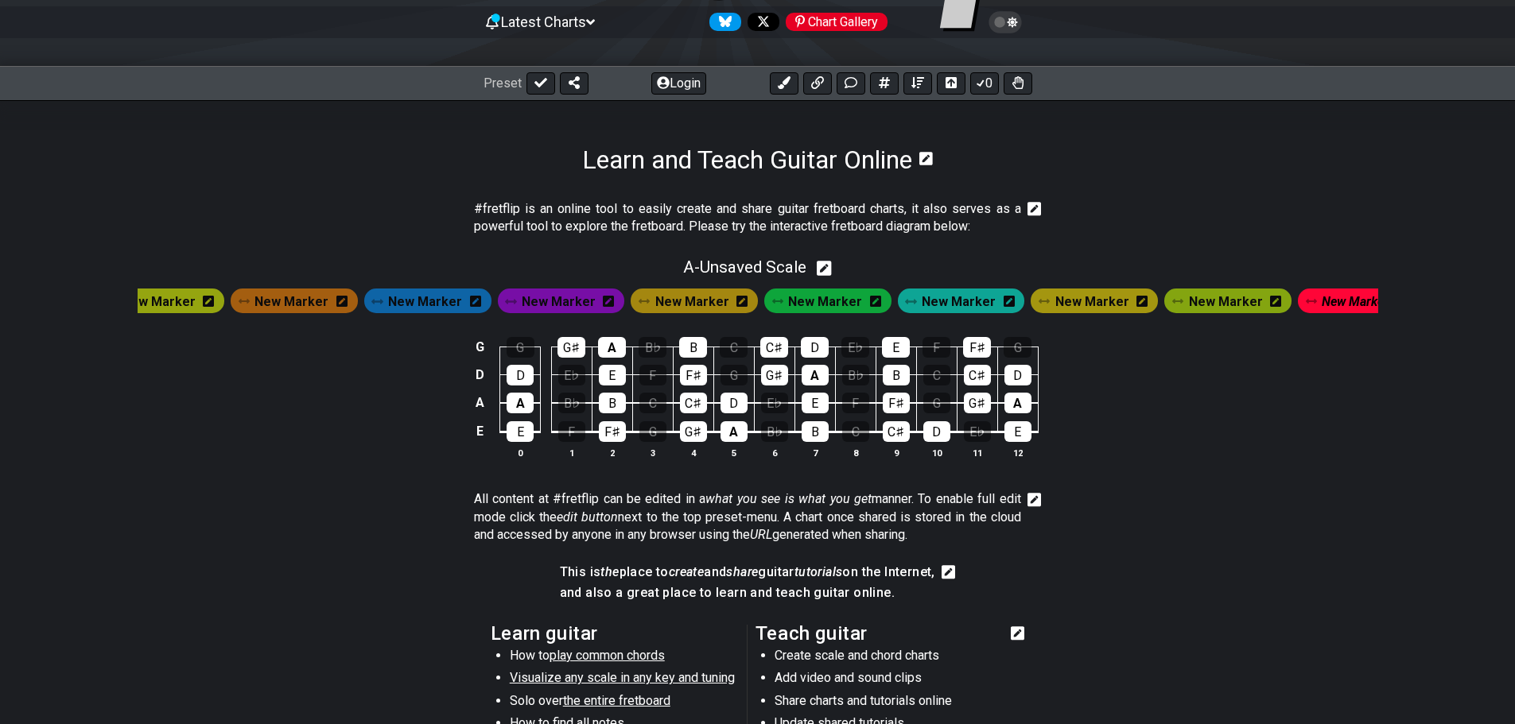
click at [829, 266] on icon at bounding box center [824, 268] width 15 height 15
select select "Major / [PERSON_NAME]"
select select "A"
select select "E A D G"
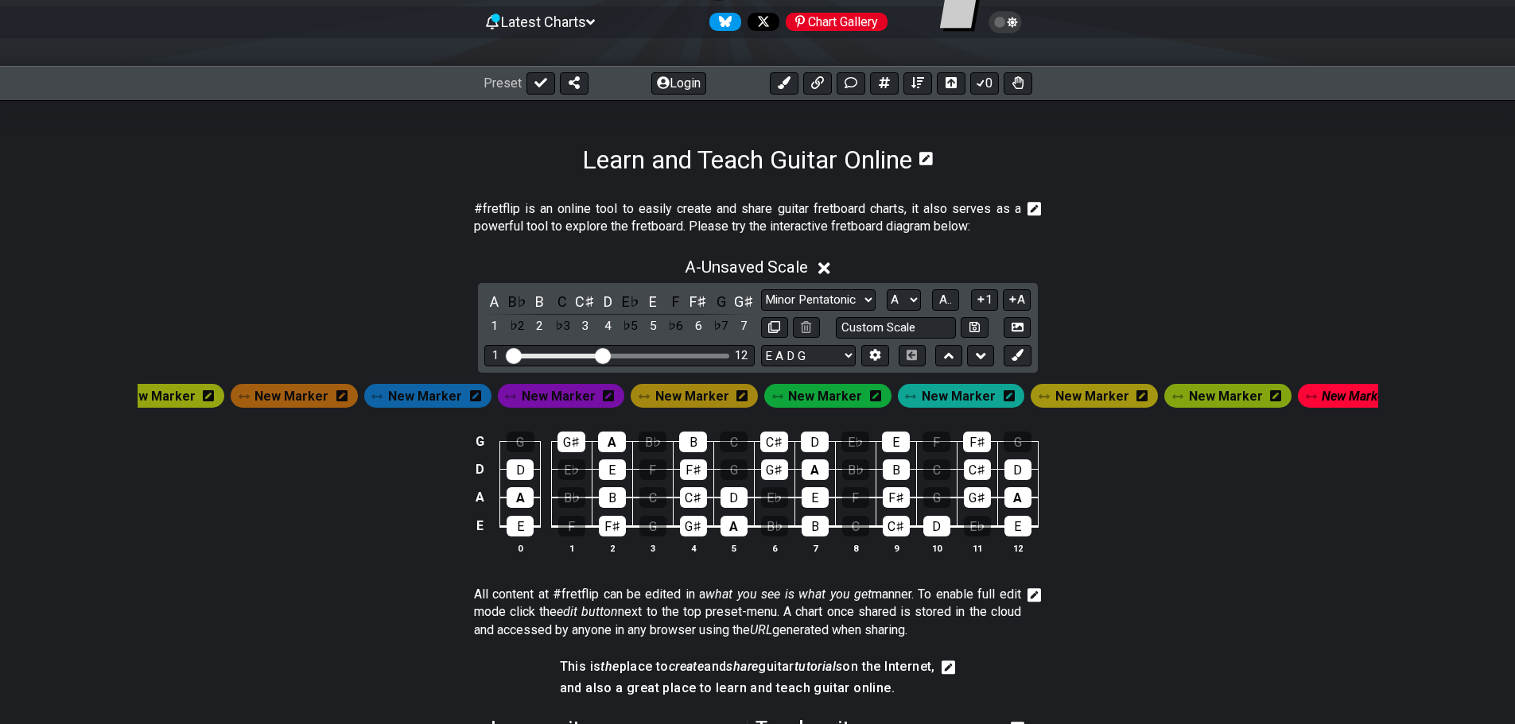
click at [214, 396] on icon at bounding box center [208, 395] width 11 height 11
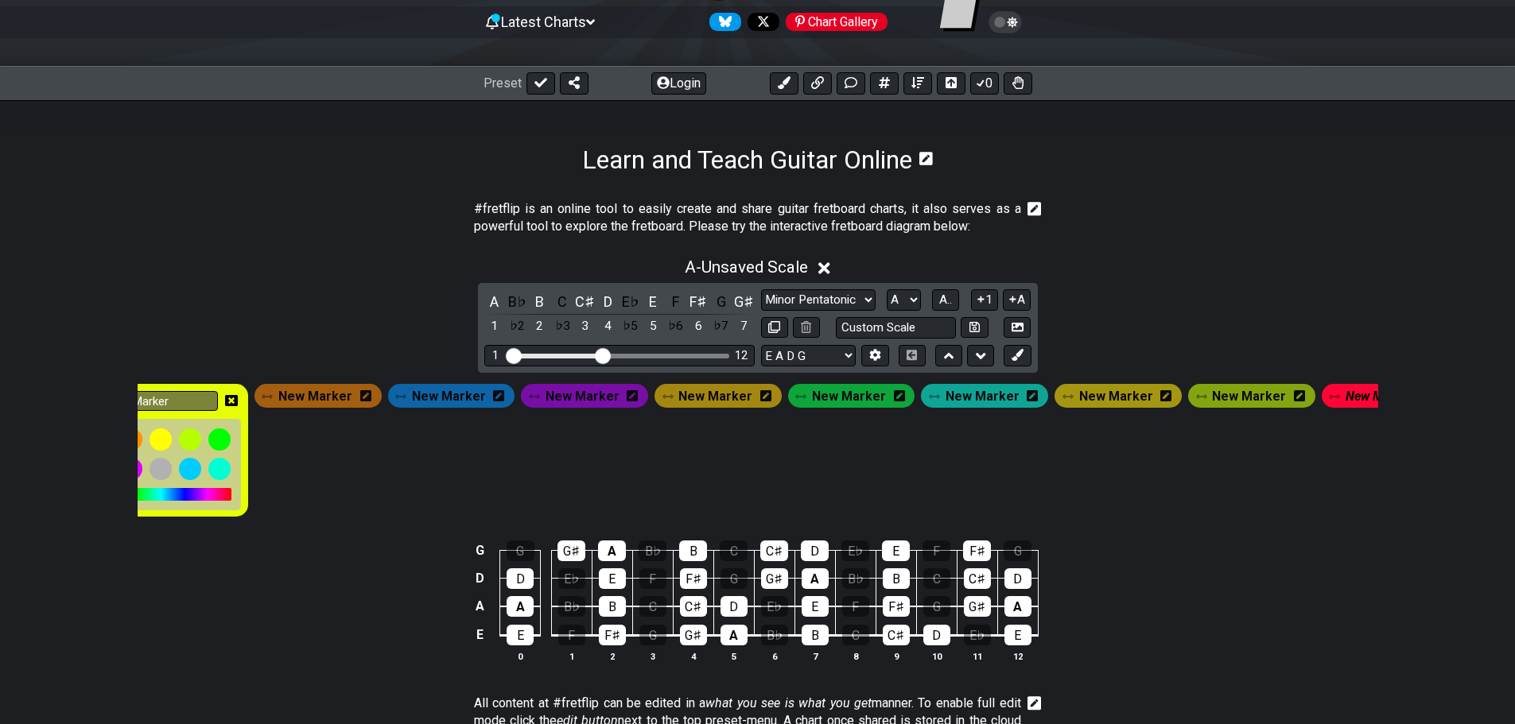
click at [238, 391] on icon at bounding box center [231, 401] width 13 height 23
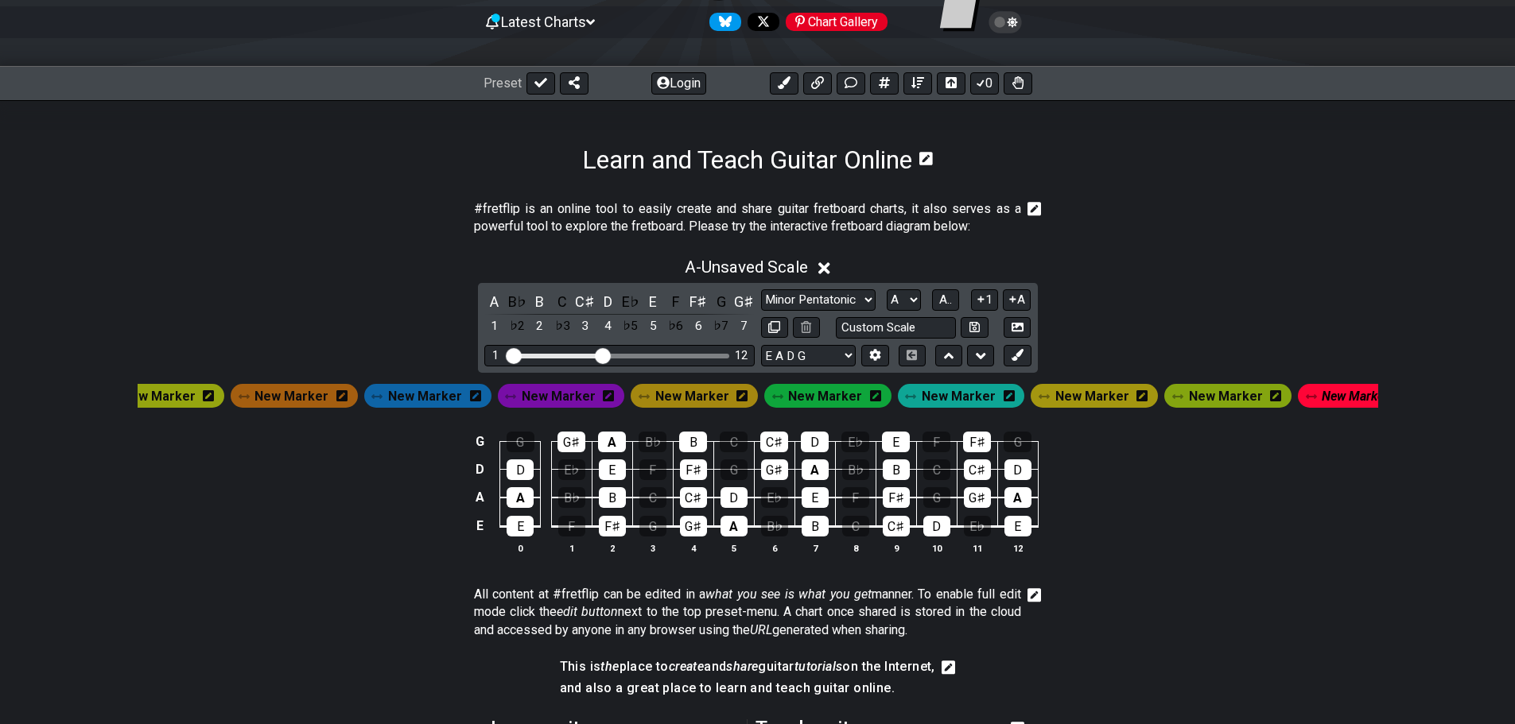
drag, startPoint x: 169, startPoint y: 397, endPoint x: 338, endPoint y: 523, distance: 211.3
click at [338, 523] on div "G G G♯ A B♭ B C C♯ D E♭ E F F♯ G D D E♭ E F F♯ G G♯ A B♭ B C C♯ D A A B♭ B C C♯…" at bounding box center [758, 493] width 1240 height 165
click at [971, 348] on button at bounding box center [980, 355] width 27 height 21
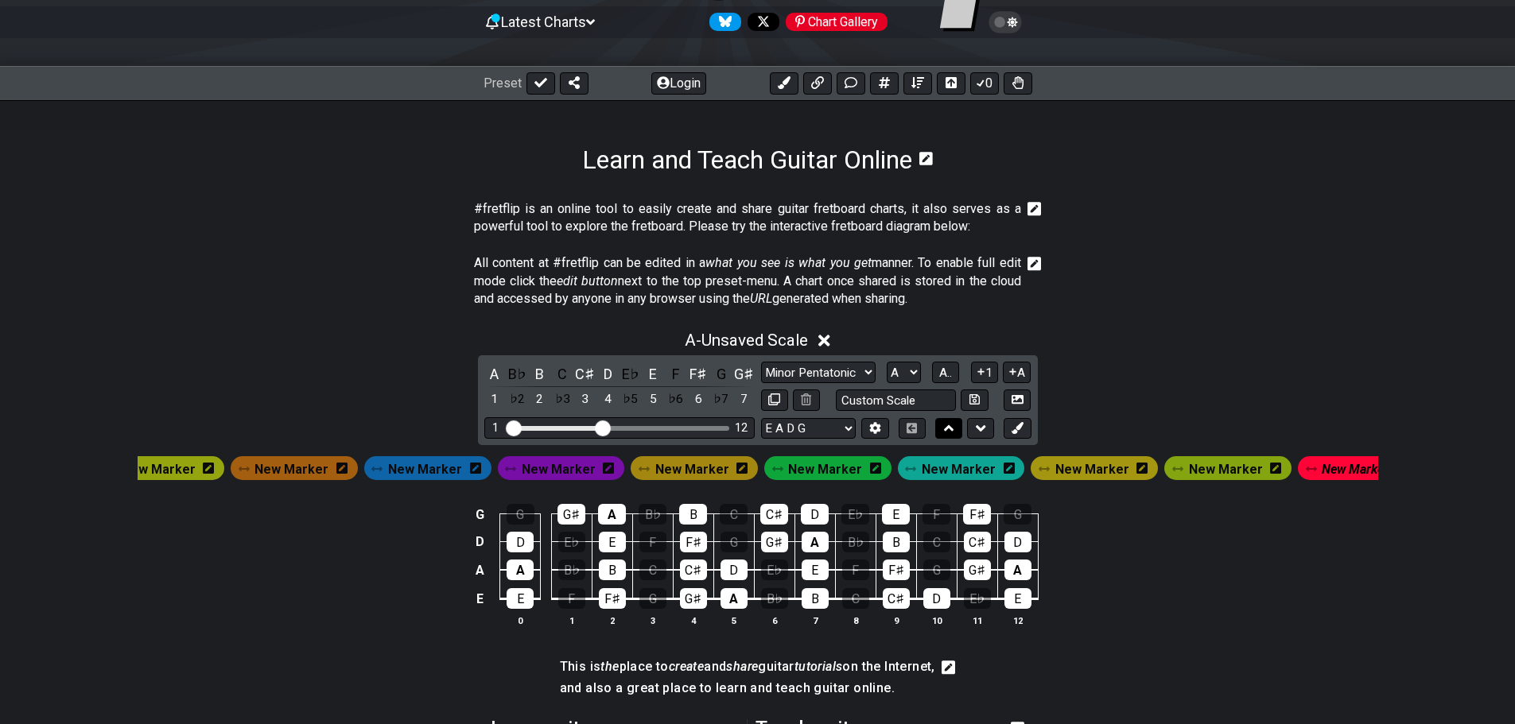
click at [944, 431] on icon at bounding box center [949, 429] width 10 height 16
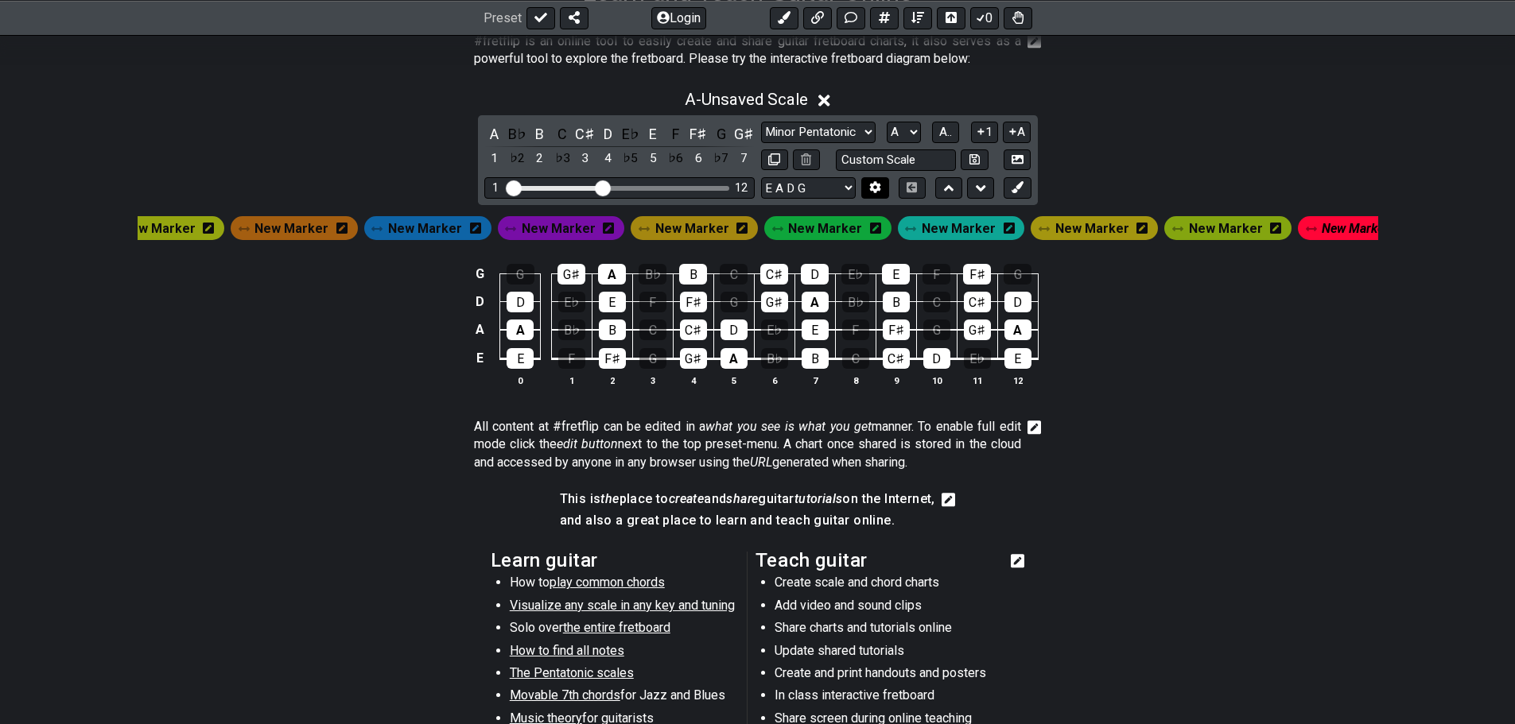
scroll to position [636, 0]
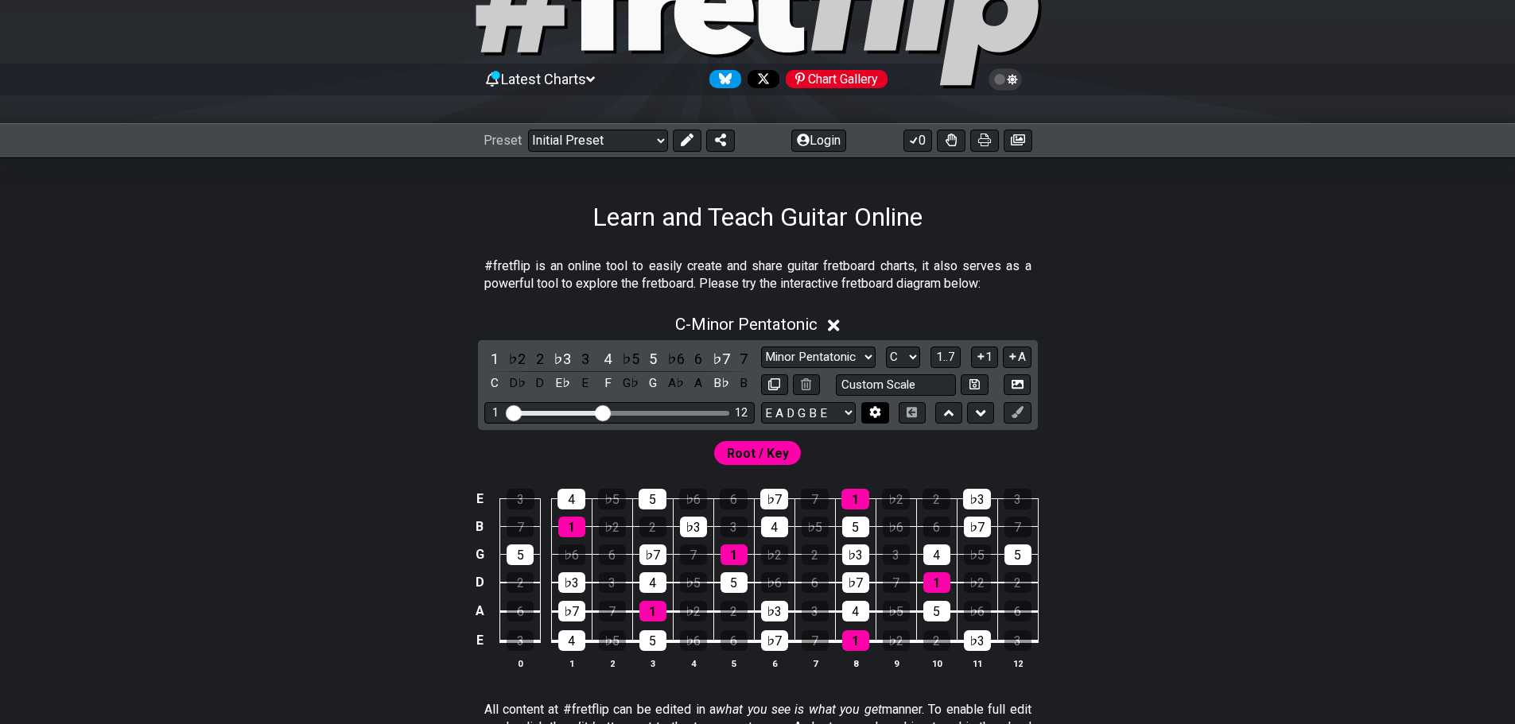
scroll to position [318, 0]
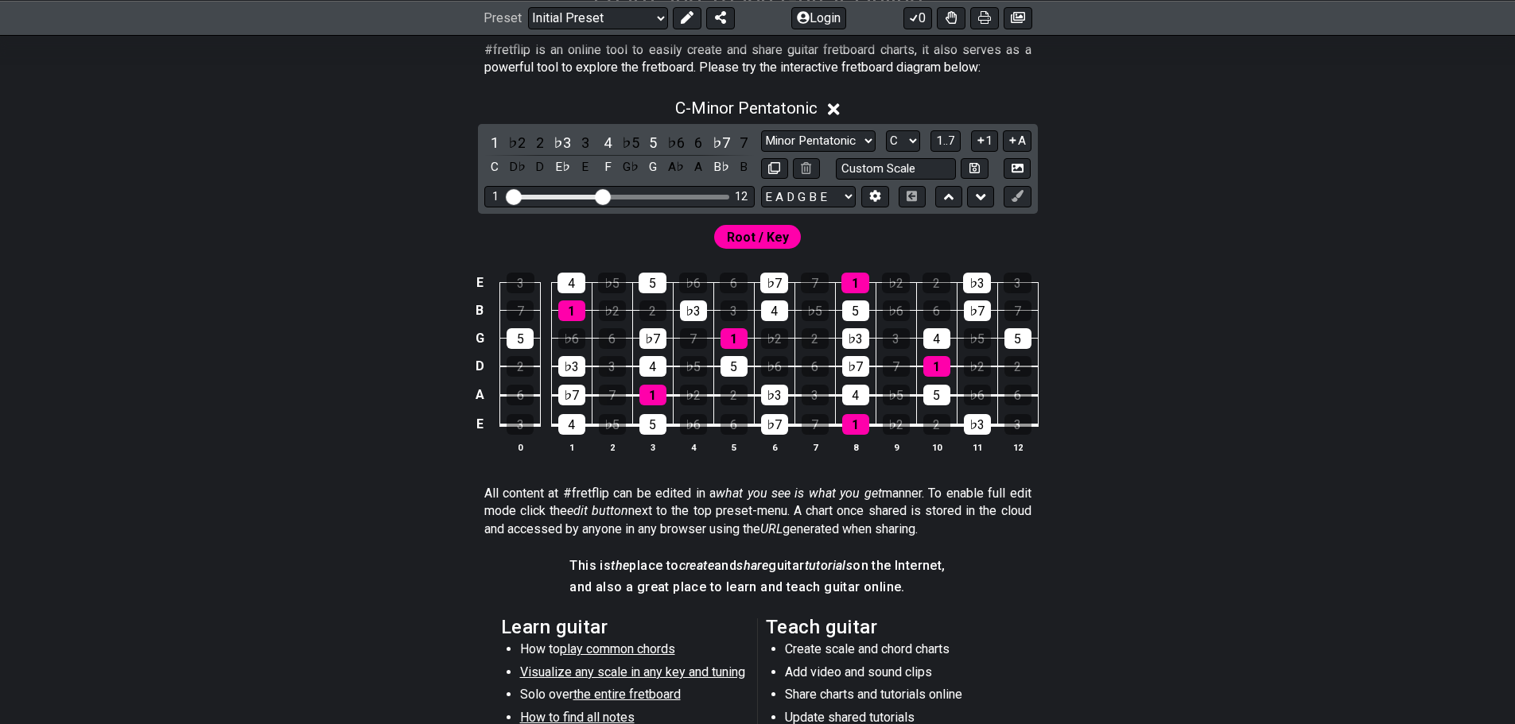
click at [786, 241] on span "Root / Key" at bounding box center [758, 237] width 62 height 23
drag, startPoint x: 770, startPoint y: 231, endPoint x: 681, endPoint y: 243, distance: 89.1
click at [681, 243] on div "Root / Key" at bounding box center [758, 233] width 1240 height 38
click at [821, 199] on select "E A D G B E E A D G B E E A D G B E B E A D F♯ B A D G C E A D A D G B E E♭ A♭ …" at bounding box center [808, 196] width 95 height 21
select select "E A D G"
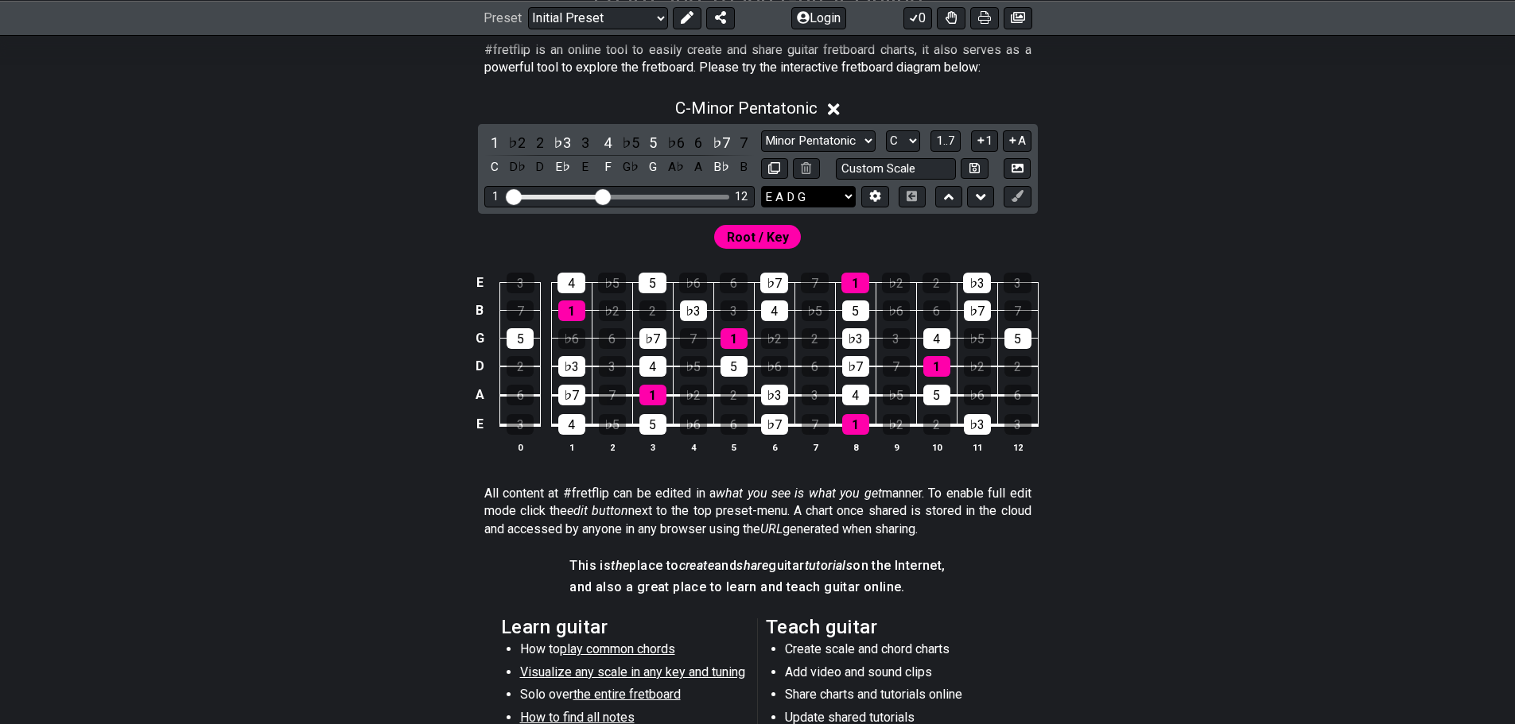
click at [761, 186] on select "E A D G B E E A D G B E E A D G B E B E A D F♯ B A D G C E A D A D G B E E♭ A♭ …" at bounding box center [808, 196] width 95 height 21
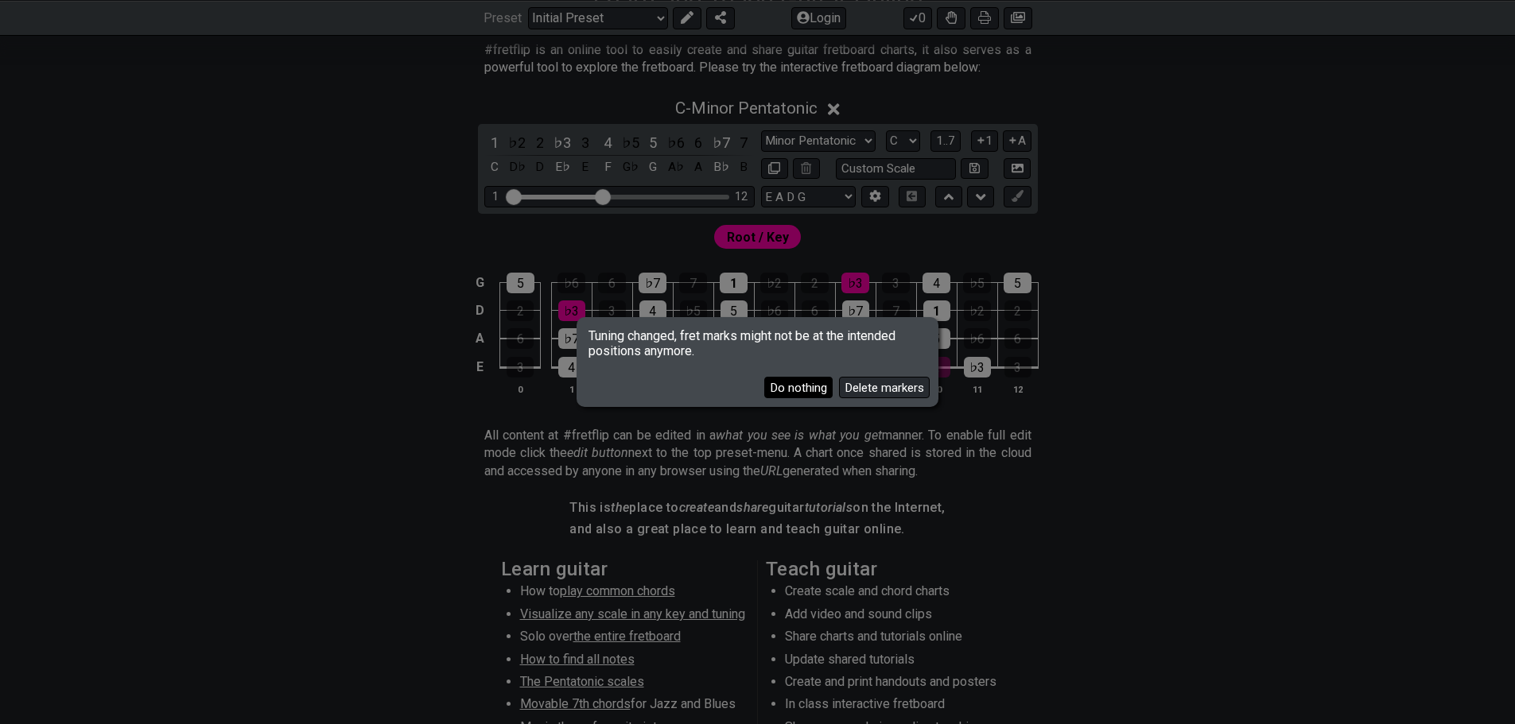
click at [817, 386] on button "Do nothing" at bounding box center [798, 387] width 68 height 21
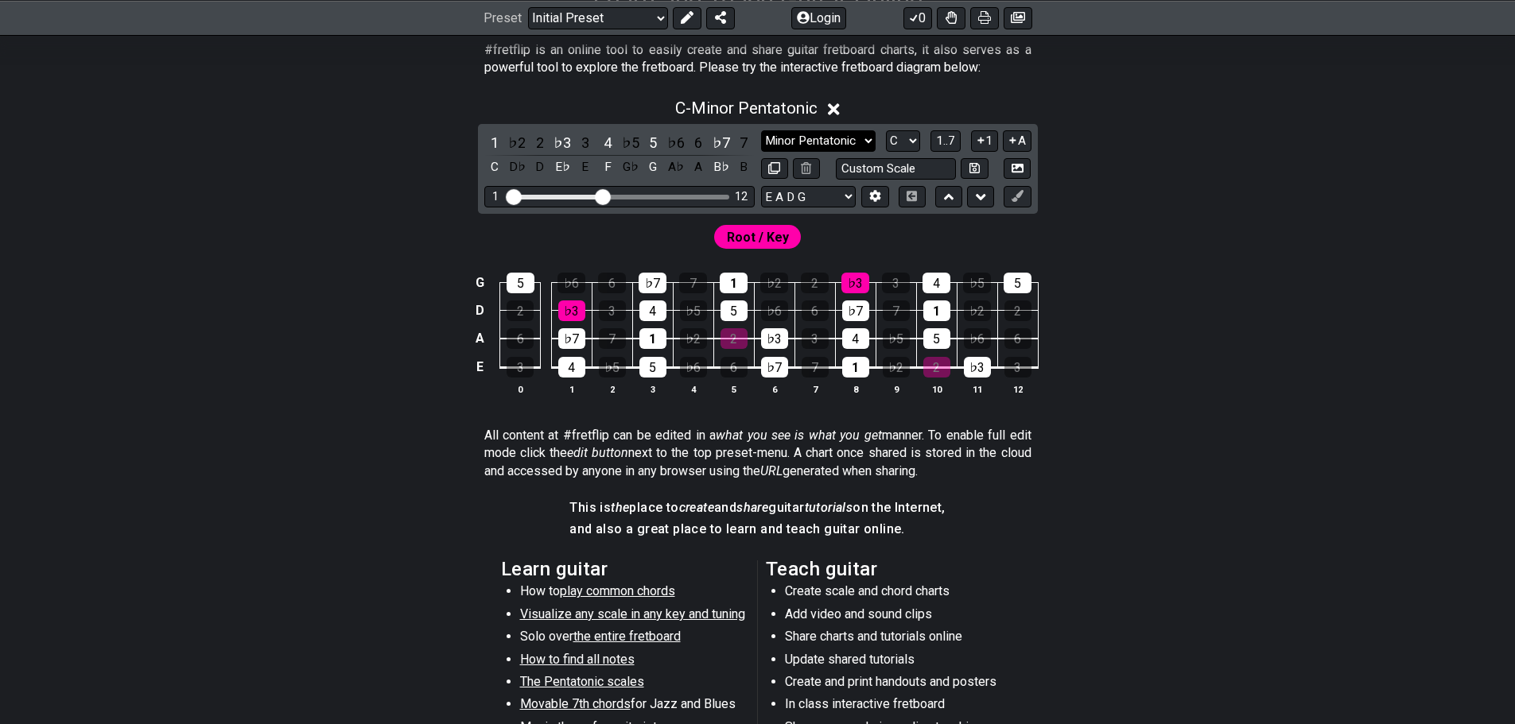
click at [849, 143] on select "Minor Pentatonic Click to edit Minor Pentatonic Major Pentatonic Minor Blues Ma…" at bounding box center [818, 140] width 115 height 21
click at [761, 130] on select "Minor Pentatonic Click to edit Minor Pentatonic Major Pentatonic Minor Blues Ma…" at bounding box center [818, 140] width 115 height 21
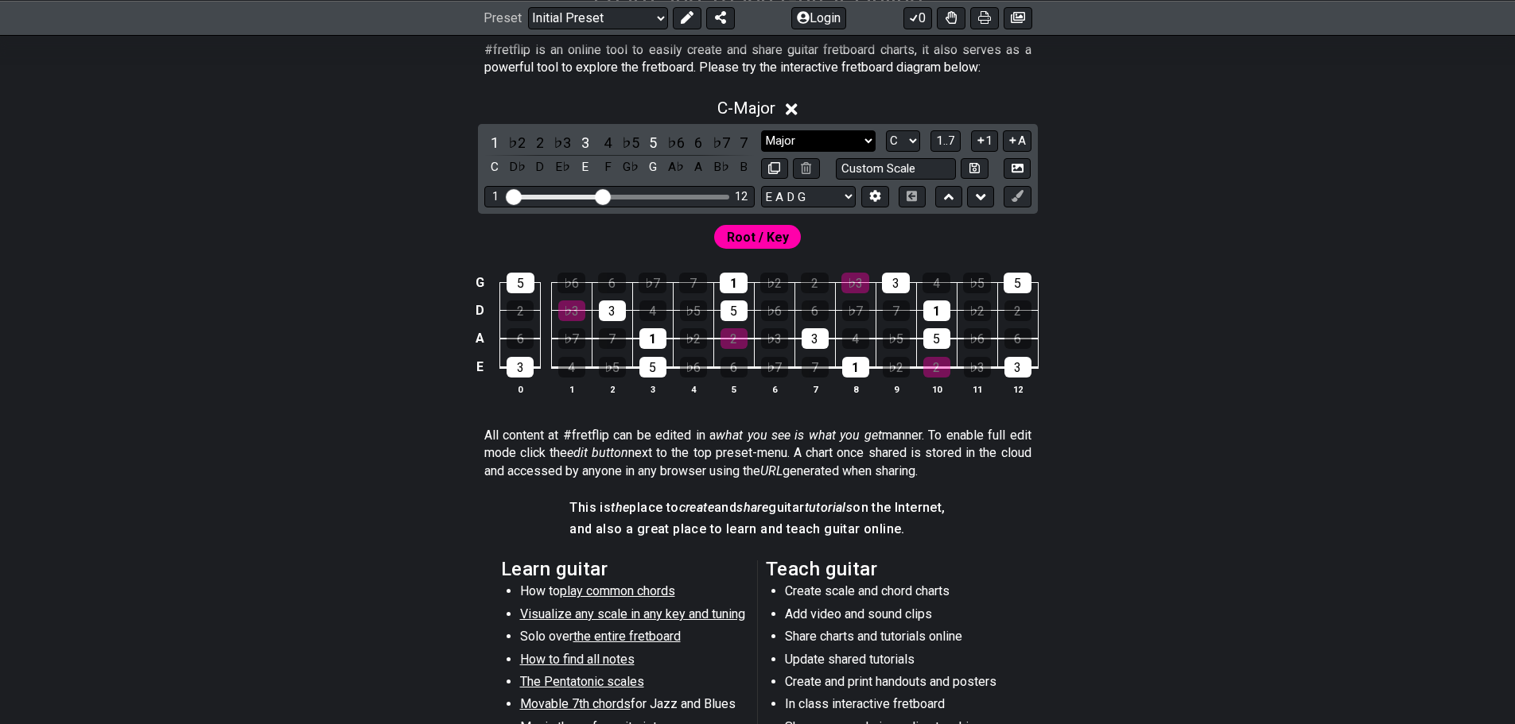
click at [829, 140] on select "Minor Pentatonic Click to edit Minor Pentatonic Major Pentatonic Minor Blues Ma…" at bounding box center [818, 140] width 115 height 21
select select "Major / [PERSON_NAME]"
click at [761, 130] on select "Minor Pentatonic Click to edit Minor Pentatonic Major Pentatonic Minor Blues Ma…" at bounding box center [818, 140] width 115 height 21
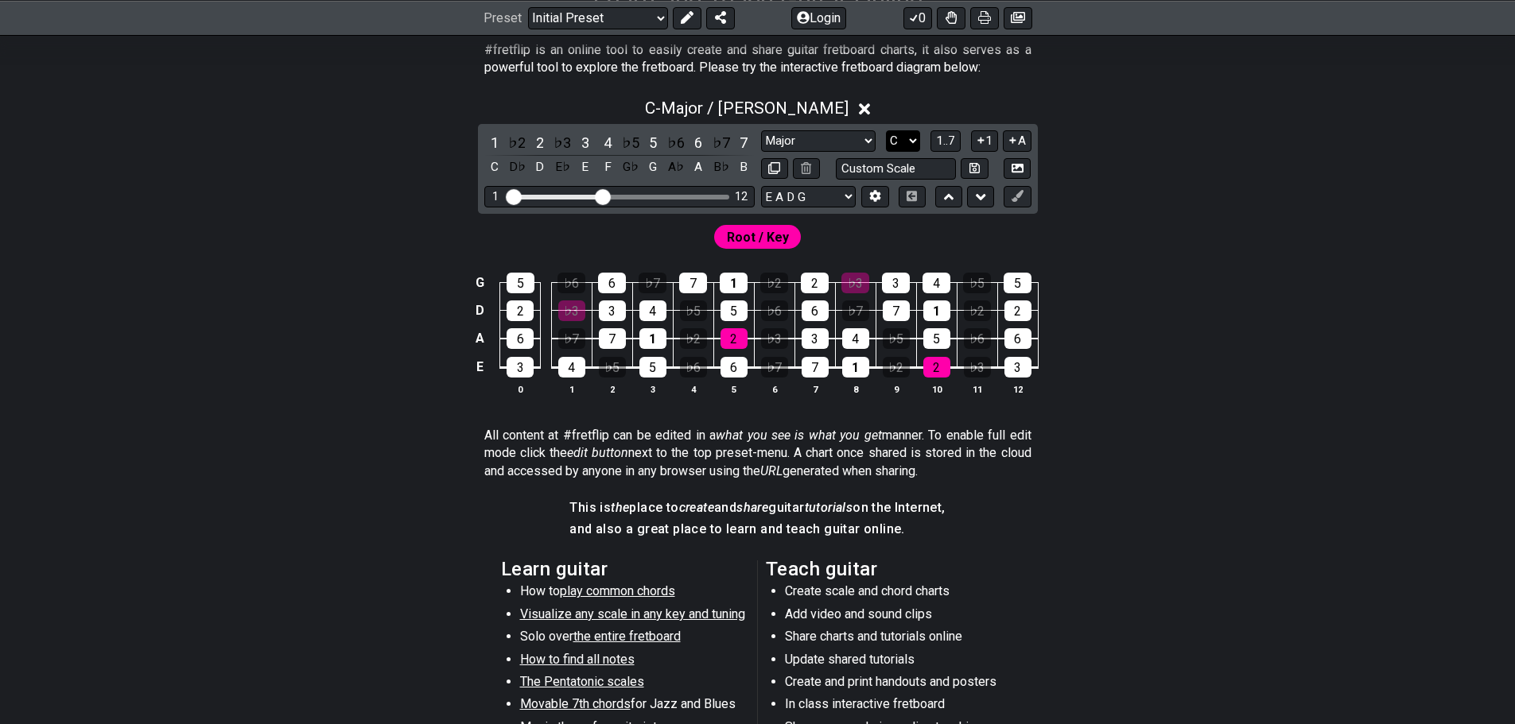
click at [901, 142] on select "A♭ A A♯ B♭ B C C♯ D♭ D D♯ E♭ E F F♯ G♭ G G♯" at bounding box center [903, 140] width 34 height 21
select select "A"
click at [886, 130] on select "A♭ A A♯ B♭ B C C♯ D♭ D D♯ E♭ E F F♯ G♭ G G♯" at bounding box center [903, 140] width 34 height 21
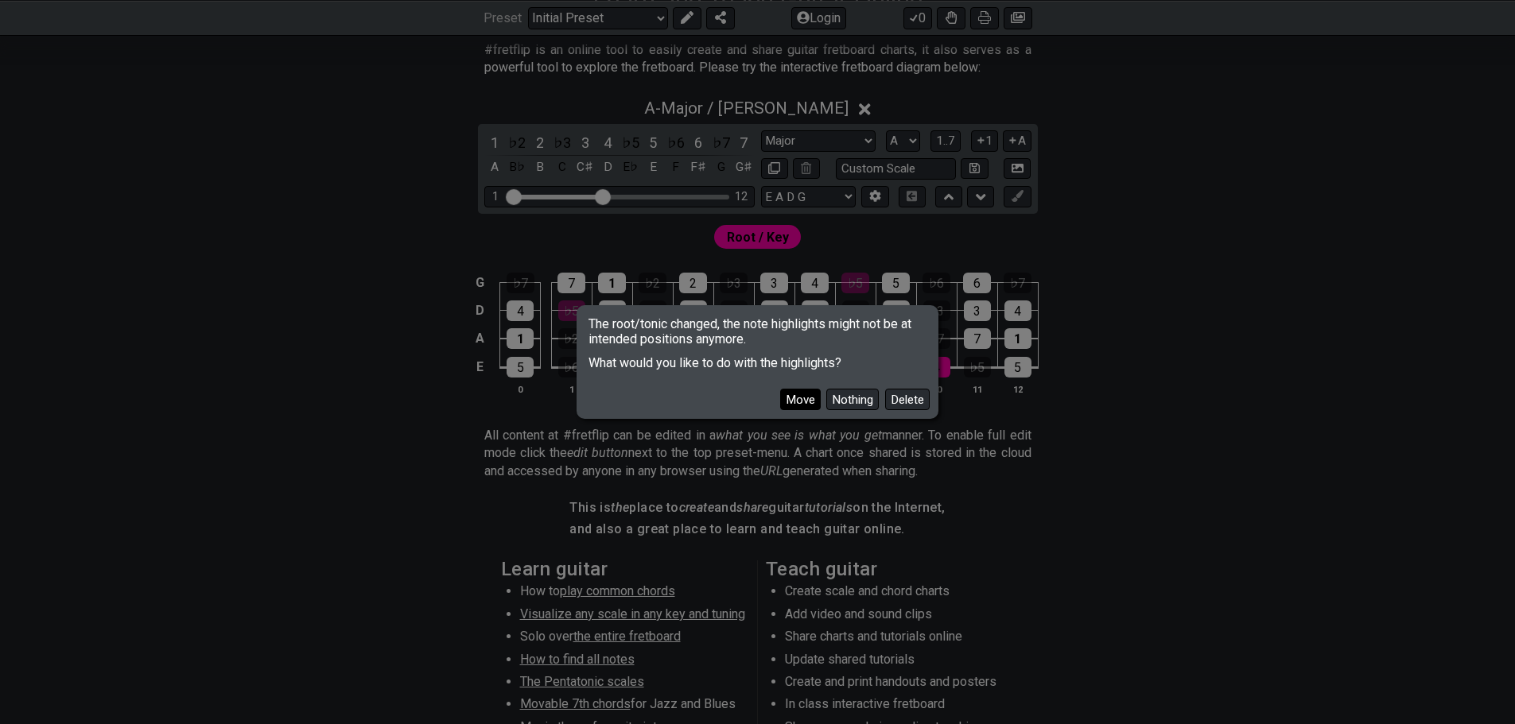
click at [804, 403] on button "Move" at bounding box center [800, 399] width 41 height 21
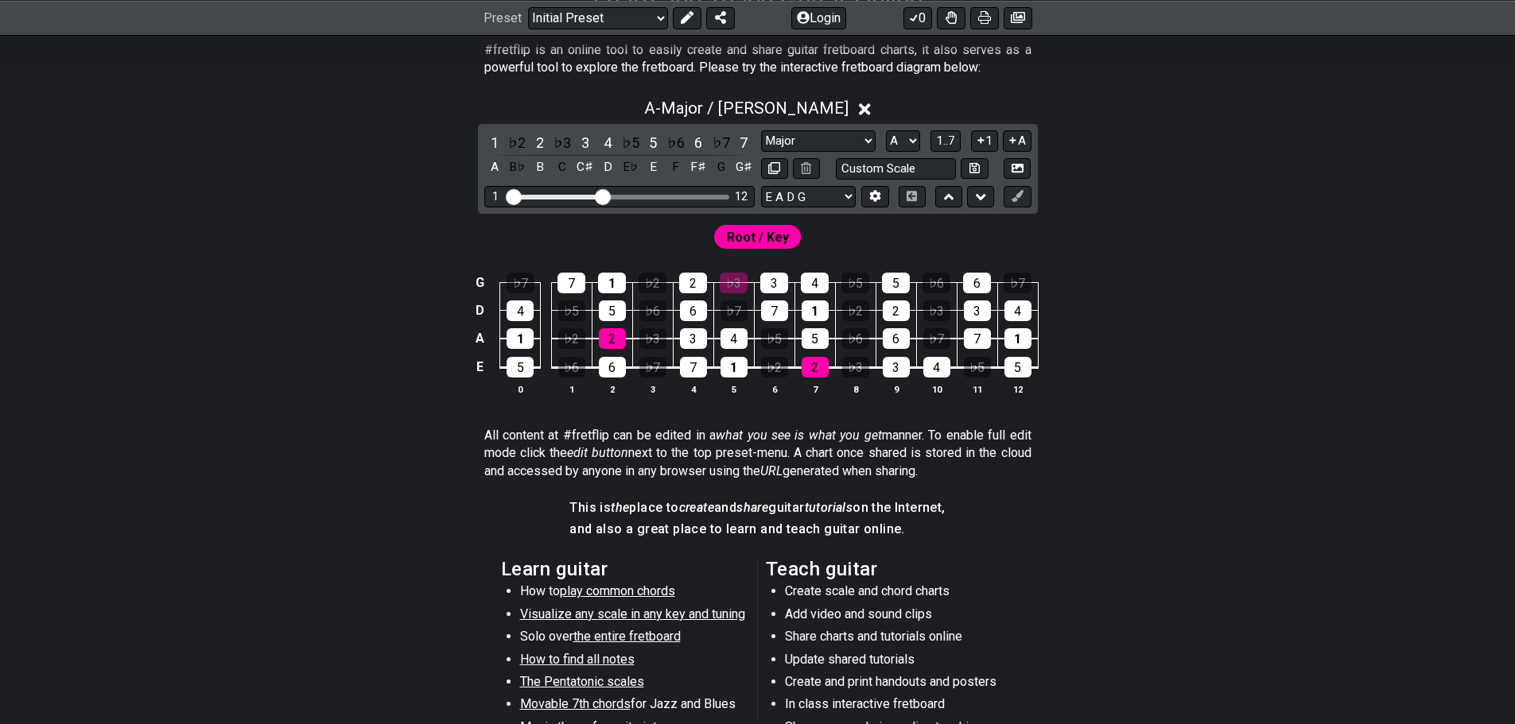
click at [766, 240] on span "Root / Key" at bounding box center [758, 237] width 62 height 23
click at [949, 137] on span "1..7" at bounding box center [945, 141] width 19 height 14
click at [726, 233] on div "Root / Key" at bounding box center [757, 237] width 87 height 24
click at [944, 134] on span "..." at bounding box center [945, 141] width 7 height 14
click at [693, 14] on button at bounding box center [687, 17] width 29 height 22
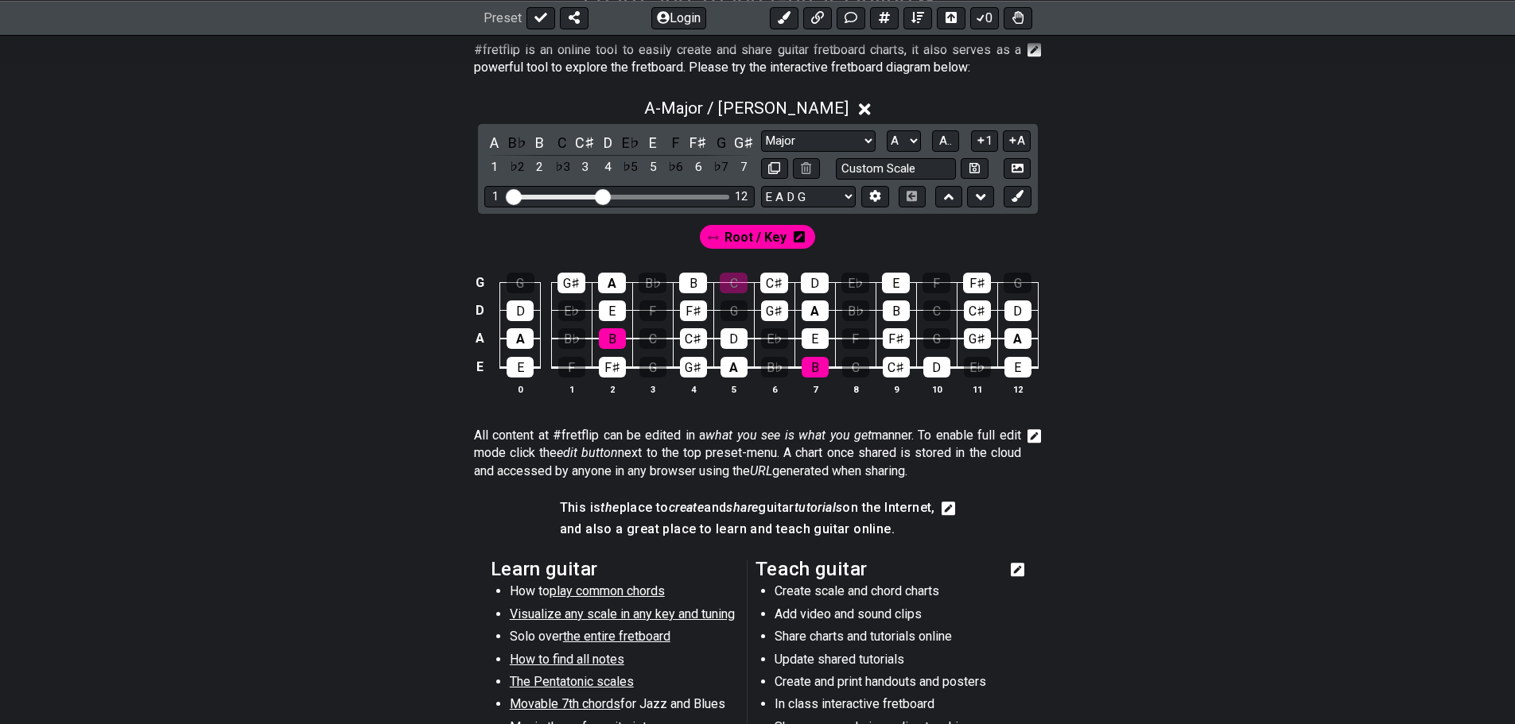
drag, startPoint x: 1016, startPoint y: 197, endPoint x: 895, endPoint y: 225, distance: 124.0
click at [1017, 198] on icon at bounding box center [1017, 196] width 12 height 12
click at [732, 237] on icon at bounding box center [736, 236] width 11 height 11
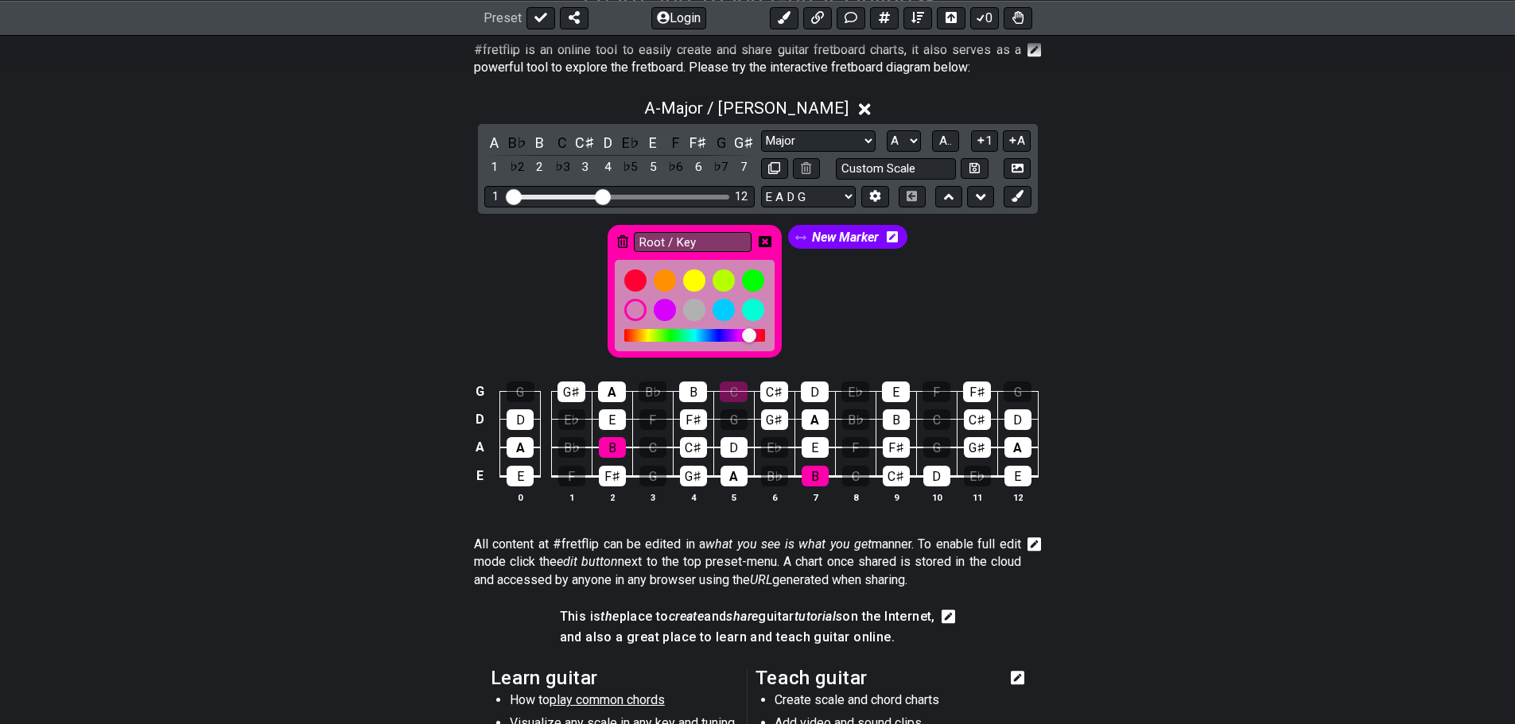
click at [622, 239] on icon at bounding box center [622, 241] width 11 height 13
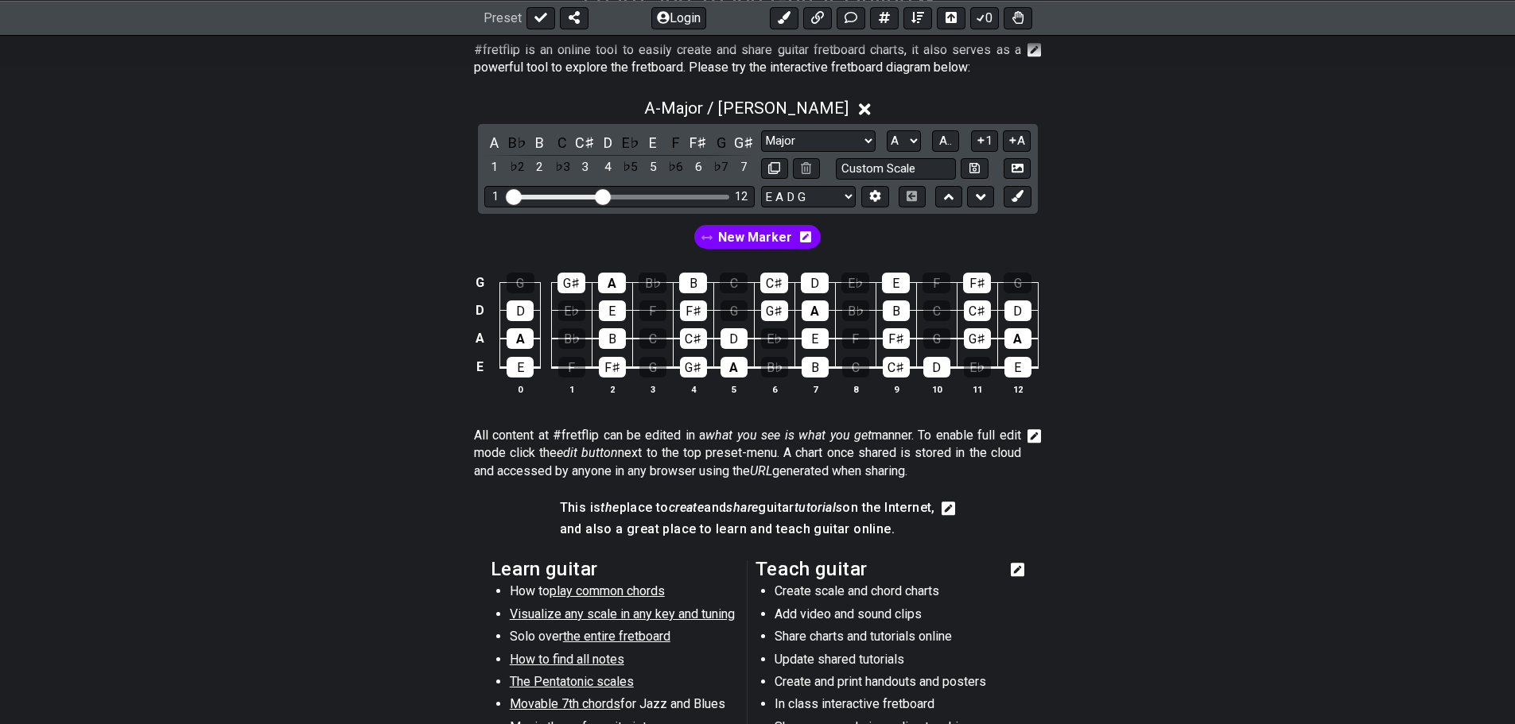
click at [743, 234] on span "New Marker" at bounding box center [755, 237] width 74 height 23
click at [798, 232] on icon at bounding box center [801, 236] width 11 height 11
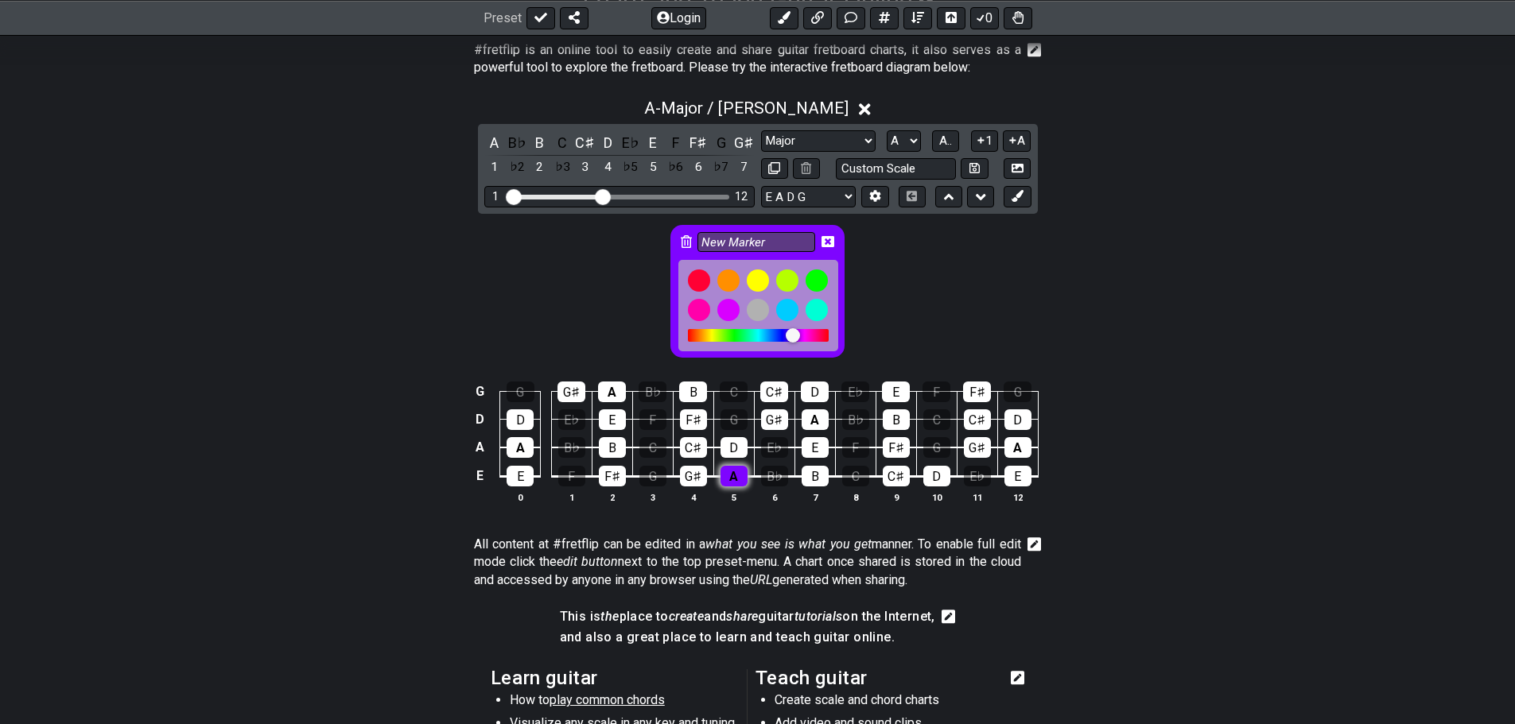
click at [736, 481] on div "A" at bounding box center [733, 476] width 27 height 21
click at [811, 428] on div "A" at bounding box center [815, 419] width 27 height 21
click at [611, 390] on div "A" at bounding box center [612, 392] width 28 height 21
click at [515, 444] on div "A" at bounding box center [520, 447] width 27 height 21
click at [1014, 448] on div "A" at bounding box center [1017, 447] width 27 height 21
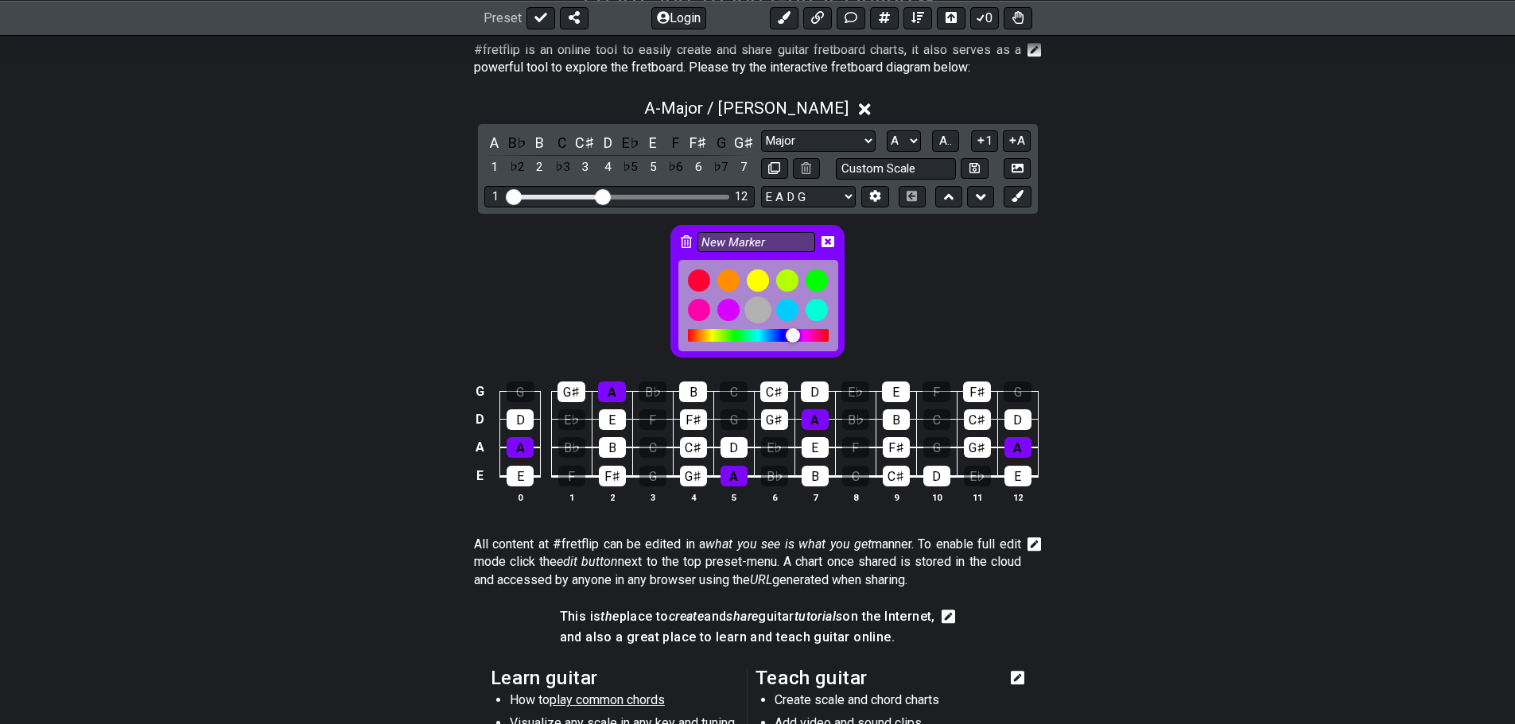
click at [756, 309] on div at bounding box center [757, 310] width 27 height 27
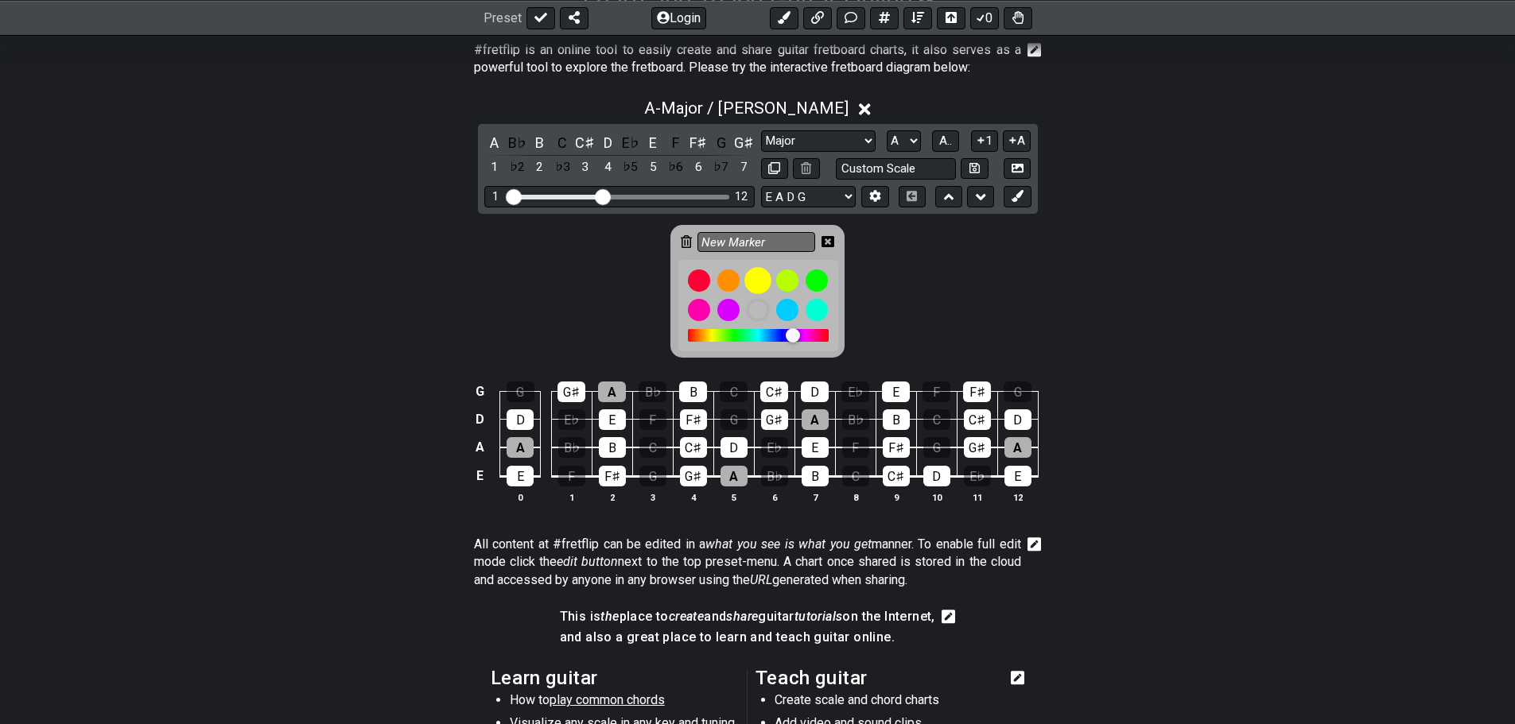
click at [757, 283] on div at bounding box center [757, 280] width 27 height 27
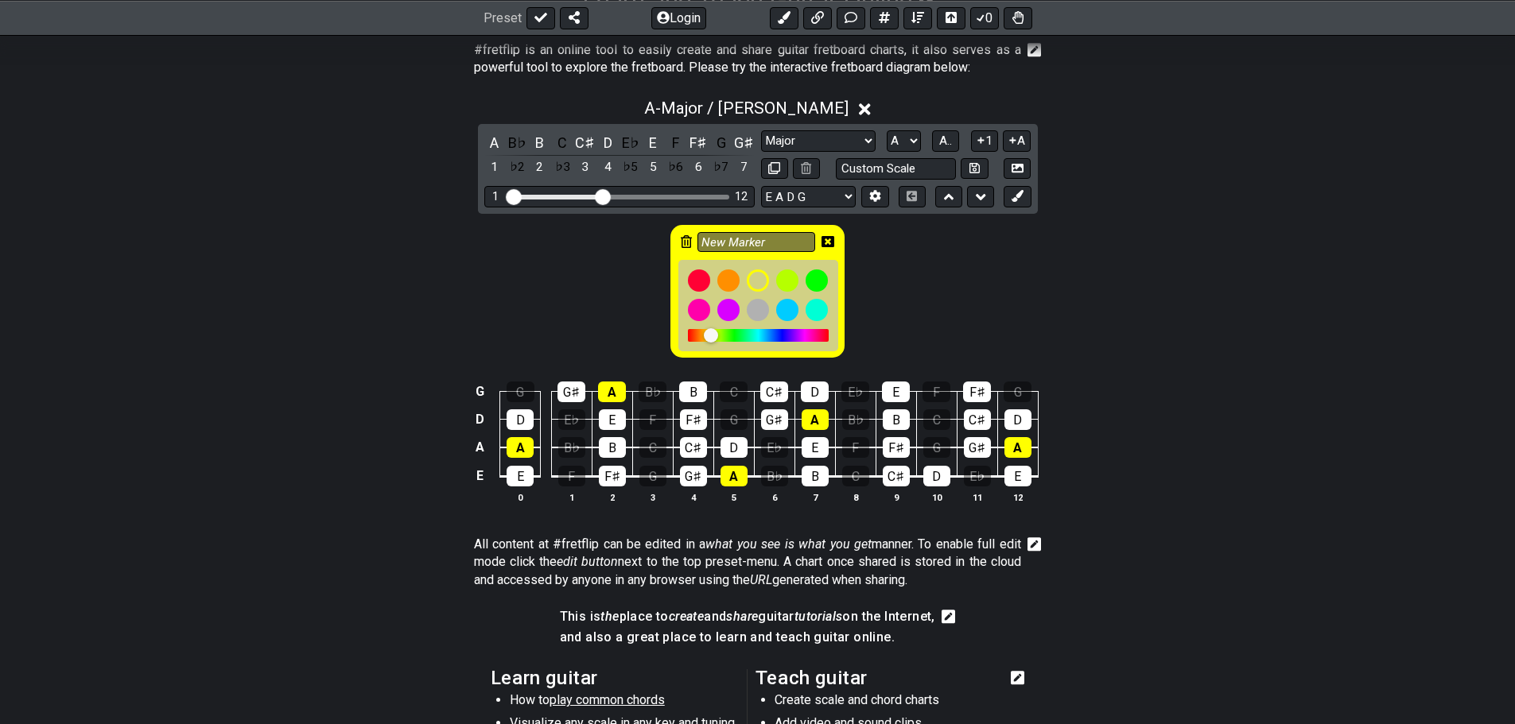
click at [826, 240] on icon at bounding box center [827, 241] width 13 height 13
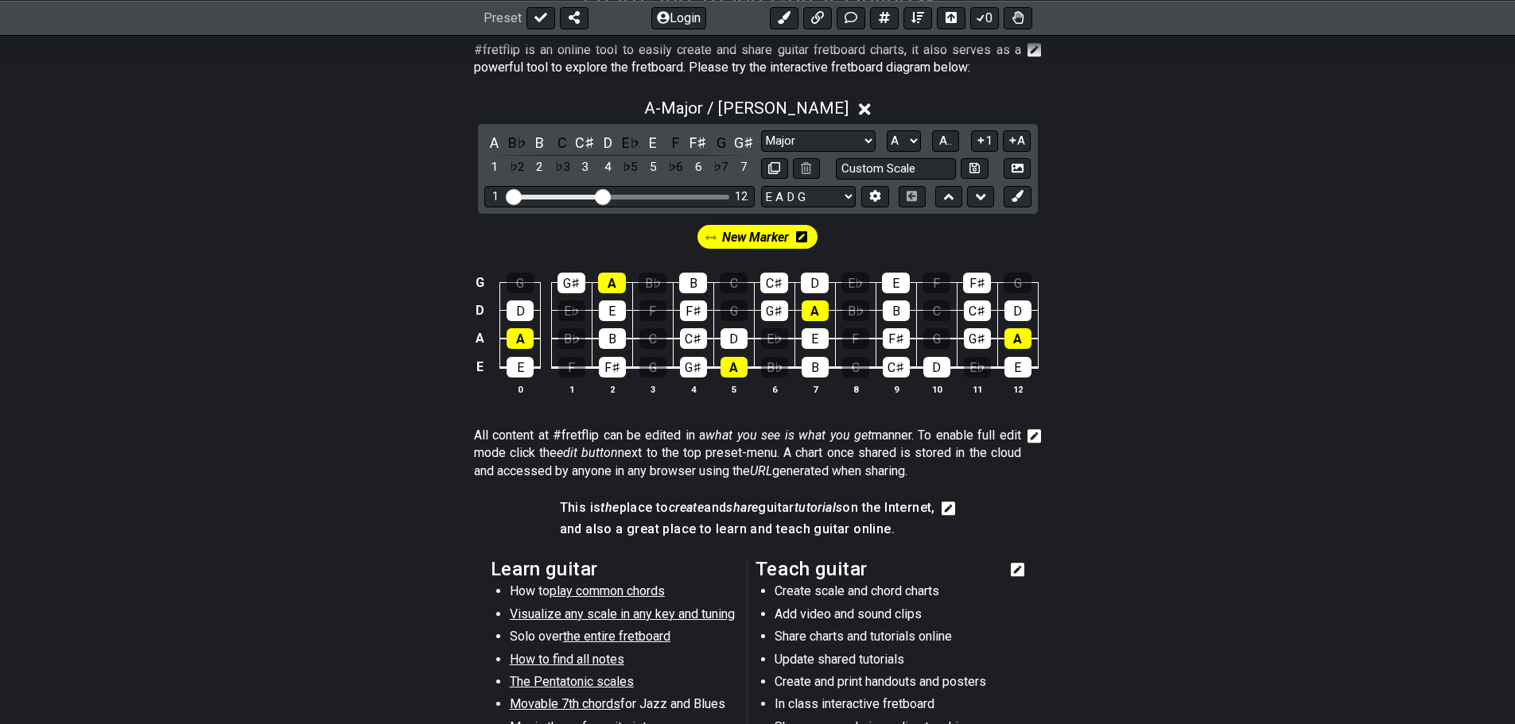
click at [804, 381] on th "7" at bounding box center [814, 389] width 41 height 16
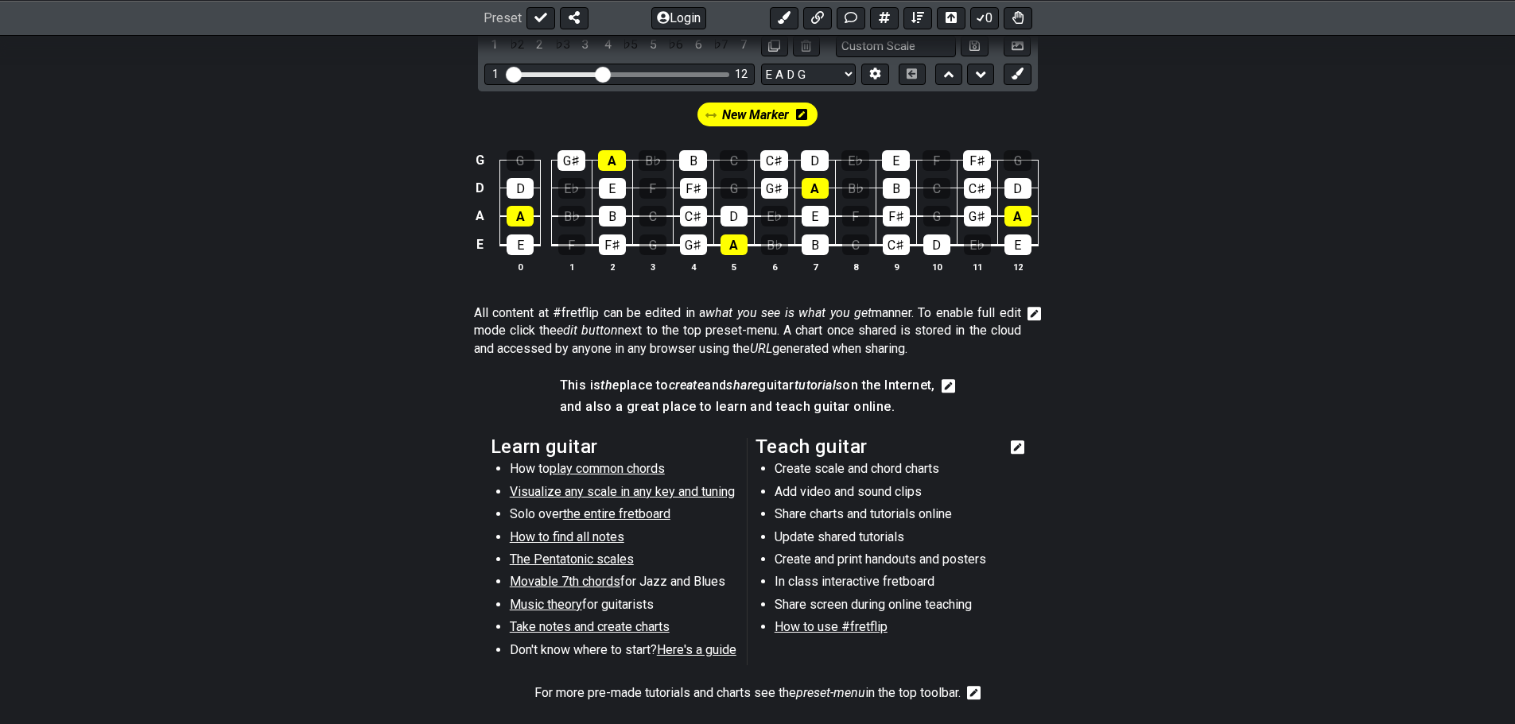
scroll to position [183, 0]
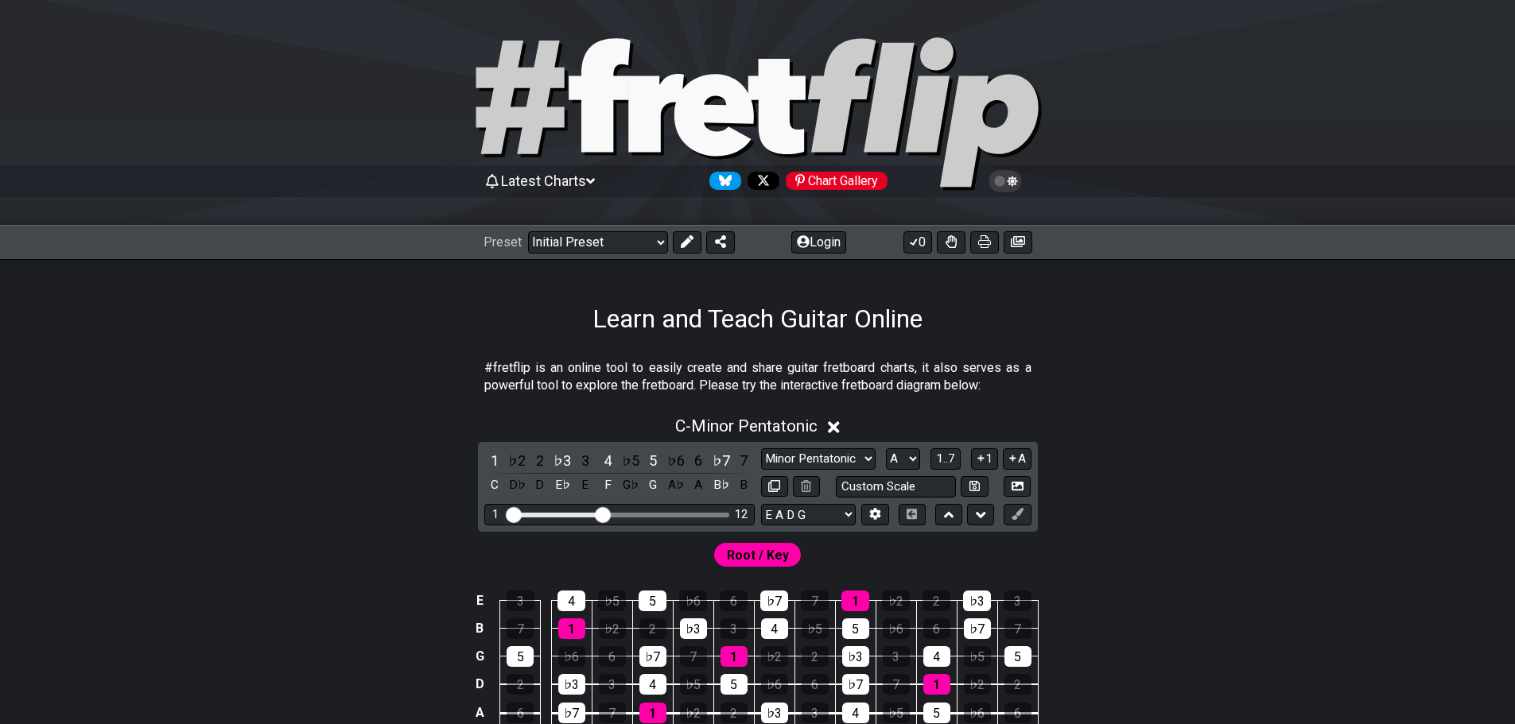
select select "Major / [PERSON_NAME]"
select select "A"
select select "E A D G"
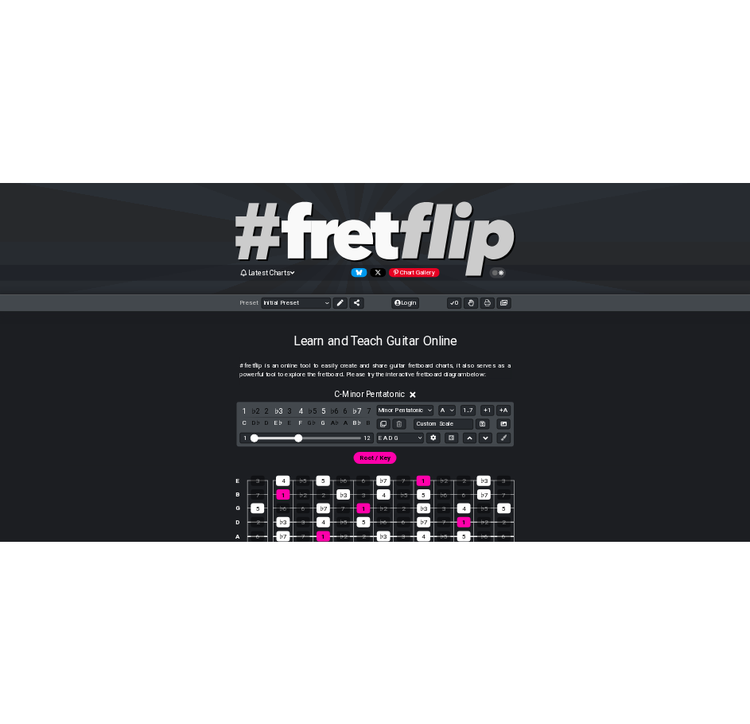
scroll to position [183, 0]
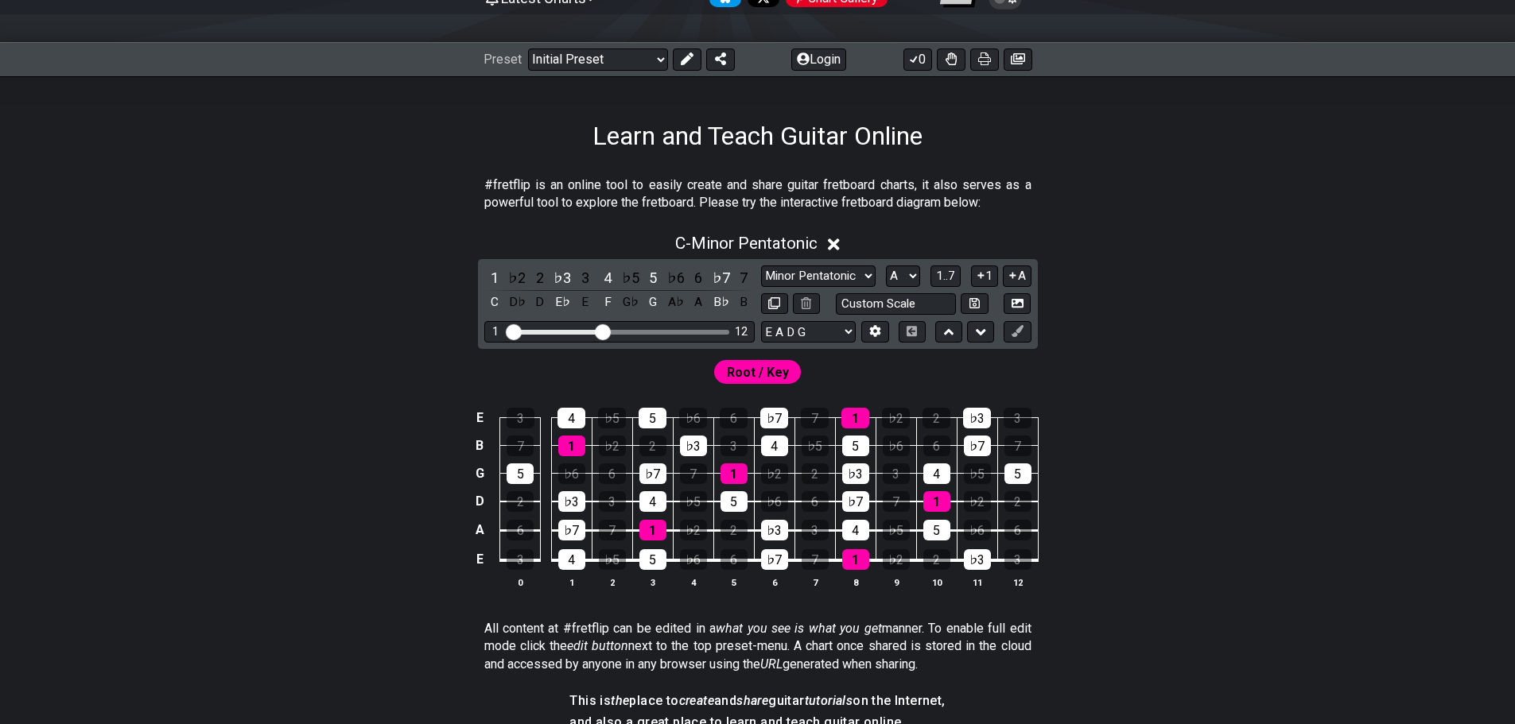
click at [1088, 296] on div "C - Minor Pentatonic 1 ♭2 2 ♭3 3 4 ♭5 5 ♭6 6 ♭7 7 C D♭ D E♭ E F G♭ G A♭ A B♭ B …" at bounding box center [758, 417] width 1240 height 386
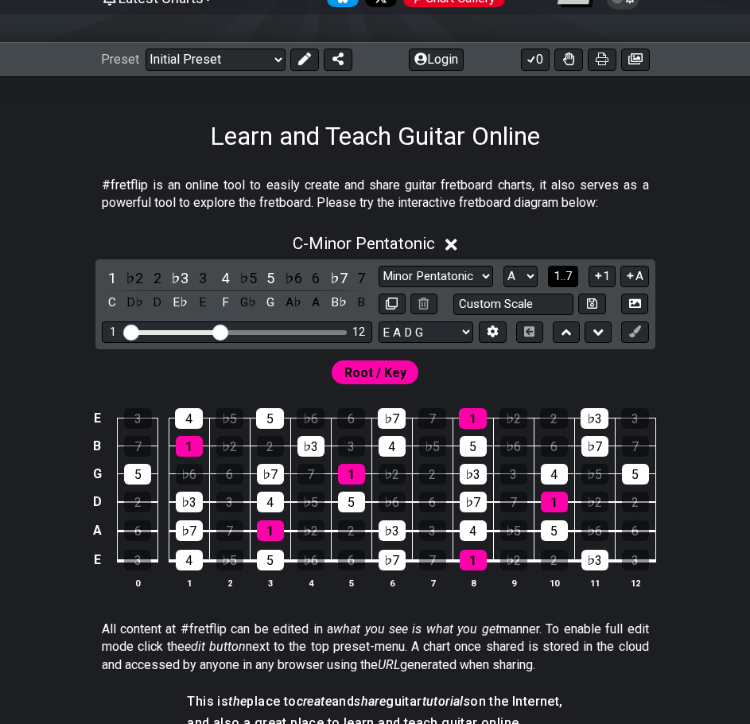
click at [573, 271] on button "1..7" at bounding box center [563, 276] width 30 height 21
select select "Minor Pentatonic"
select select "C"
select select "E A D G B E"
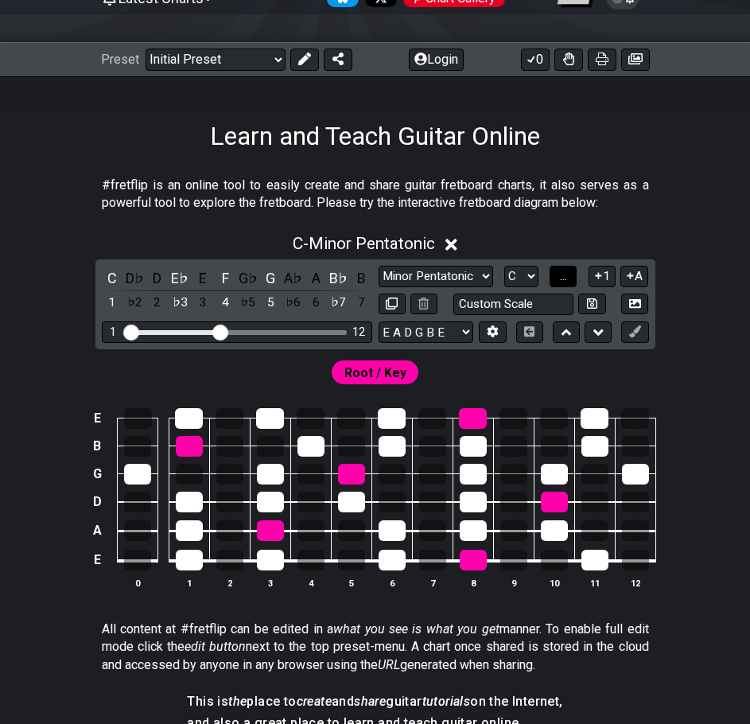
click at [557, 275] on button "..." at bounding box center [562, 276] width 27 height 21
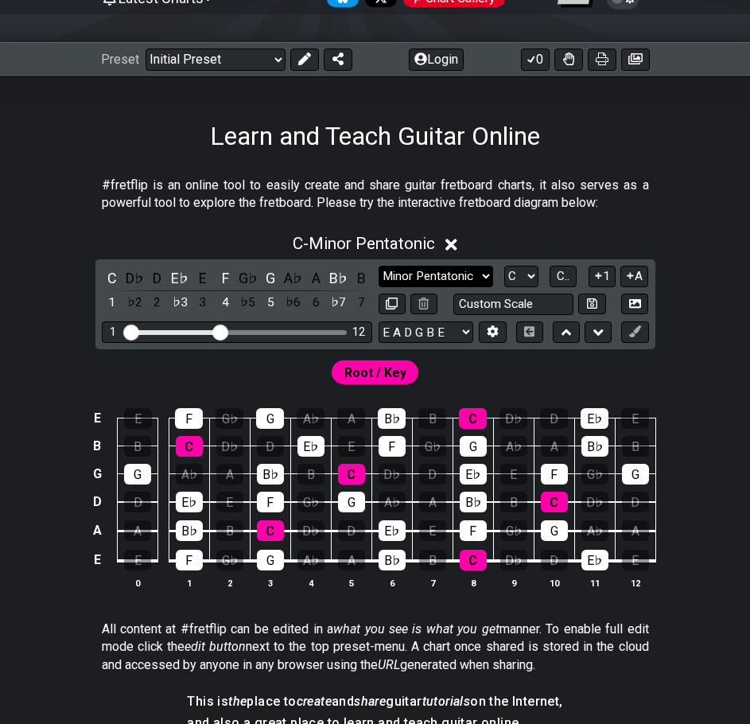
click at [442, 272] on select "Minor Pentatonic Click to edit Minor Pentatonic Major Pentatonic Minor Blues Ma…" at bounding box center [435, 276] width 115 height 21
select select "Click to edit"
click at [378, 266] on select "Minor Pentatonic Click to edit Minor Pentatonic Major Pentatonic Minor Blues Ma…" at bounding box center [435, 276] width 115 height 21
click at [354, 275] on div "B" at bounding box center [361, 277] width 21 height 21
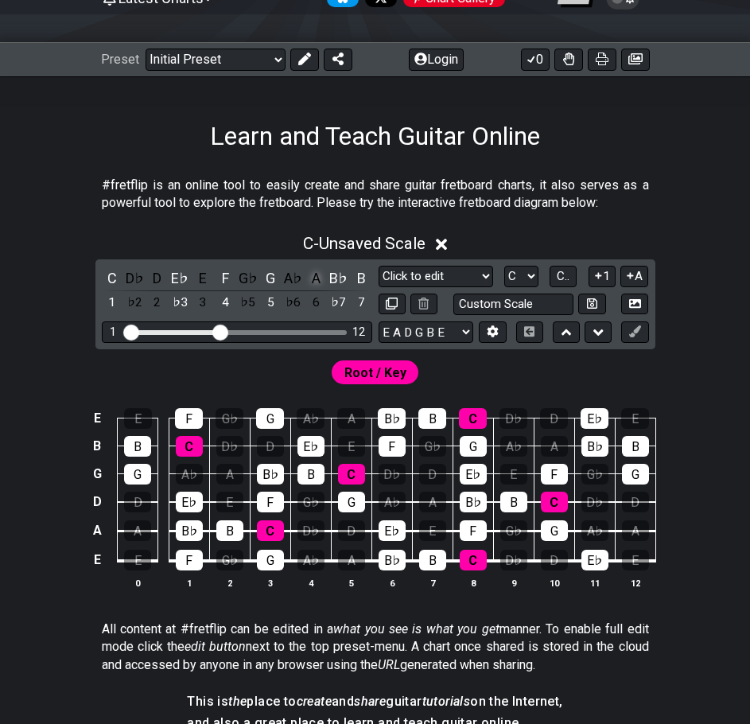
click at [315, 275] on div "A" at bounding box center [315, 277] width 21 height 21
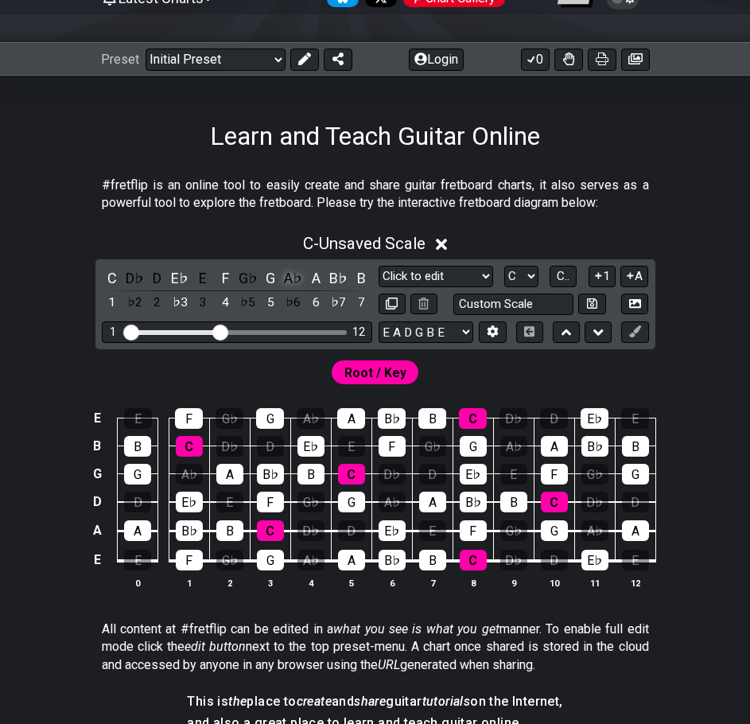
click at [289, 278] on div "A♭" at bounding box center [293, 277] width 21 height 21
click at [245, 277] on div "G♭" at bounding box center [248, 277] width 21 height 21
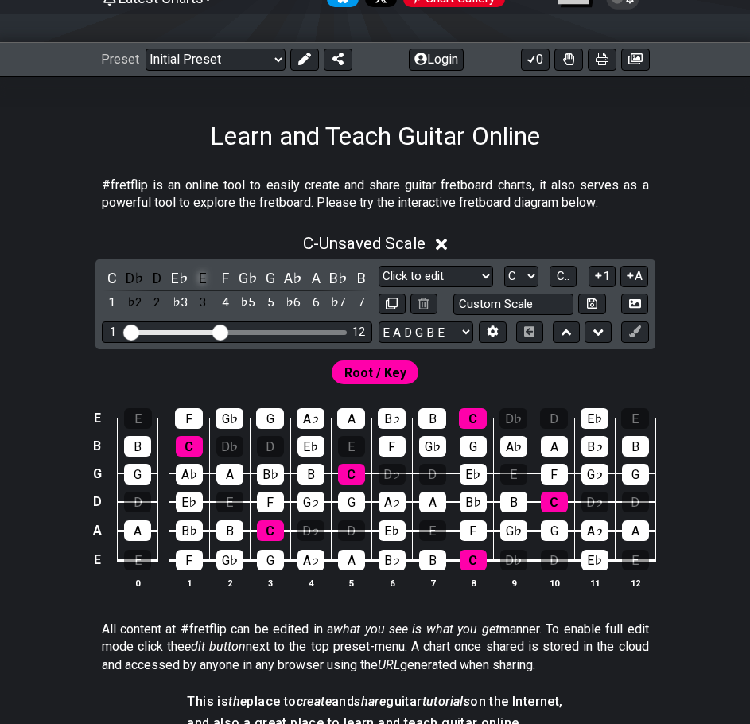
click at [196, 272] on div "E" at bounding box center [202, 277] width 21 height 21
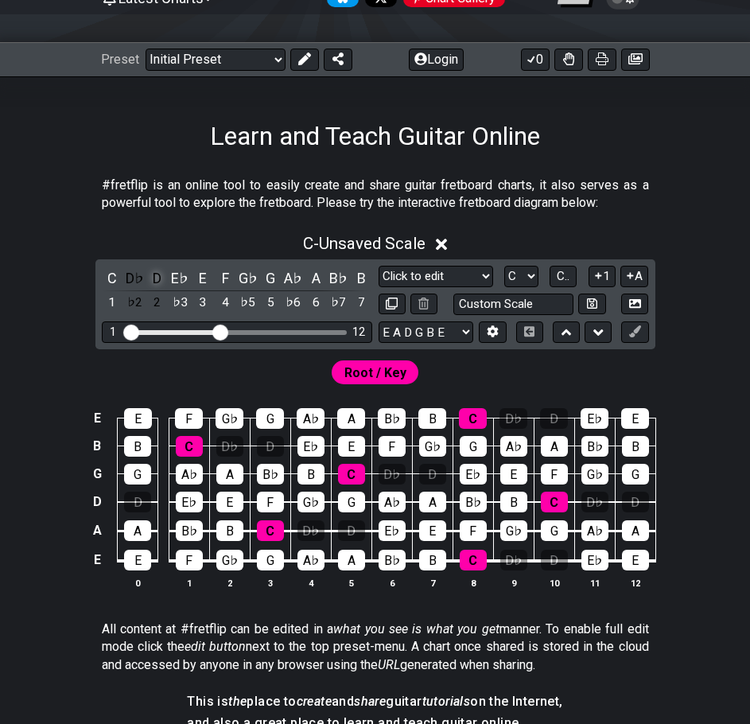
click at [159, 274] on div "D" at bounding box center [157, 277] width 21 height 21
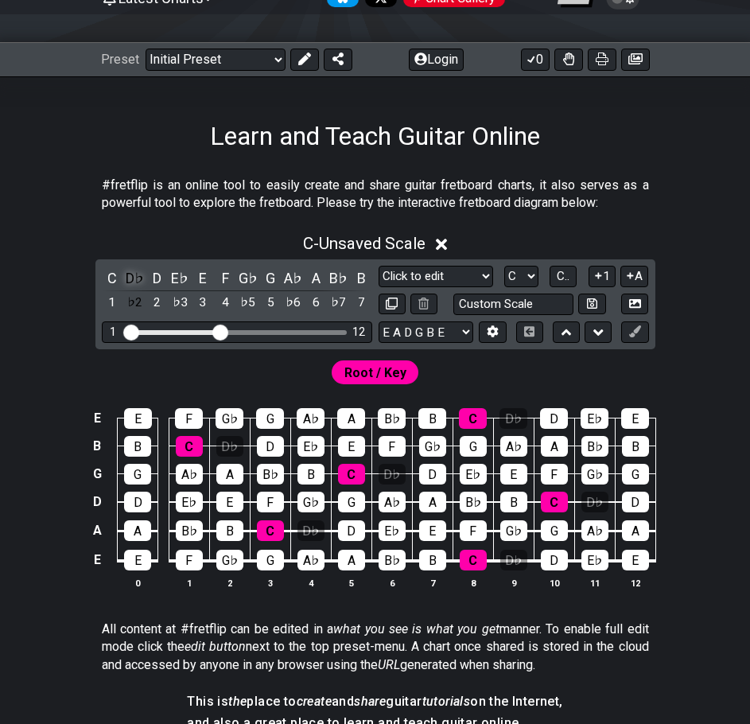
click at [133, 275] on div "D♭" at bounding box center [134, 277] width 21 height 21
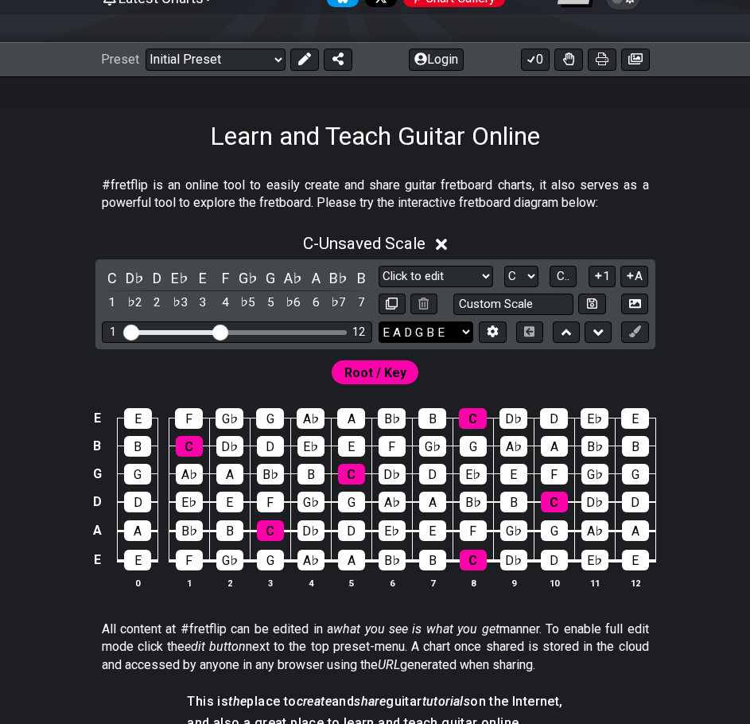
click at [456, 326] on select "E A D G B E E A D G B E E A D G B E B E A D F♯ B A D G C E A D A D G B E E♭ A♭ …" at bounding box center [425, 331] width 95 height 21
select select "E A D G"
click at [378, 321] on select "E A D G B E E A D G B E E A D G B E B E A D F♯ B A D G C E A D A D G B E E♭ A♭ …" at bounding box center [425, 331] width 95 height 21
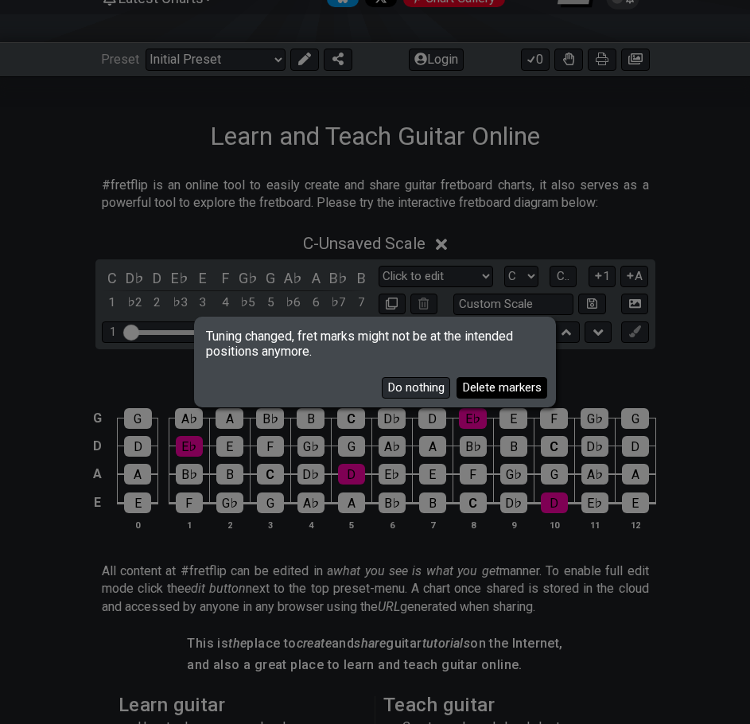
click at [486, 387] on button "Delete markers" at bounding box center [501, 387] width 91 height 21
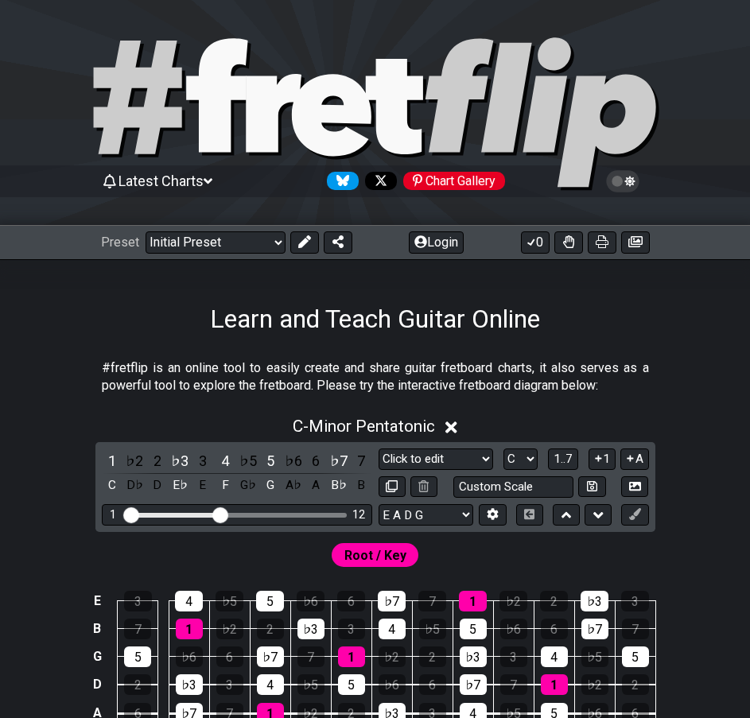
select select "Click to edit"
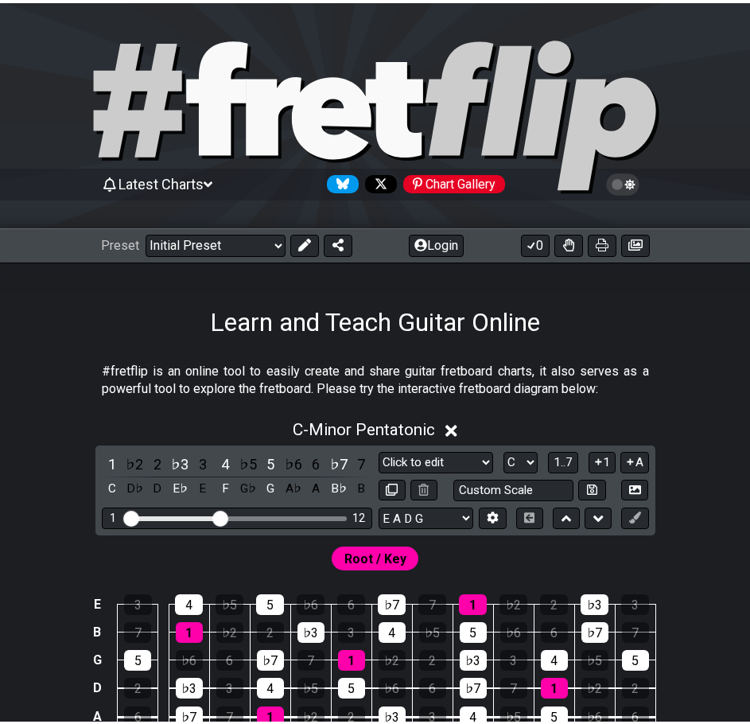
scroll to position [183, 0]
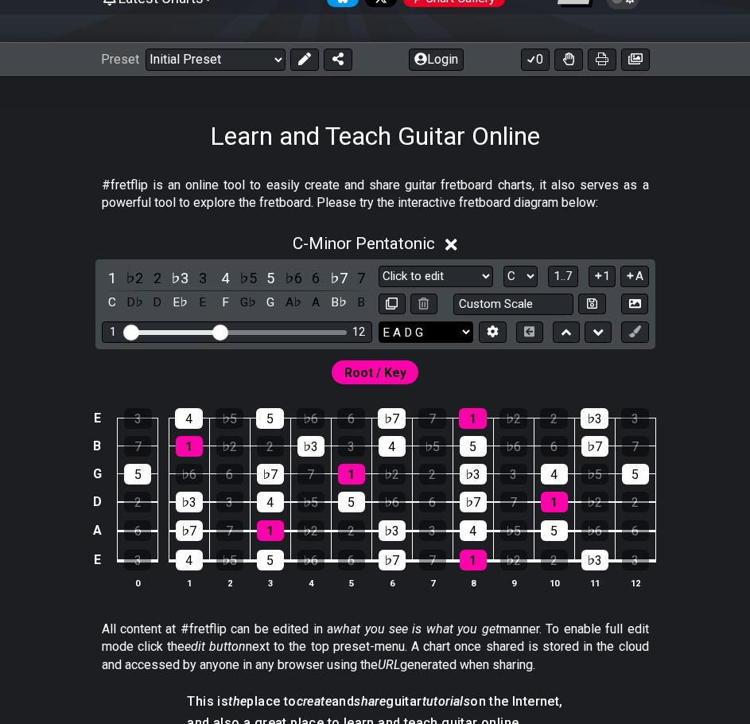
click at [451, 331] on select "E A D G B E E A D G B E E A D G B E B E A D F♯ B A D G C E A D A D G B E E♭ A♭ …" at bounding box center [425, 331] width 95 height 21
click at [378, 321] on select "E A D G B E E A D G B E E A D G B E B E A D F♯ B A D G C E A D A D G B E E♭ A♭ …" at bounding box center [425, 331] width 95 height 21
click at [442, 327] on select "E A D G B E E A D G B E E A D G B E B E A D F♯ B A D G C E A D A D G B E E♭ A♭ …" at bounding box center [425, 331] width 95 height 21
select select "G B E"
click at [378, 321] on select "E A D G B E E A D G B E E A D G B E B E A D F♯ B A D G C E A D A D G B E E♭ A♭ …" at bounding box center [425, 331] width 95 height 21
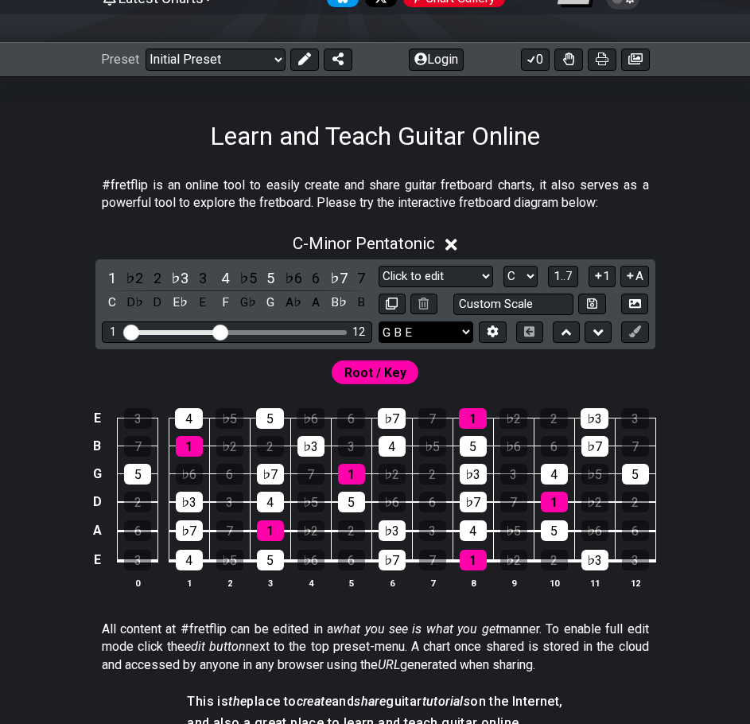
select select "Minor Pentatonic"
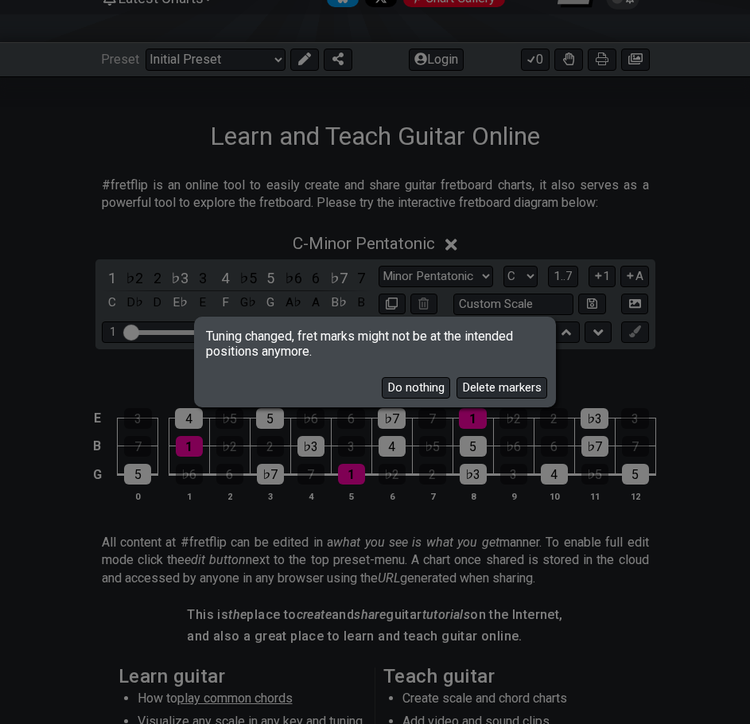
click at [465, 385] on button "Delete markers" at bounding box center [501, 387] width 91 height 21
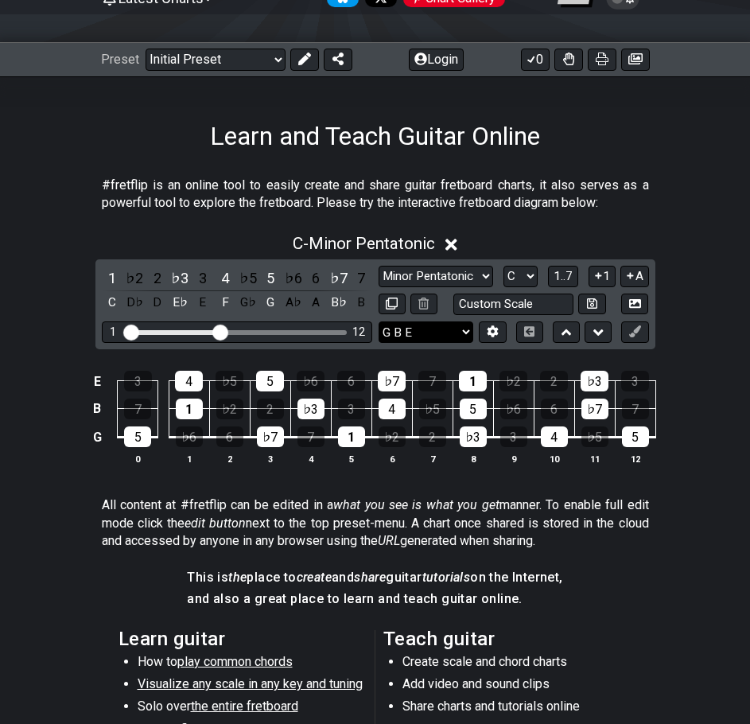
click at [406, 328] on select "E A D G B E E A D G B E E A D G B E B E A D F♯ B A D G C E A D A D G B E E♭ A♭ …" at bounding box center [425, 331] width 95 height 21
select select "E A D G"
click at [378, 321] on select "E A D G B E E A D G B E E A D G B E B E A D F♯ B A D G C E A D A D G B E E♭ A♭ …" at bounding box center [425, 331] width 95 height 21
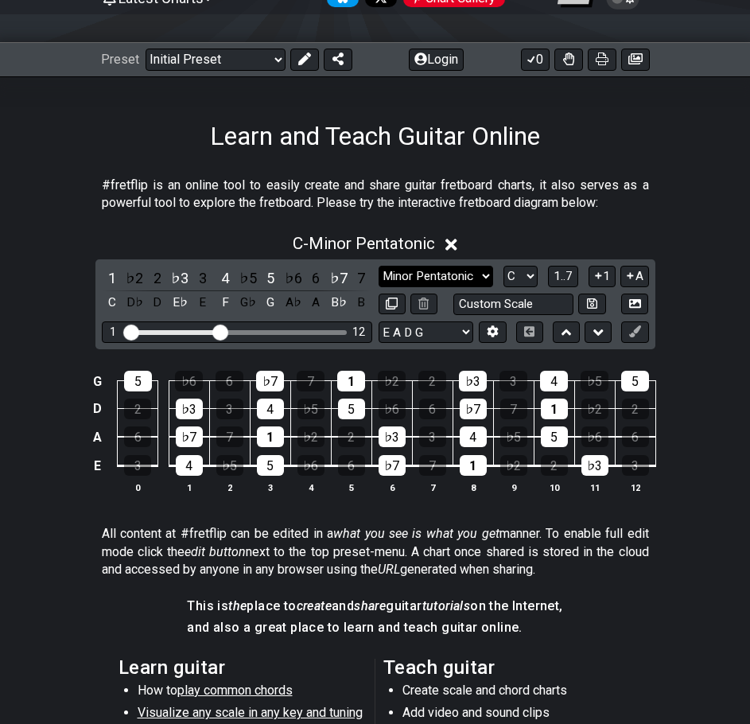
click at [478, 280] on select "Minor Pentatonic Click to edit Minor Pentatonic Major Pentatonic Minor Blues Ma…" at bounding box center [435, 276] width 115 height 21
select select "Major / [PERSON_NAME]"
click at [378, 266] on select "Minor Pentatonic Click to edit Minor Pentatonic Major Pentatonic Minor Blues Ma…" at bounding box center [435, 276] width 115 height 21
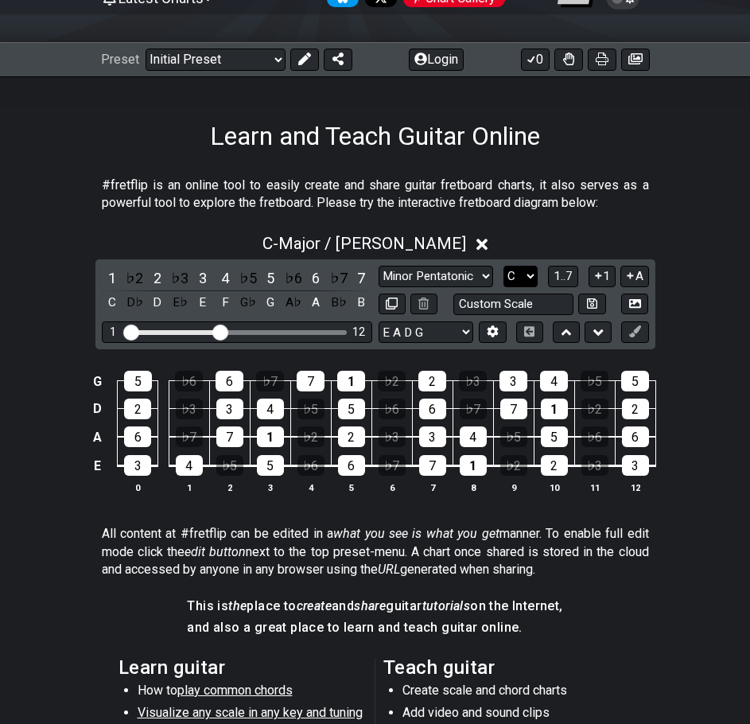
click at [532, 283] on select "A♭ A A♯ B♭ B C C♯ D♭ D D♯ E♭ E F F♯ G♭ G G♯" at bounding box center [520, 276] width 34 height 21
select select "A"
click at [503, 266] on select "A♭ A A♯ B♭ B C C♯ D♭ D D♯ E♭ E F F♯ G♭ G G♯" at bounding box center [520, 276] width 34 height 21
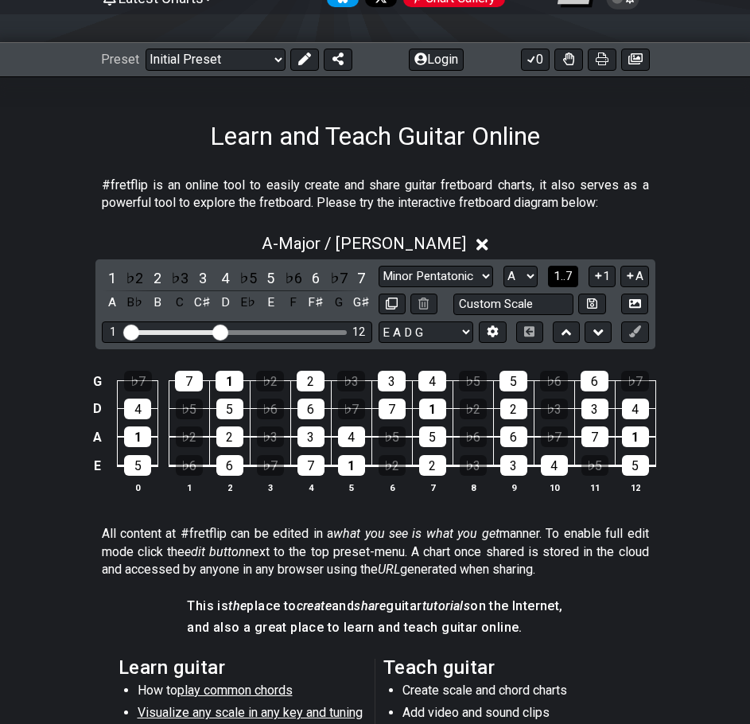
click at [573, 272] on span "1..7" at bounding box center [562, 276] width 19 height 14
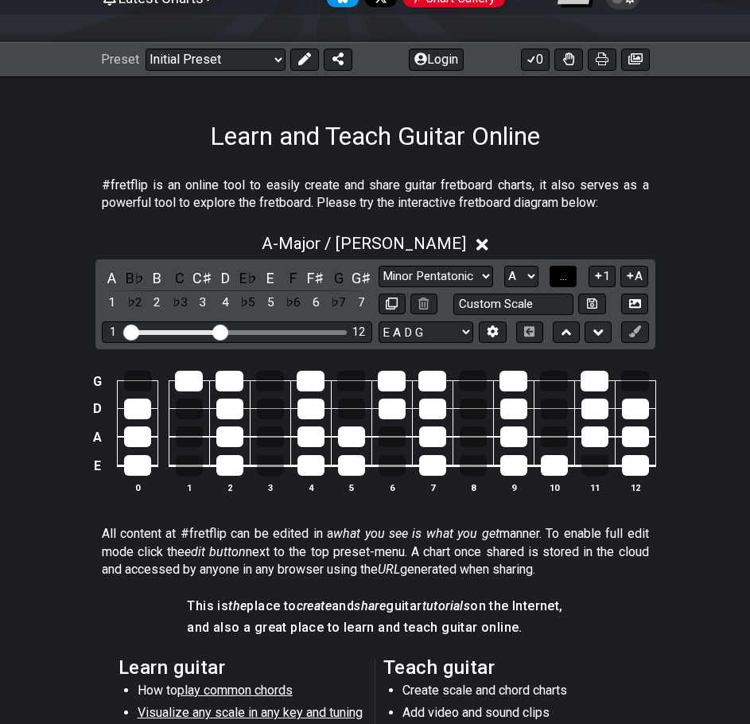
click at [573, 274] on button "..." at bounding box center [562, 276] width 27 height 21
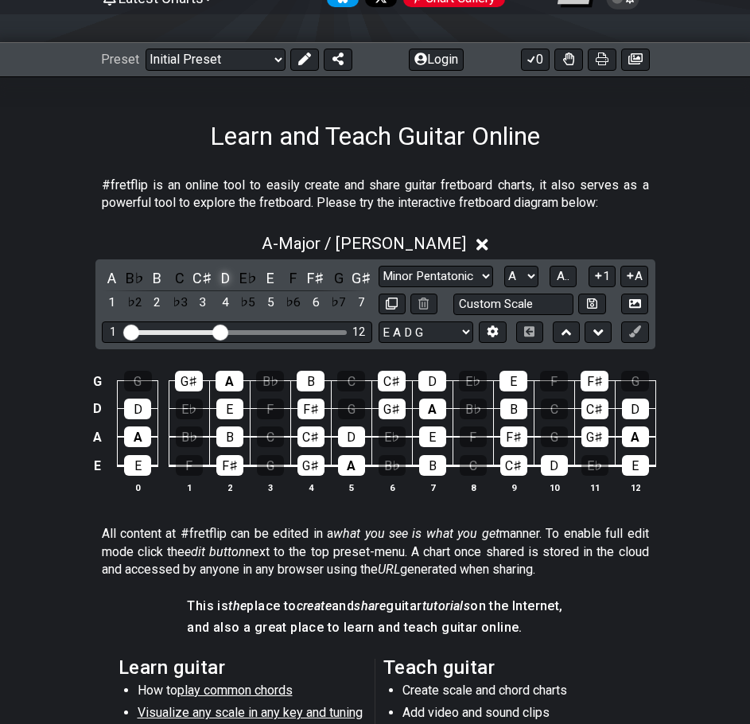
click at [231, 280] on div "D" at bounding box center [225, 277] width 21 height 21
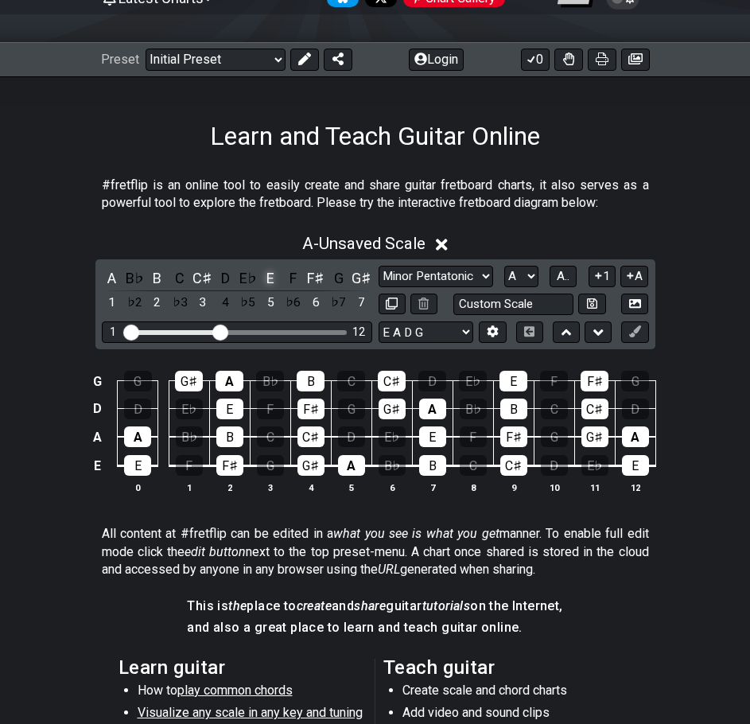
click at [271, 277] on div "E" at bounding box center [270, 277] width 21 height 21
click at [159, 278] on div "B" at bounding box center [157, 277] width 21 height 21
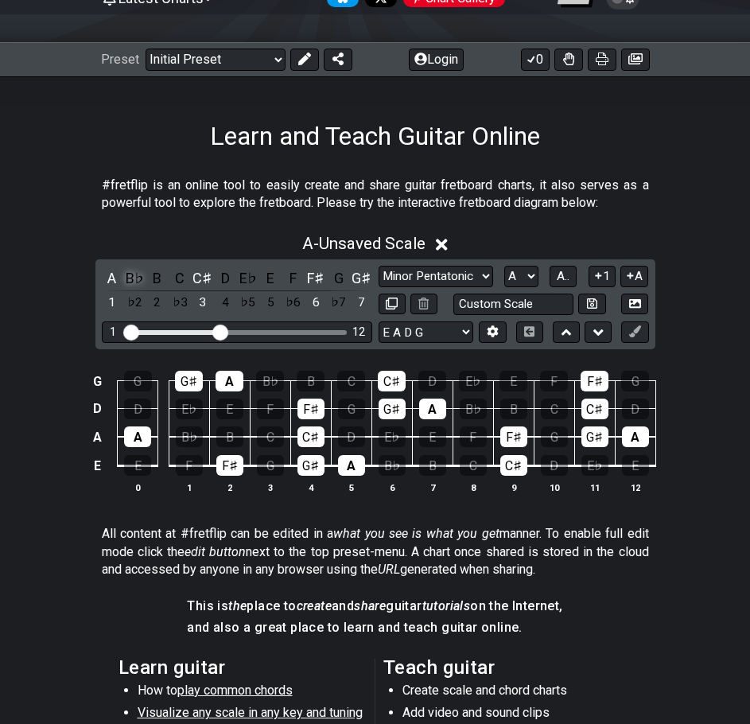
click at [131, 279] on div "B♭" at bounding box center [134, 277] width 21 height 21
click at [106, 277] on div "A" at bounding box center [112, 277] width 21 height 21
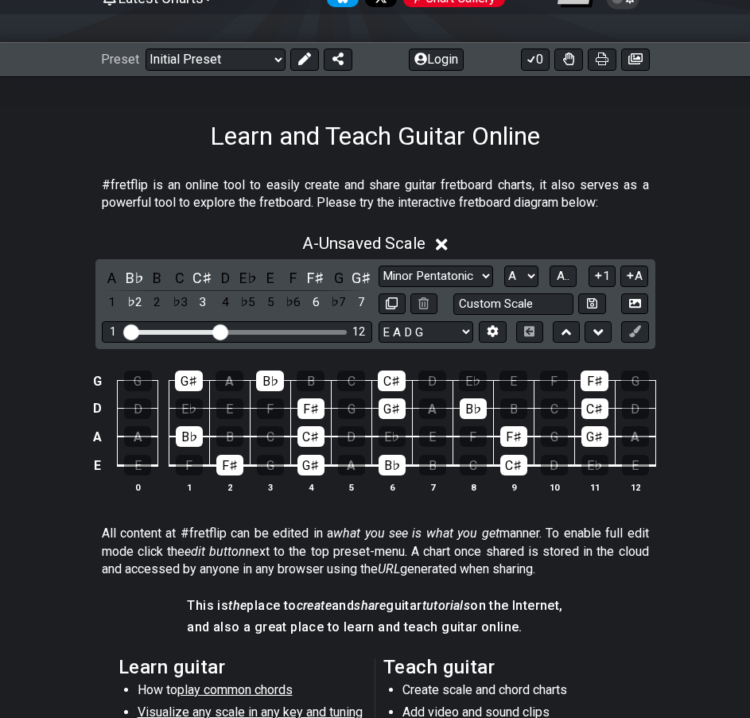
click at [179, 409] on div "E♭" at bounding box center [189, 408] width 27 height 21
click at [195, 408] on div "E♭" at bounding box center [189, 408] width 27 height 21
click at [251, 274] on div "E♭" at bounding box center [248, 277] width 21 height 21
click at [386, 266] on select "Minor Pentatonic Click to edit Minor Pentatonic Major Pentatonic Minor Blues Ma…" at bounding box center [435, 276] width 115 height 21
click at [378, 266] on select "Minor Pentatonic Click to edit Minor Pentatonic Major Pentatonic Minor Blues Ma…" at bounding box center [435, 276] width 115 height 21
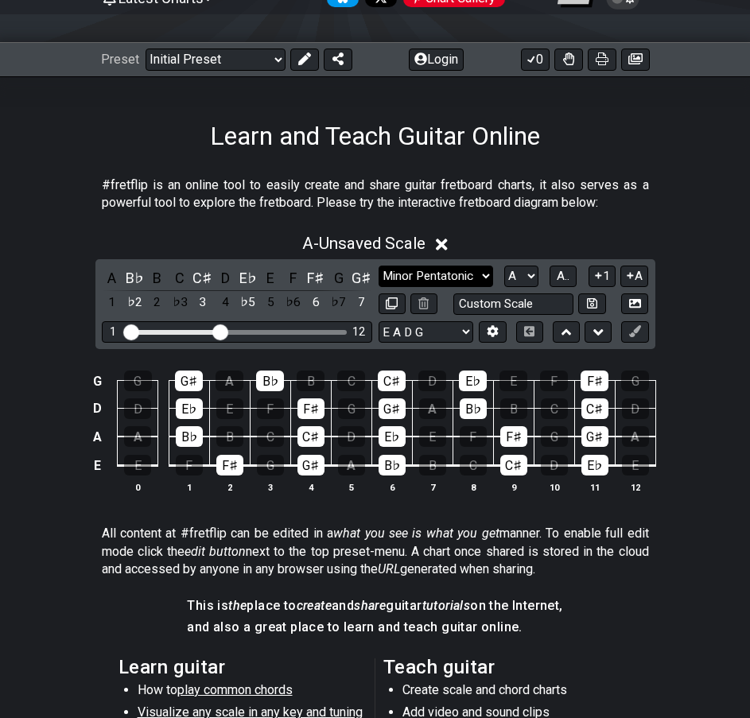
click at [415, 266] on select "Minor Pentatonic Click to edit Minor Pentatonic Major Pentatonic Minor Blues Ma…" at bounding box center [435, 276] width 115 height 21
click at [378, 266] on select "Minor Pentatonic Click to edit Minor Pentatonic Major Pentatonic Minor Blues Ma…" at bounding box center [435, 276] width 115 height 21
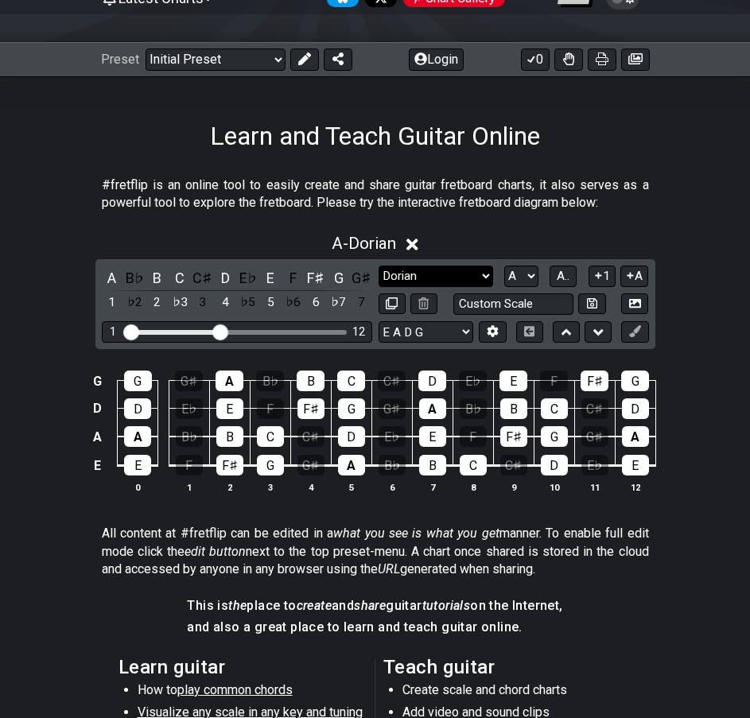
click at [422, 266] on select "Minor Pentatonic Click to edit Minor Pentatonic Major Pentatonic Minor Blues Ma…" at bounding box center [435, 276] width 115 height 21
click at [378, 266] on select "Minor Pentatonic Click to edit Minor Pentatonic Major Pentatonic Minor Blues Ma…" at bounding box center [435, 276] width 115 height 21
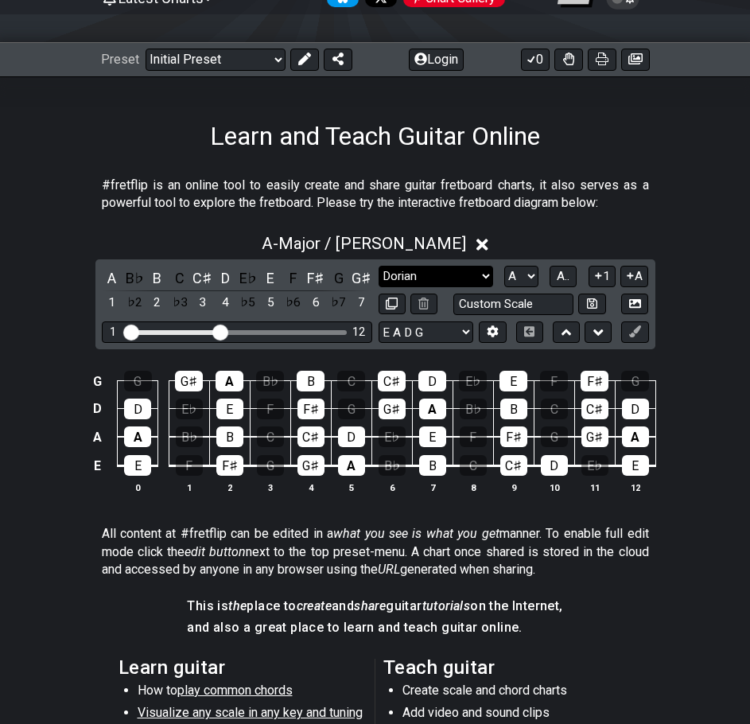
click at [422, 270] on select "Minor Pentatonic Click to edit Minor Pentatonic Major Pentatonic Minor Blues Ma…" at bounding box center [435, 276] width 115 height 21
click at [441, 278] on select "Minor Pentatonic Click to edit Minor Pentatonic Major Pentatonic Minor Blues Ma…" at bounding box center [435, 276] width 115 height 21
select select "Minor / Aeolian"
click at [378, 266] on select "Minor Pentatonic Click to edit Minor Pentatonic Major Pentatonic Minor Blues Ma…" at bounding box center [435, 276] width 115 height 21
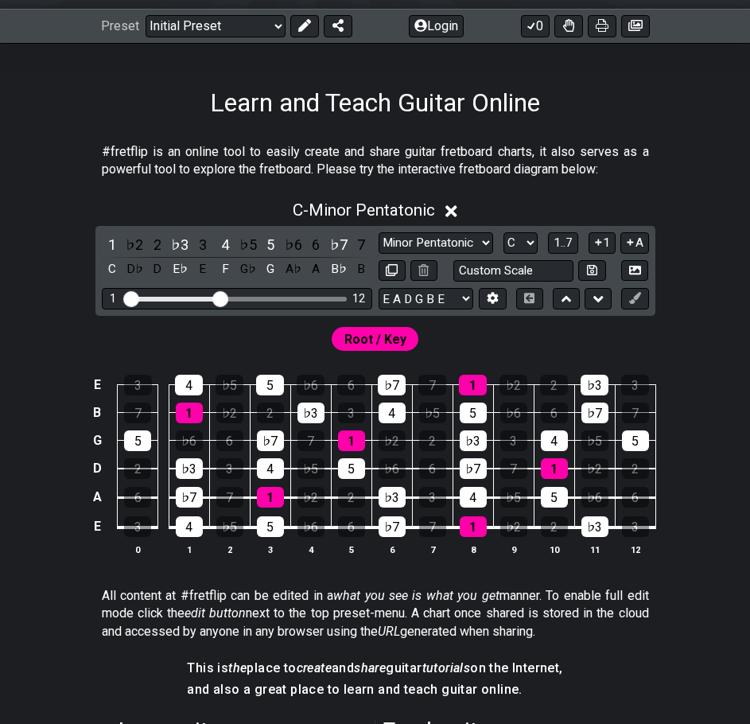
scroll to position [159, 0]
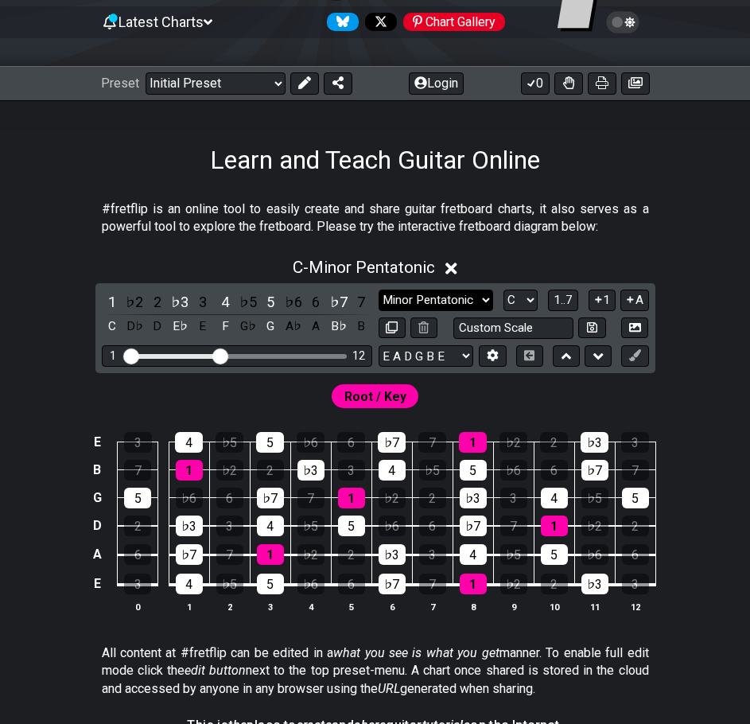
click at [452, 299] on select "Minor Pentatonic Click to edit Minor Pentatonic Major Pentatonic Minor Blues Ma…" at bounding box center [435, 299] width 115 height 21
select select "Major / [PERSON_NAME]"
click at [378, 289] on select "Minor Pentatonic Click to edit Minor Pentatonic Major Pentatonic Minor Blues Ma…" at bounding box center [435, 299] width 115 height 21
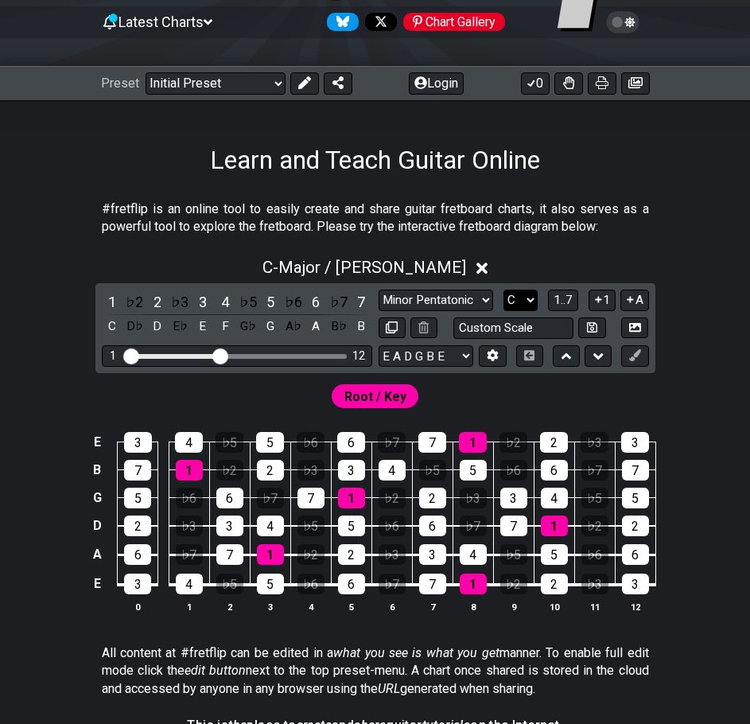
click at [511, 294] on select "A♭ A A♯ B♭ B C C♯ D♭ D D♯ E♭ E F F♯ G♭ G G♯" at bounding box center [520, 299] width 34 height 21
click at [503, 289] on select "A♭ A A♯ B♭ B C C♯ D♭ D D♯ E♭ E F F♯ G♭ G G♯" at bounding box center [520, 299] width 34 height 21
click at [525, 297] on select "A♭ A A♯ B♭ B C C♯ D♭ D D♯ E♭ E F F♯ G♭ G G♯" at bounding box center [520, 299] width 34 height 21
click at [503, 289] on select "A♭ A A♯ B♭ B C C♯ D♭ D D♯ E♭ E F F♯ G♭ G G♯" at bounding box center [520, 299] width 34 height 21
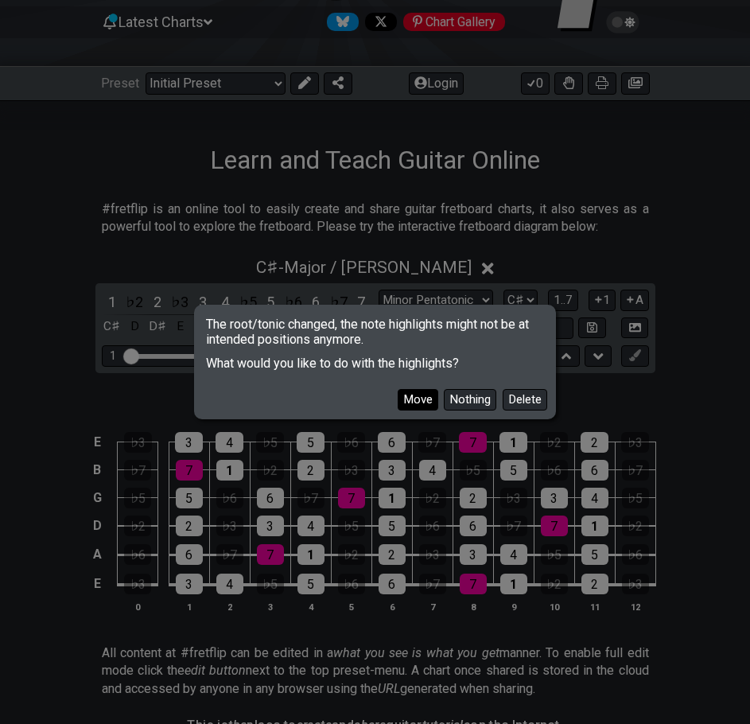
click at [433, 395] on button "Move" at bounding box center [418, 399] width 41 height 21
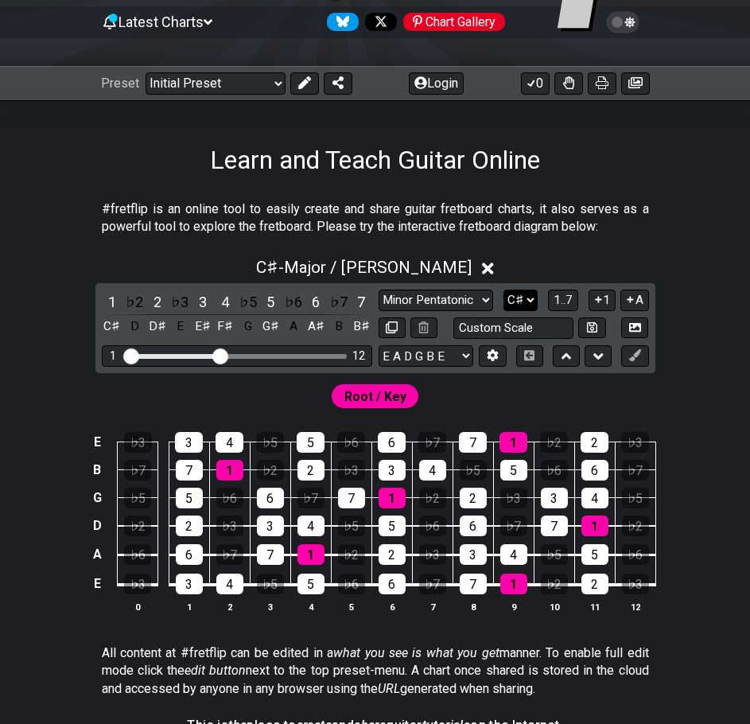
click at [513, 297] on select "A♭ A A♯ B♭ B C C♯ D♭ D D♯ E♭ E F F♯ G♭ G G♯" at bounding box center [520, 299] width 34 height 21
click at [503, 289] on select "A♭ A A♯ B♭ B C C♯ D♭ D D♯ E♭ E F F♯ G♭ G G♯" at bounding box center [520, 299] width 34 height 21
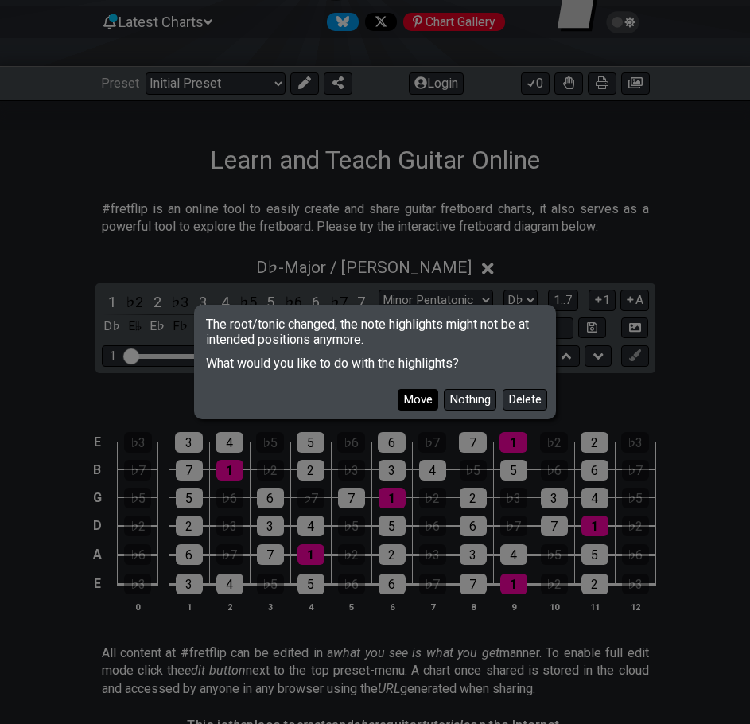
click at [424, 391] on button "Move" at bounding box center [418, 399] width 41 height 21
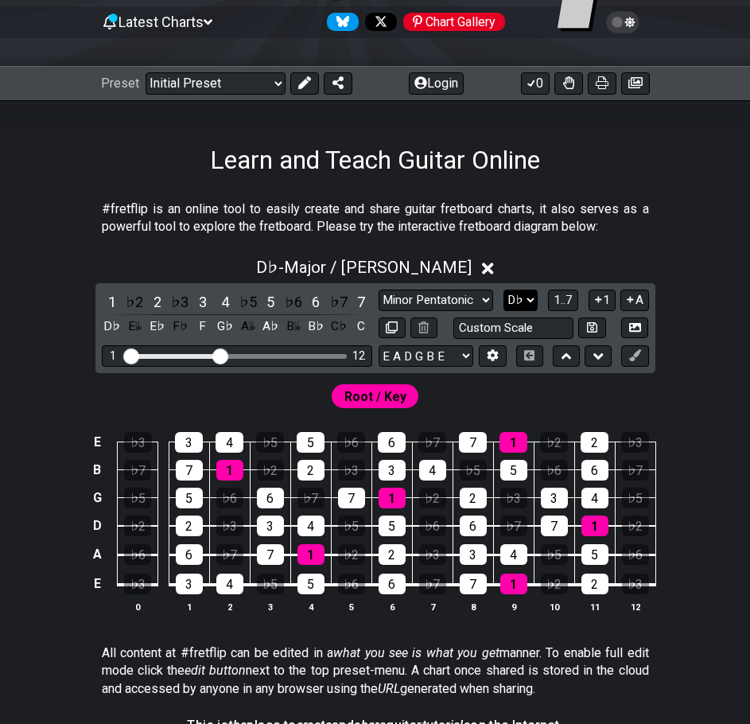
click at [506, 298] on select "A♭ A A♯ B♭ B C C♯ D♭ D D♯ E♭ E F F♯ G♭ G G♯" at bounding box center [520, 299] width 34 height 21
select select "Bb"
click at [503, 289] on select "A♭ A A♯ B♭ B C C♯ D♭ D D♯ E♭ E F F♯ G♭ G G♯" at bounding box center [520, 299] width 34 height 21
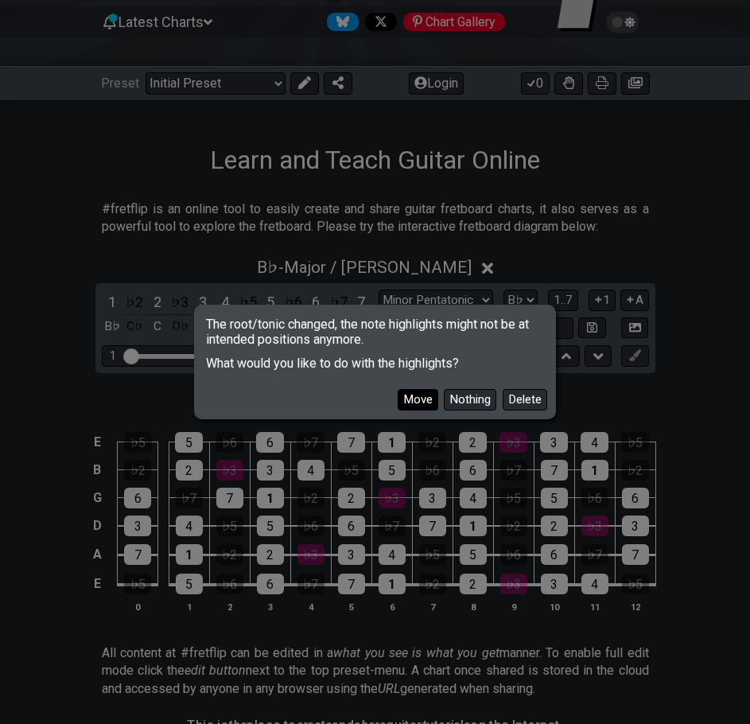
click at [430, 402] on button "Move" at bounding box center [418, 399] width 41 height 21
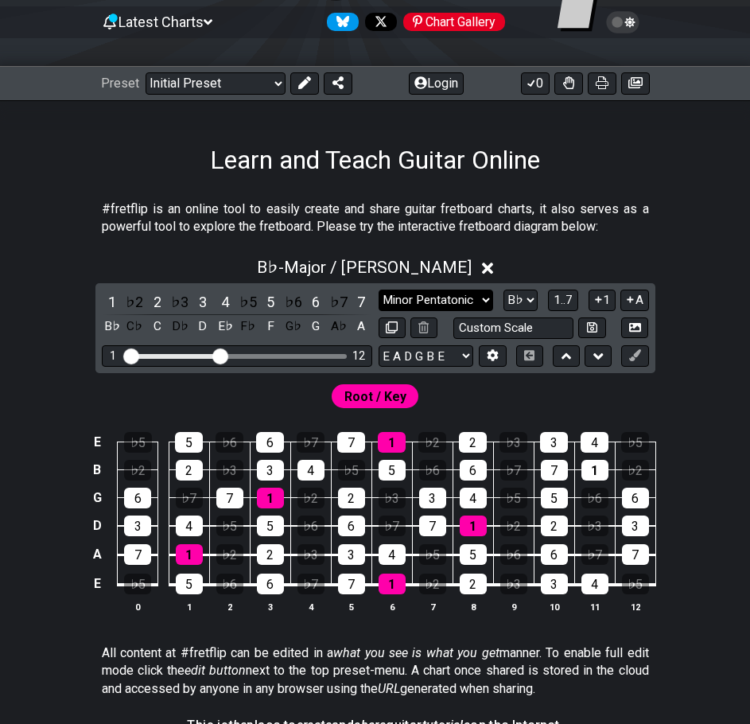
click at [438, 305] on select "Minor Pentatonic Click to edit Minor Pentatonic Major Pentatonic Minor Blues Ma…" at bounding box center [435, 299] width 115 height 21
select select "Minor / Aeolian"
click at [378, 289] on select "Minor Pentatonic Click to edit Minor Pentatonic Major Pentatonic Minor Blues Ma…" at bounding box center [435, 299] width 115 height 21
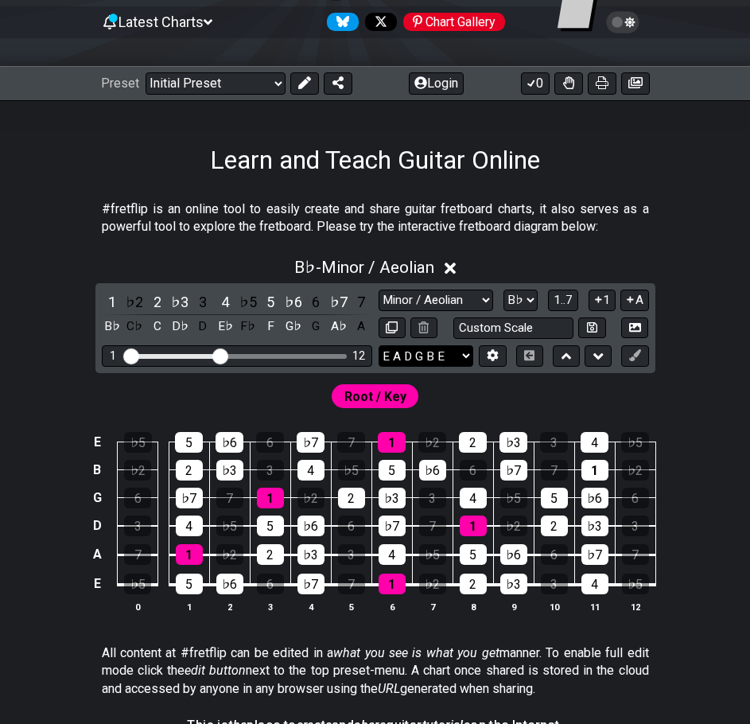
click at [437, 355] on select "E A D G B E E A D G B E E A D G B E B E A D F♯ B A D G C E A D A D G B E E♭ A♭ …" at bounding box center [425, 355] width 95 height 21
select select "E A D G"
click at [378, 345] on select "E A D G B E E A D G B E E A D G B E B E A D F♯ B A D G C E A D A D G B E E♭ A♭ …" at bounding box center [425, 355] width 95 height 21
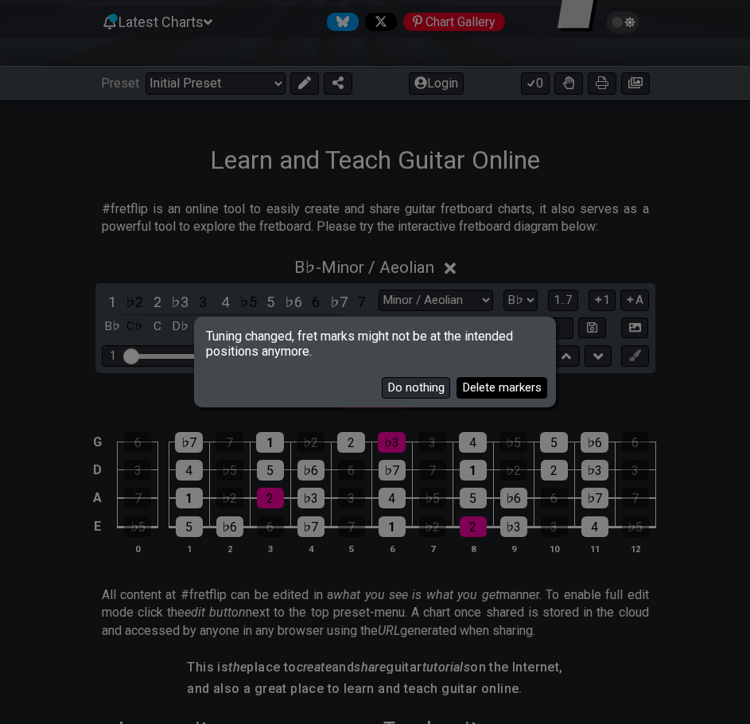
click at [469, 386] on button "Delete markers" at bounding box center [501, 387] width 91 height 21
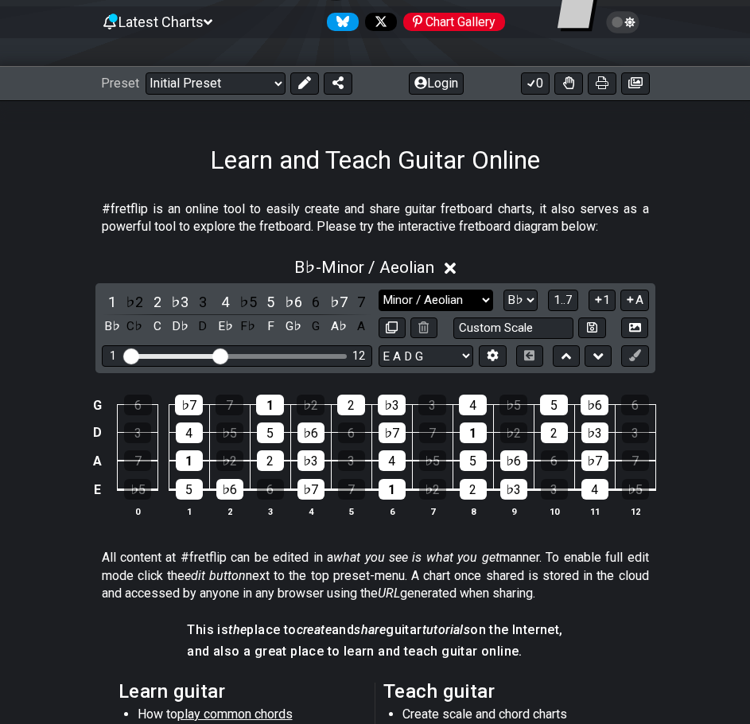
click at [484, 290] on select "Minor Pentatonic Click to edit Minor Pentatonic Major Pentatonic Minor Blues Ma…" at bounding box center [435, 299] width 115 height 21
select select "Major / [PERSON_NAME]"
click at [378, 289] on select "Minor Pentatonic Click to edit Minor Pentatonic Major Pentatonic Minor Blues Ma…" at bounding box center [435, 299] width 115 height 21
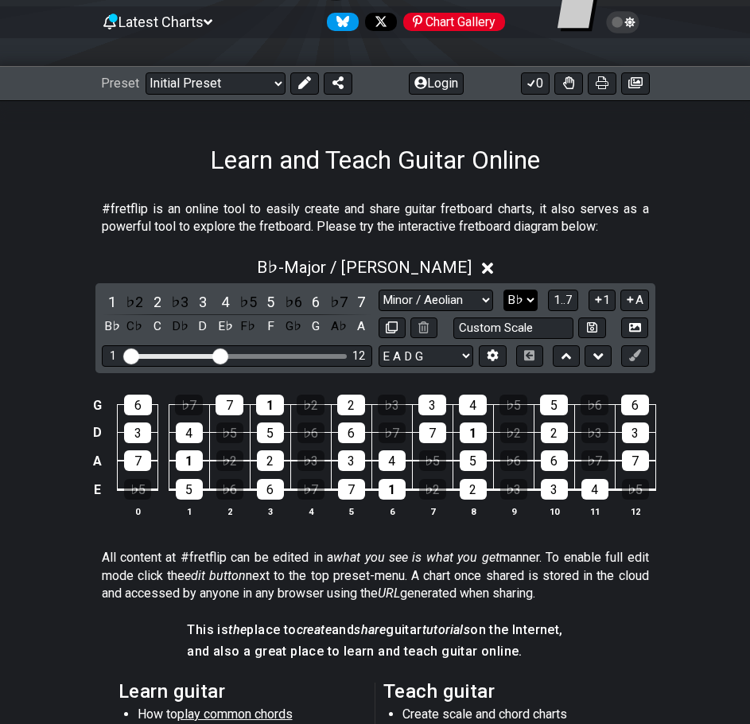
click at [526, 300] on select "A♭ A A♯ B♭ B C C♯ D♭ D D♯ E♭ E F F♯ G♭ G G♯" at bounding box center [520, 299] width 34 height 21
select select "C#"
click at [503, 289] on select "A♭ A A♯ B♭ B C C♯ D♭ D D♯ E♭ E F F♯ G♭ G G♯" at bounding box center [520, 299] width 34 height 21
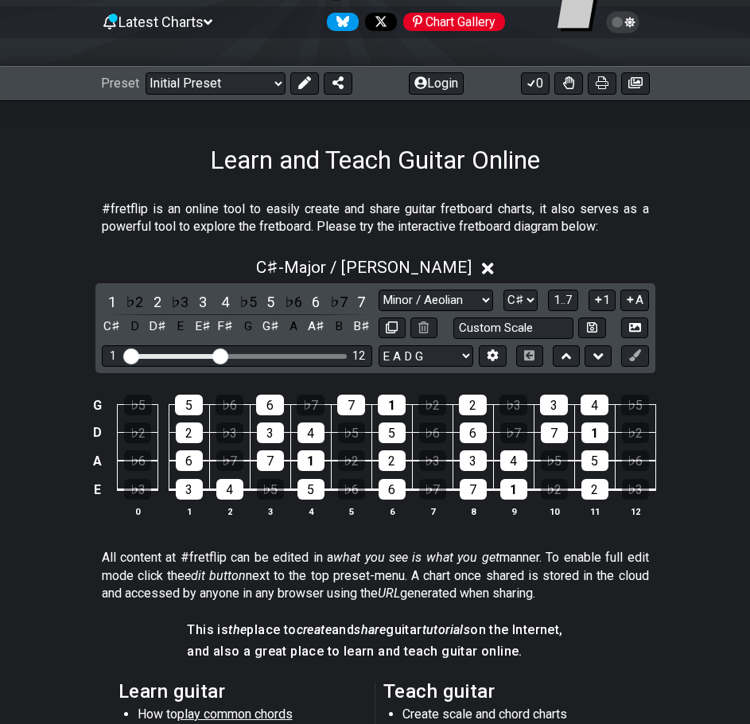
click at [749, 450] on div "G ♭5 5 ♭6 6 ♭7 7 1 ♭2 2 ♭3 3 4 ♭5 D ♭2 2 ♭3 3 4 ♭5 5 ♭6 6 ♭7 7 1 ♭2 A ♭6 6 ♭7 7…" at bounding box center [375, 456] width 750 height 165
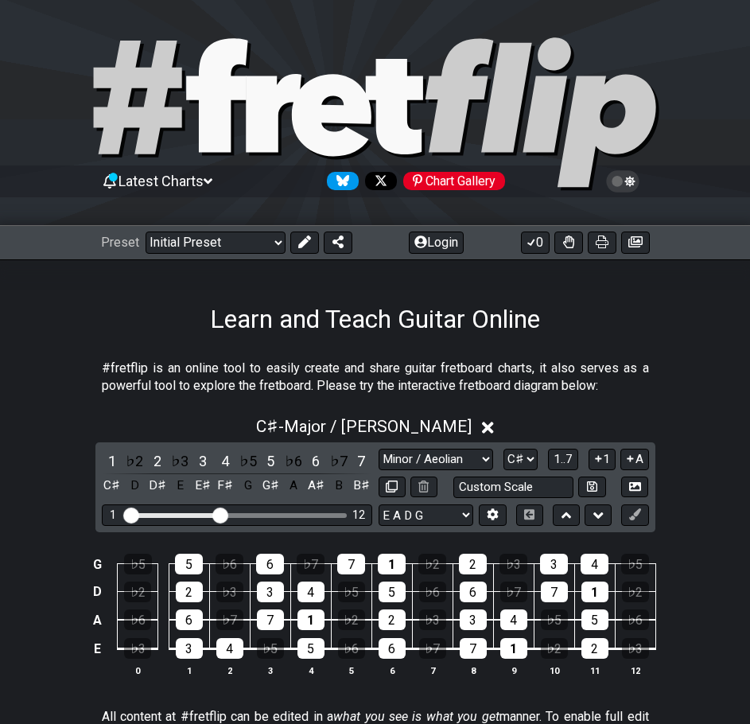
scroll to position [557, 0]
